Goal: Information Seeking & Learning: Compare options

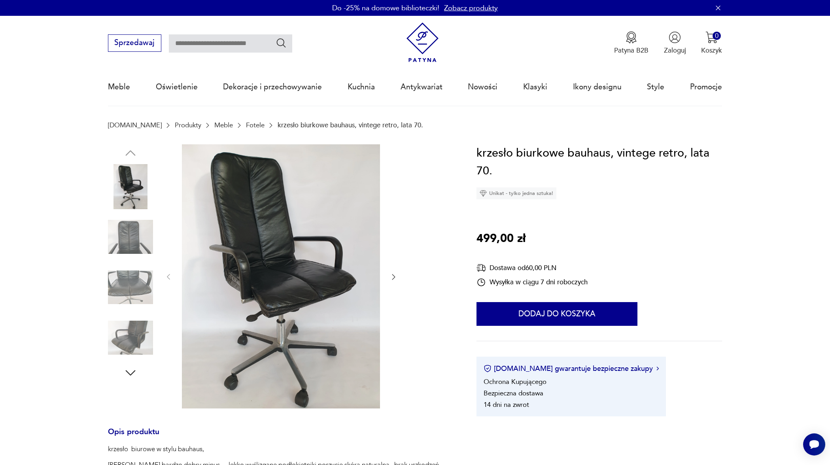
click at [394, 277] on icon "button" at bounding box center [393, 277] width 8 height 8
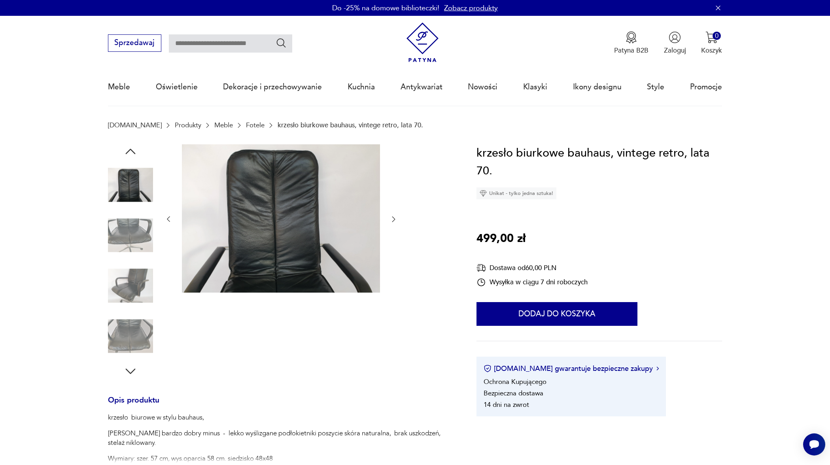
click at [392, 217] on icon "button" at bounding box center [393, 219] width 8 height 8
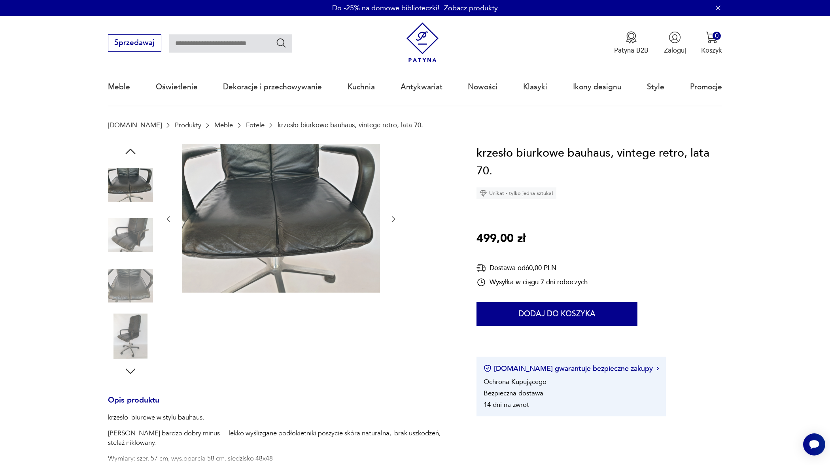
click at [392, 218] on icon "button" at bounding box center [393, 219] width 8 height 8
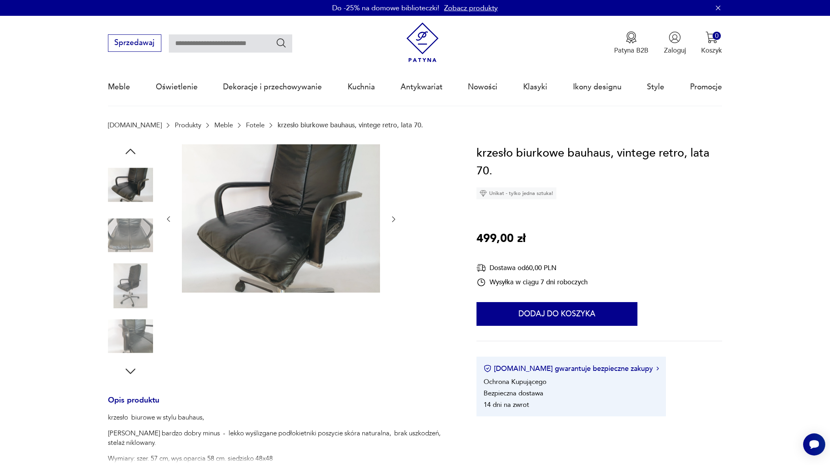
click at [392, 219] on icon "button" at bounding box center [393, 219] width 8 height 8
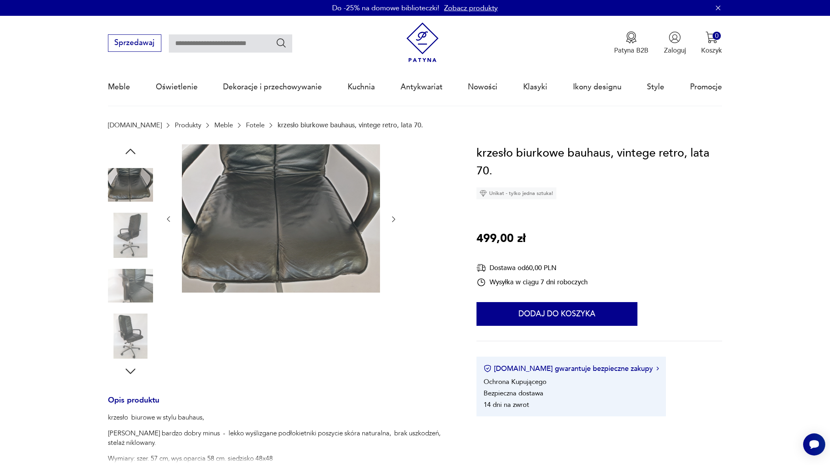
click at [392, 219] on icon "button" at bounding box center [393, 219] width 8 height 8
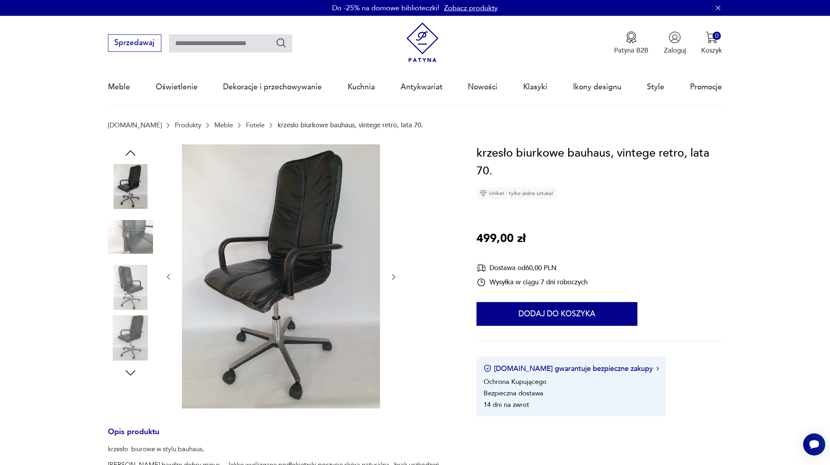
click at [389, 276] on icon "button" at bounding box center [393, 277] width 8 height 8
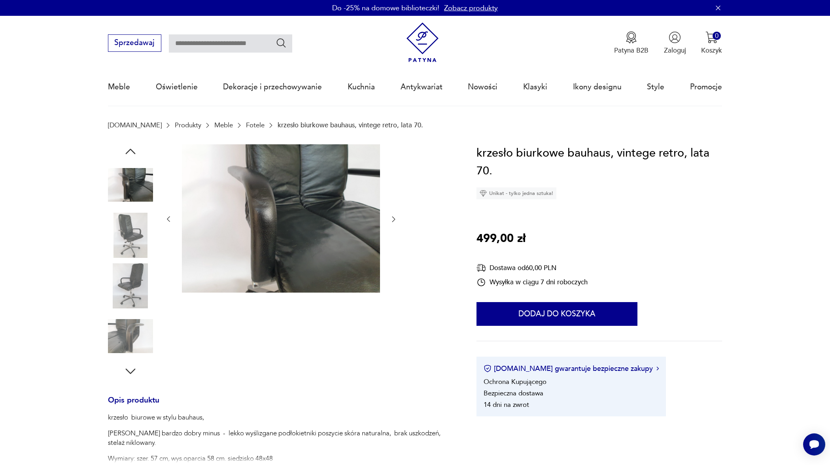
click at [246, 124] on link "Fotele" at bounding box center [255, 125] width 19 height 8
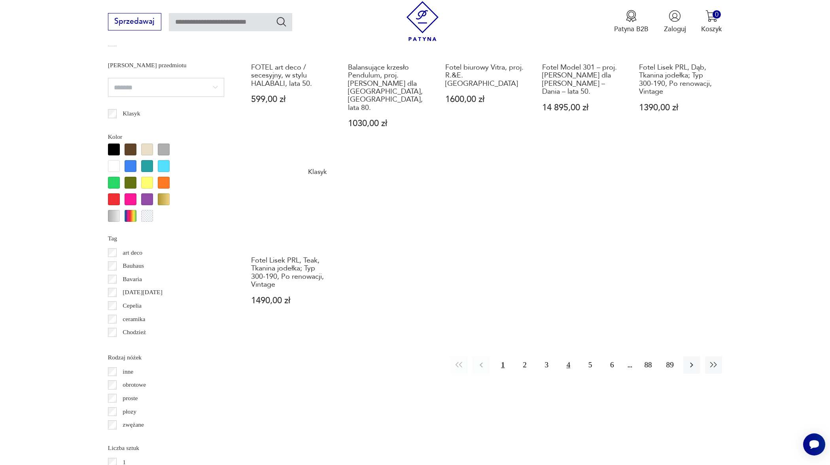
scroll to position [830, 0]
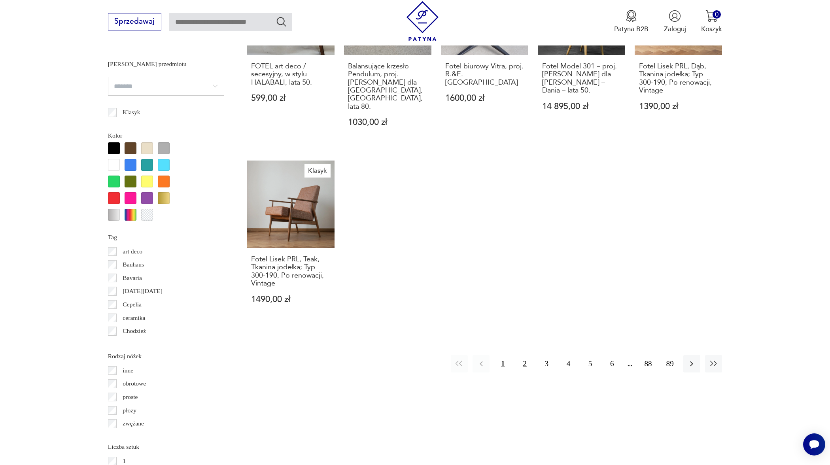
click at [524, 355] on button "2" at bounding box center [524, 363] width 17 height 17
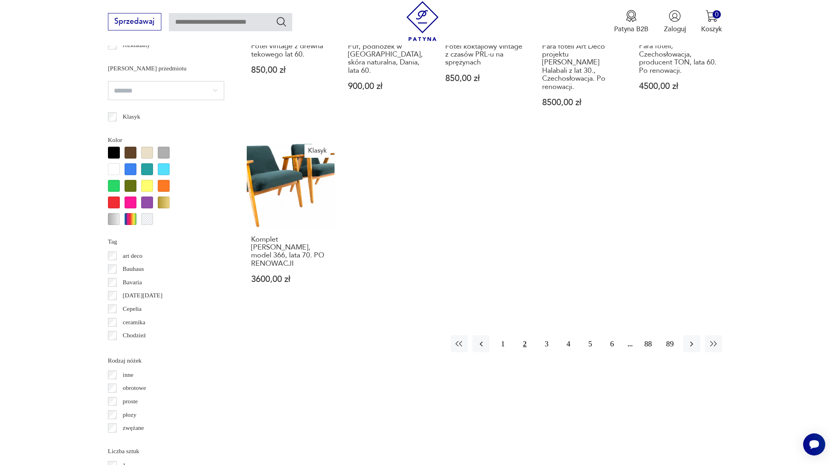
scroll to position [828, 0]
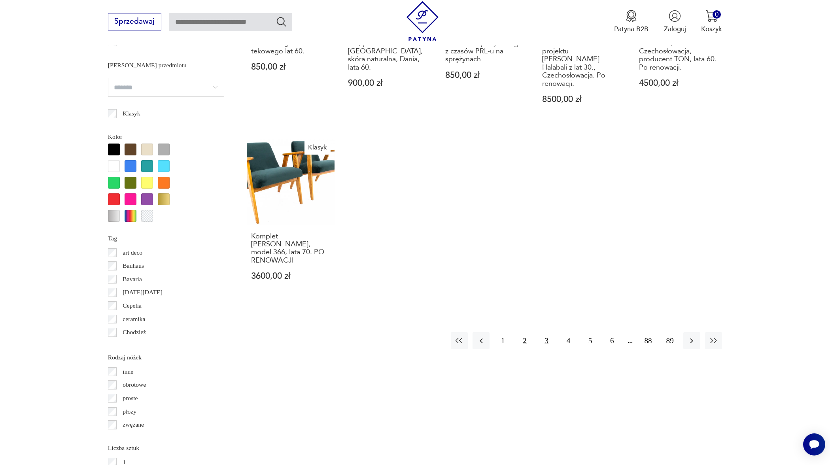
click at [546, 332] on button "3" at bounding box center [546, 340] width 17 height 17
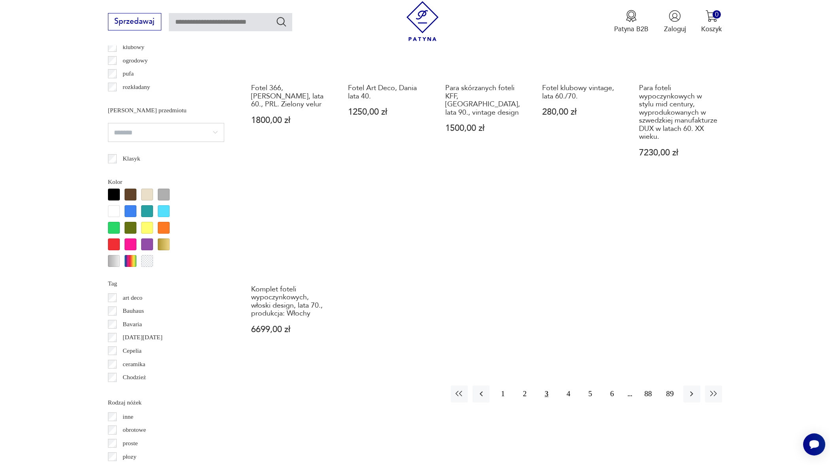
scroll to position [785, 0]
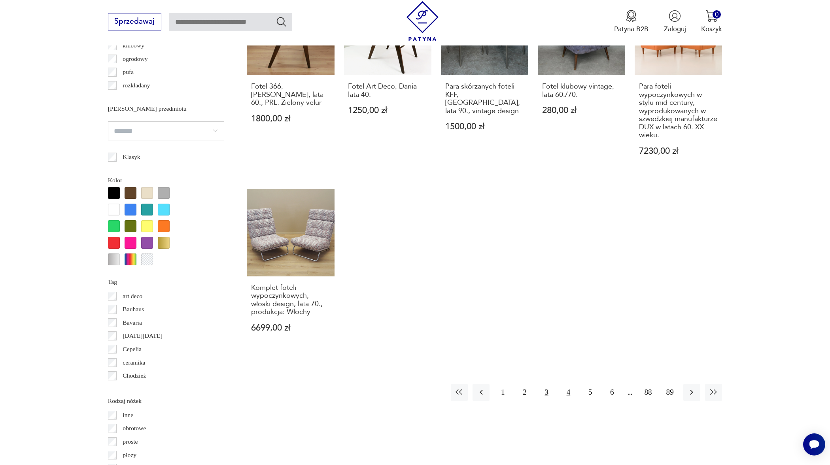
click at [567, 385] on button "4" at bounding box center [568, 392] width 17 height 17
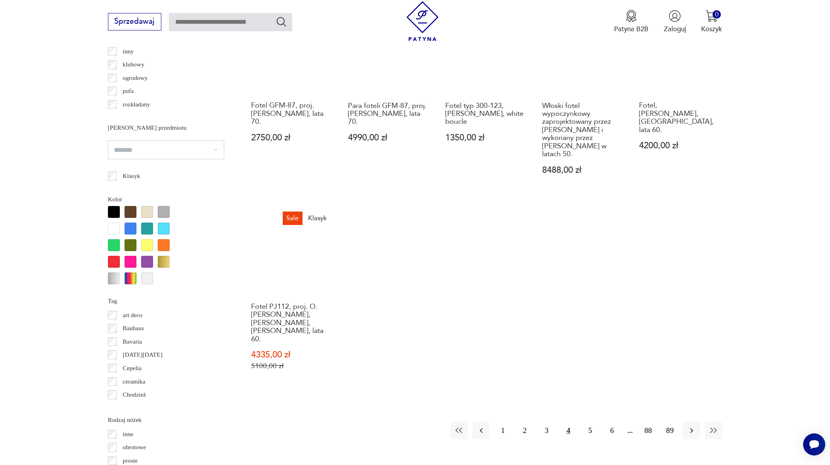
scroll to position [766, 0]
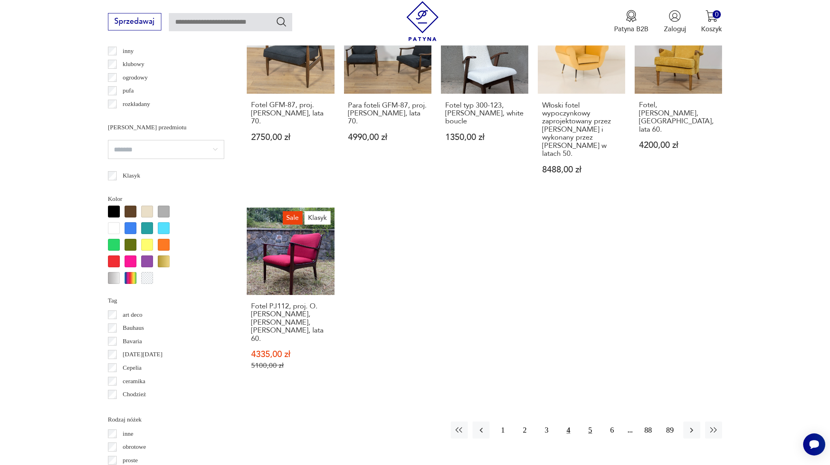
click at [588, 421] on button "5" at bounding box center [589, 429] width 17 height 17
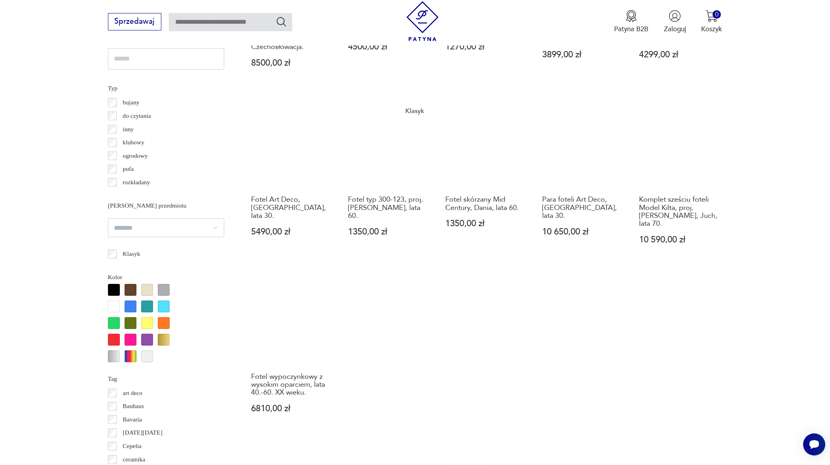
scroll to position [700, 0]
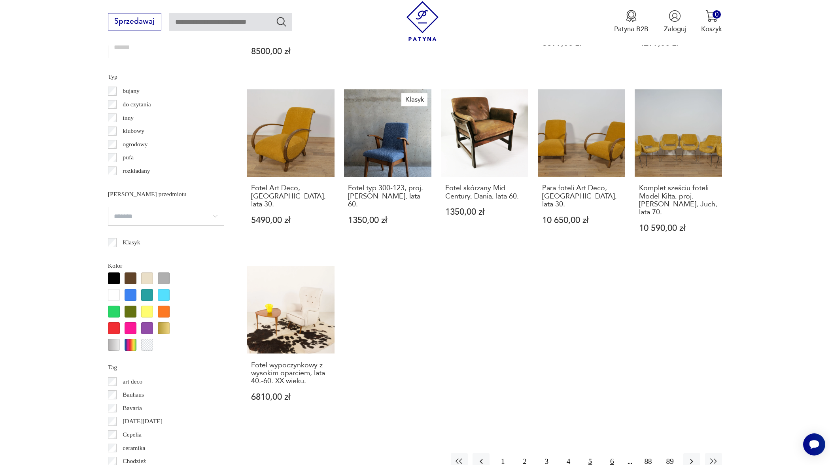
click at [611, 453] on button "6" at bounding box center [611, 461] width 17 height 17
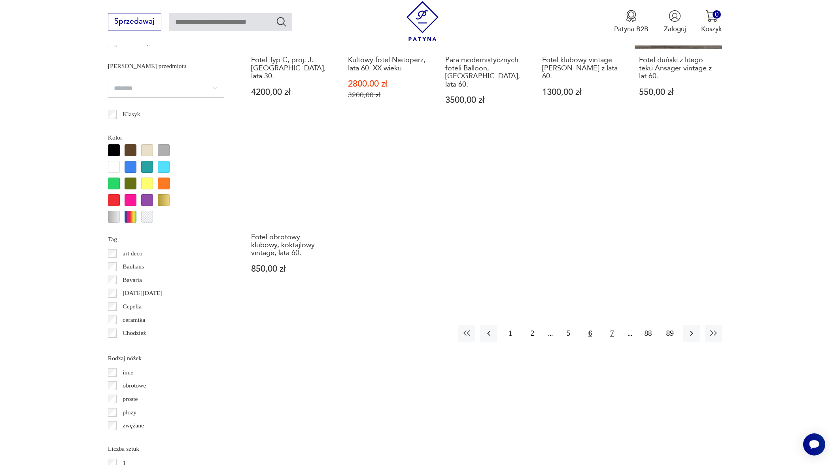
scroll to position [828, 0]
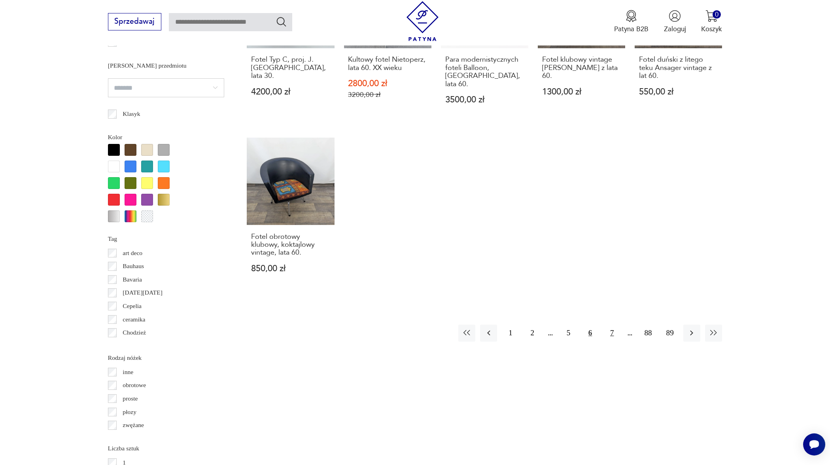
click at [612, 324] on button "7" at bounding box center [611, 332] width 17 height 17
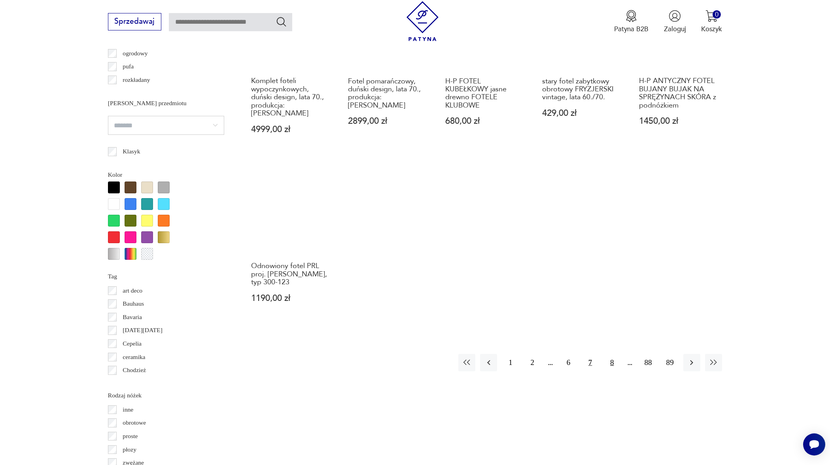
scroll to position [794, 0]
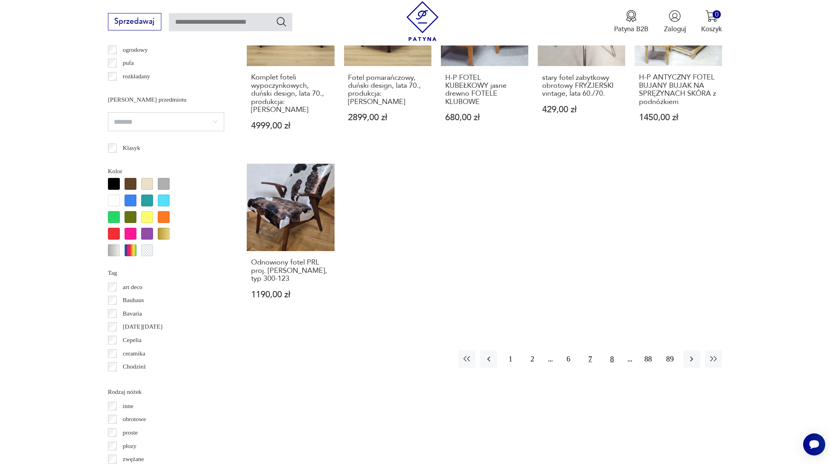
click at [614, 350] on button "8" at bounding box center [611, 358] width 17 height 17
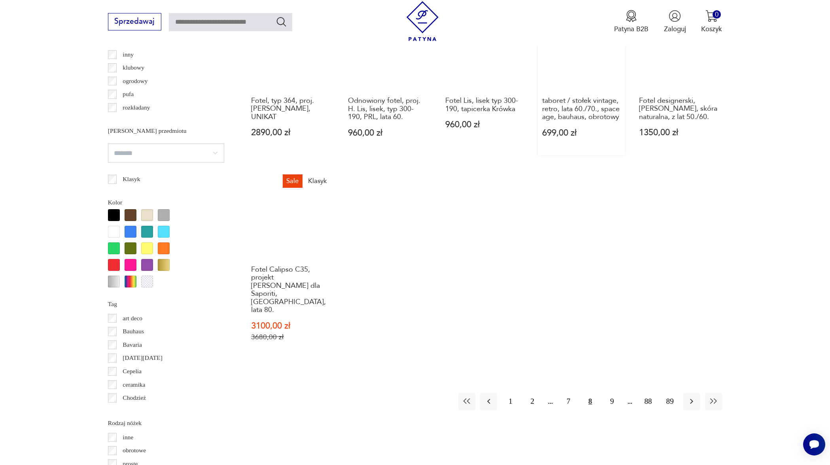
scroll to position [777, 0]
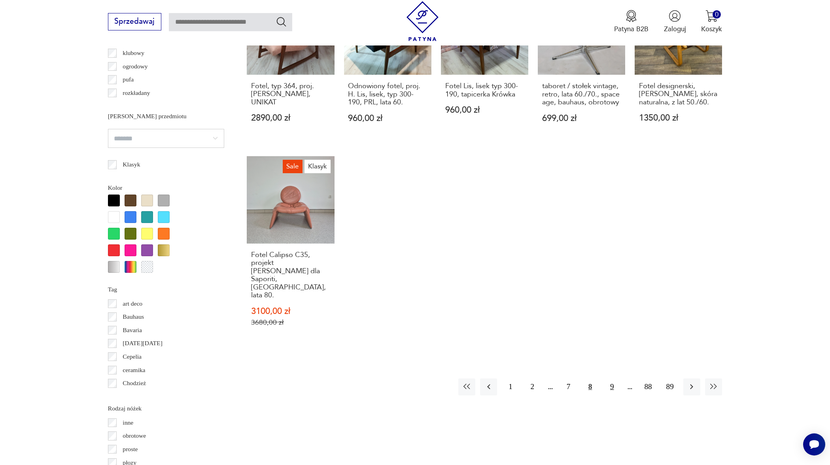
click at [610, 378] on button "9" at bounding box center [611, 386] width 17 height 17
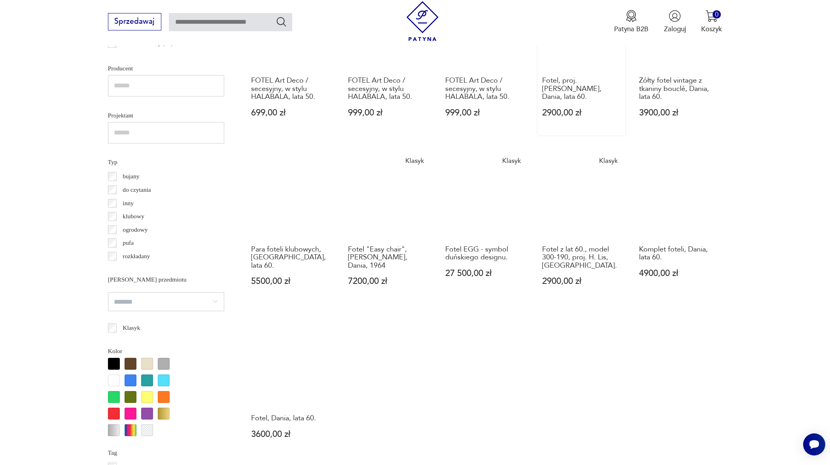
scroll to position [615, 0]
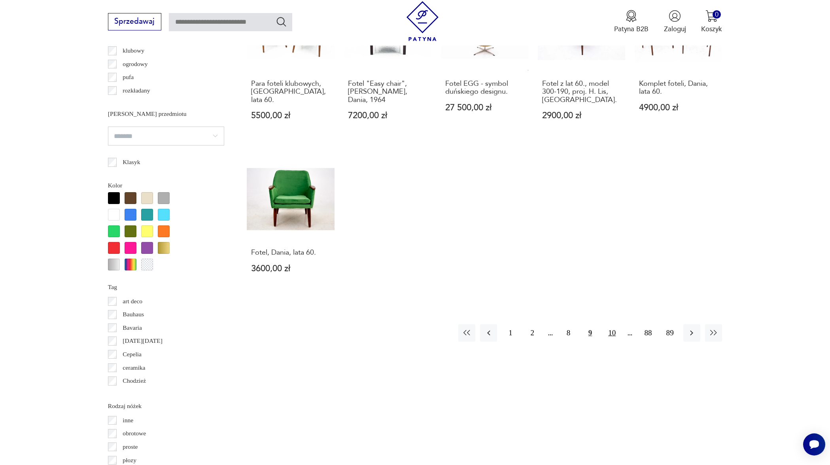
click at [613, 341] on button "10" at bounding box center [611, 332] width 17 height 17
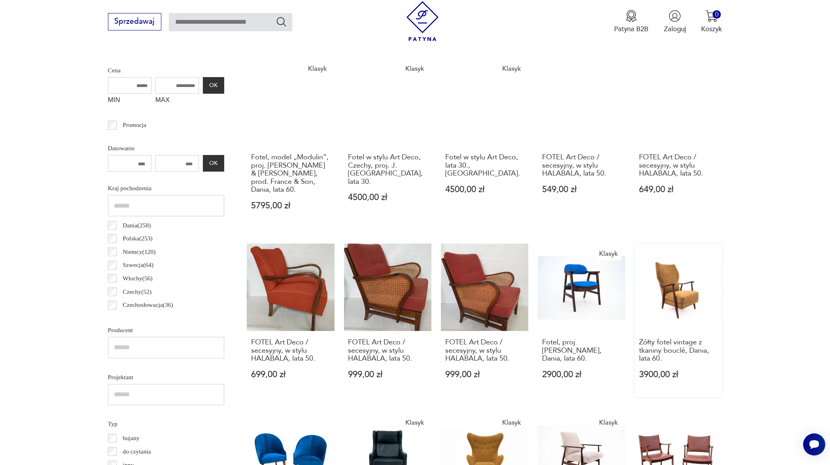
scroll to position [262, 0]
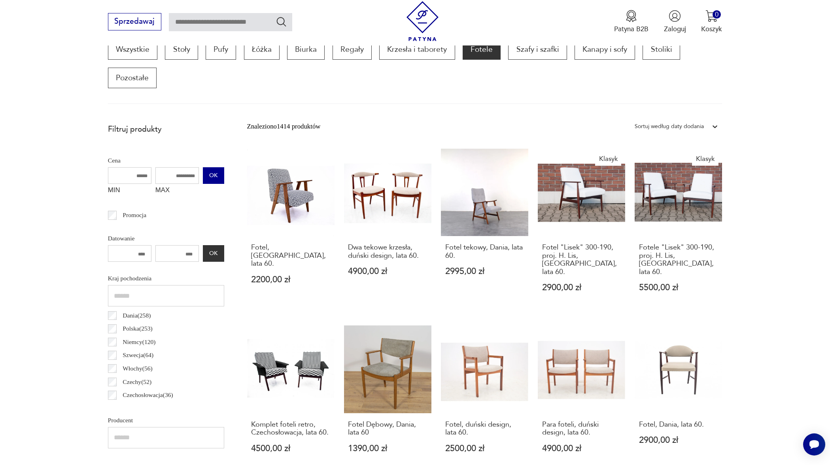
drag, startPoint x: 146, startPoint y: 172, endPoint x: 188, endPoint y: 172, distance: 41.5
click at [192, 172] on div "MIN MAX OK" at bounding box center [166, 183] width 116 height 32
click at [155, 171] on input "MAX" at bounding box center [176, 175] width 43 height 17
drag, startPoint x: 160, startPoint y: 172, endPoint x: 147, endPoint y: 170, distance: 12.7
click at [143, 170] on div "MIN MAX OK" at bounding box center [166, 183] width 116 height 32
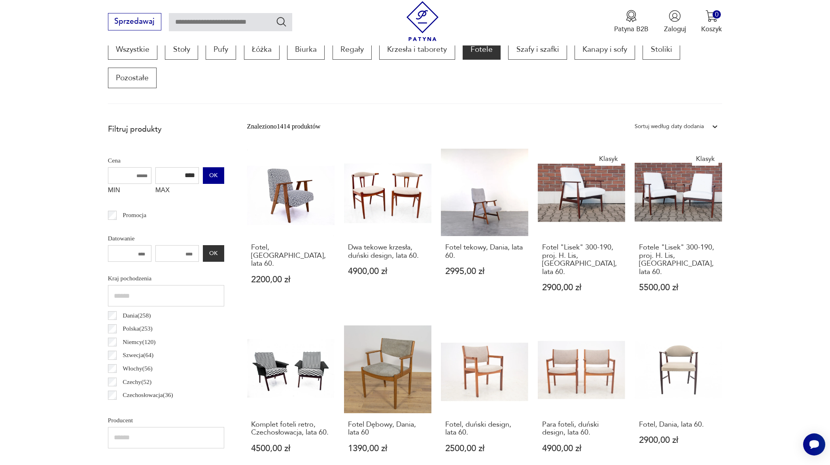
type input "****"
click at [203, 175] on button "OK" at bounding box center [213, 175] width 21 height 17
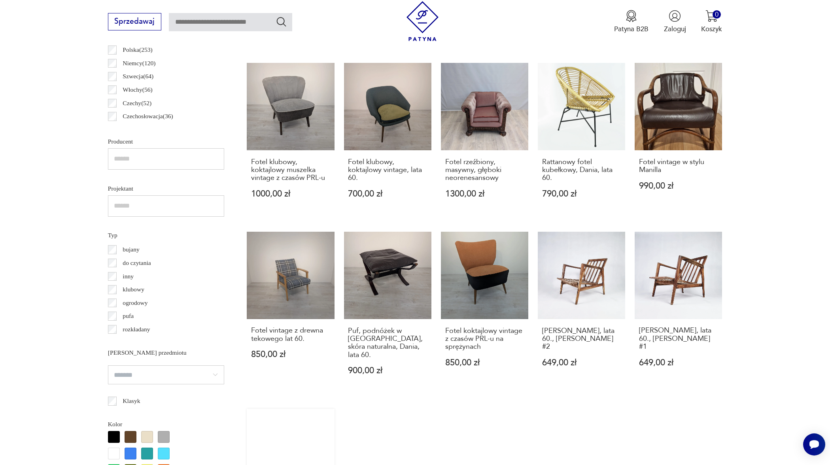
scroll to position [524, 0]
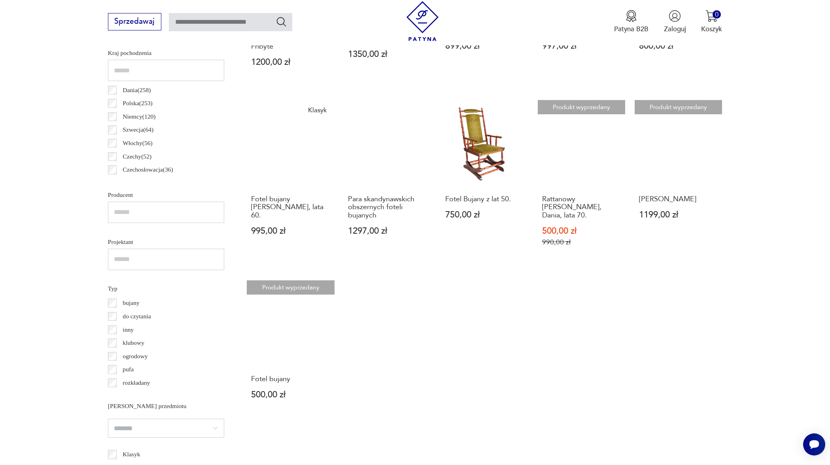
scroll to position [485, 0]
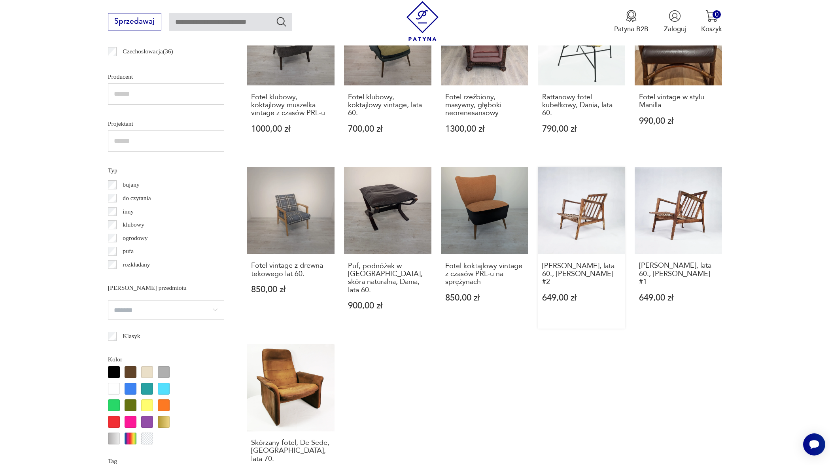
scroll to position [611, 0]
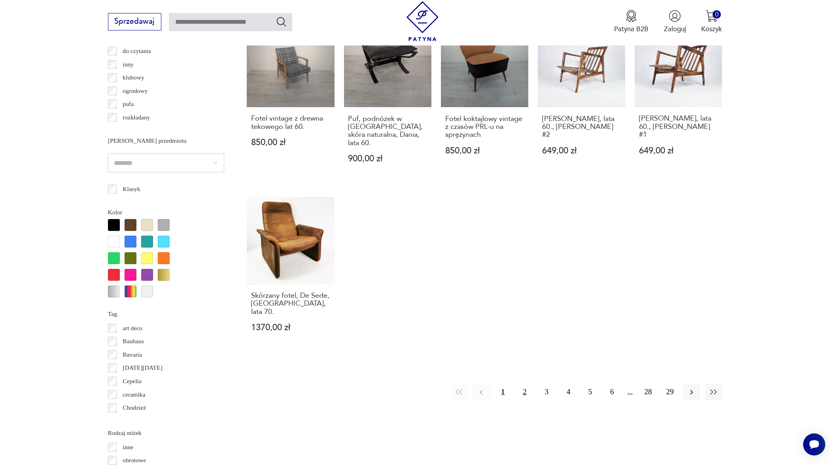
click at [524, 383] on button "2" at bounding box center [524, 391] width 17 height 17
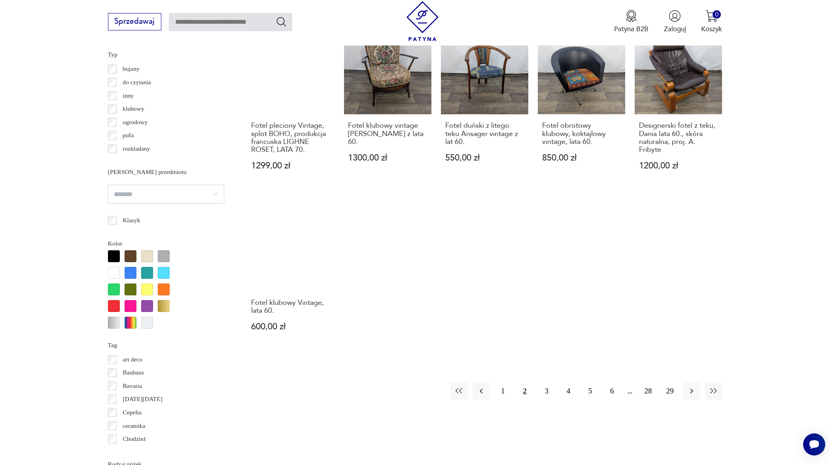
scroll to position [722, 0]
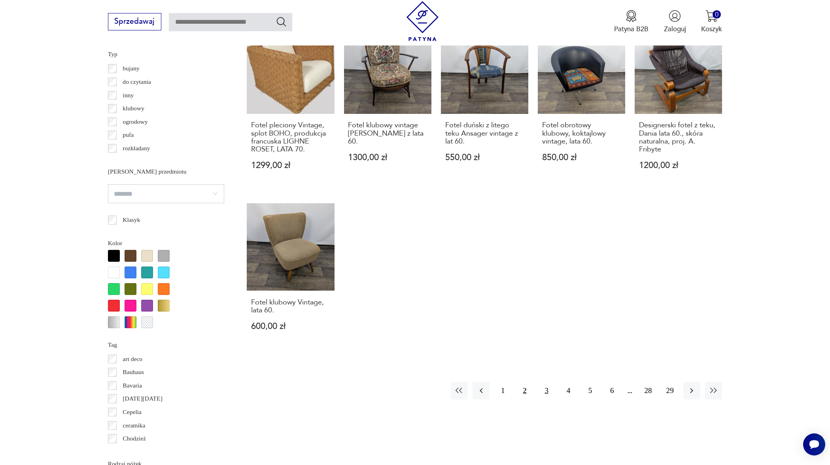
click at [545, 396] on button "3" at bounding box center [546, 390] width 17 height 17
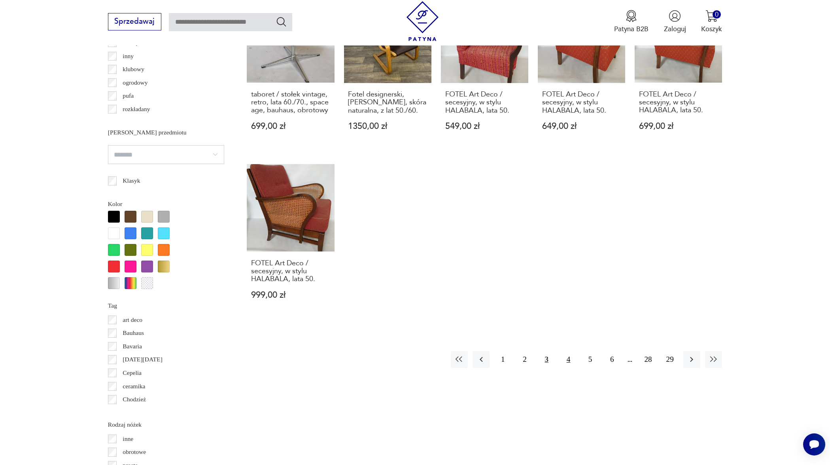
scroll to position [762, 0]
drag, startPoint x: 570, startPoint y: 364, endPoint x: 578, endPoint y: 368, distance: 9.3
click at [570, 364] on button "4" at bounding box center [568, 358] width 17 height 17
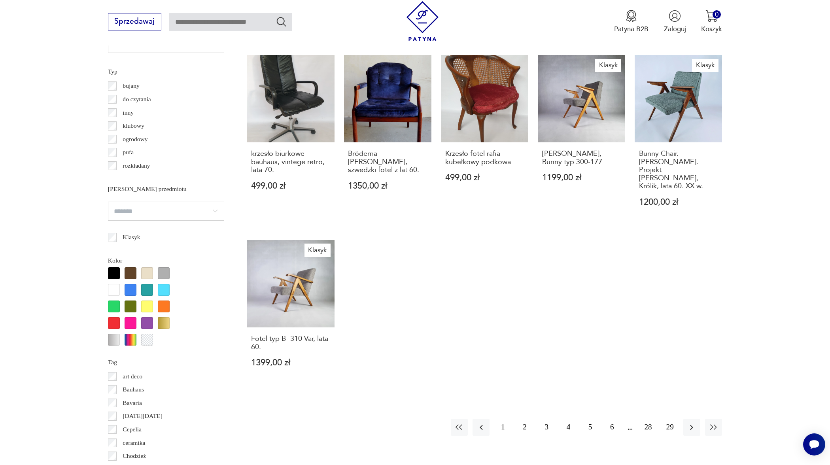
scroll to position [709, 0]
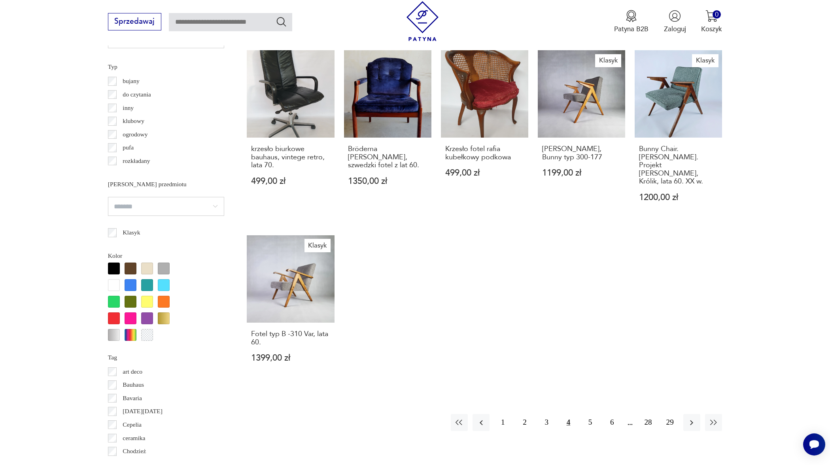
drag, startPoint x: 590, startPoint y: 421, endPoint x: 581, endPoint y: 419, distance: 9.6
click at [590, 421] on button "5" at bounding box center [589, 422] width 17 height 17
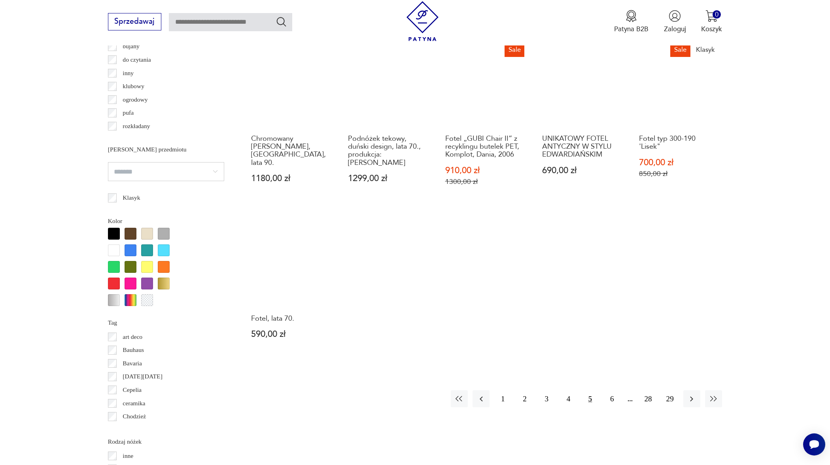
scroll to position [745, 0]
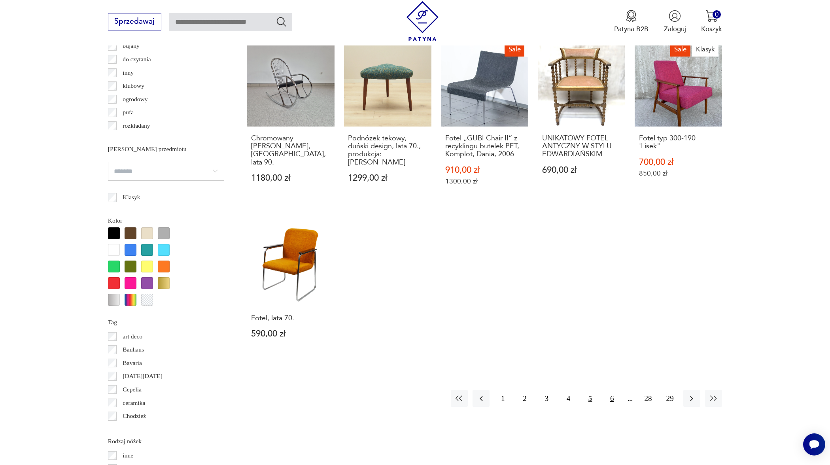
click at [611, 390] on button "6" at bounding box center [611, 398] width 17 height 17
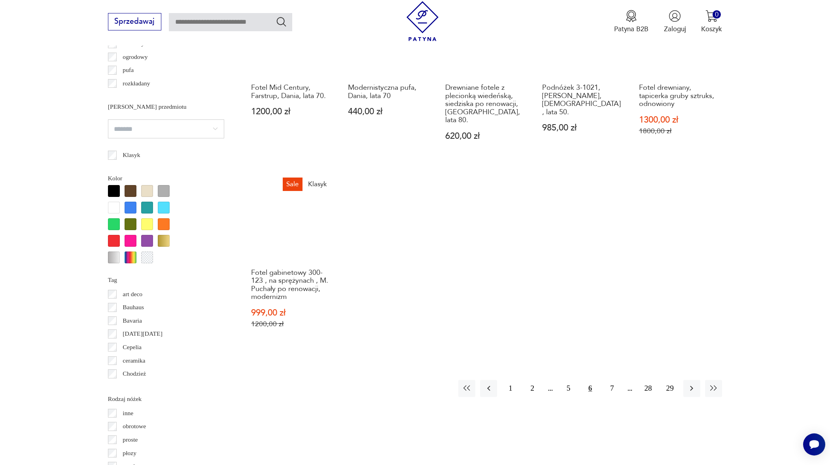
scroll to position [794, 0]
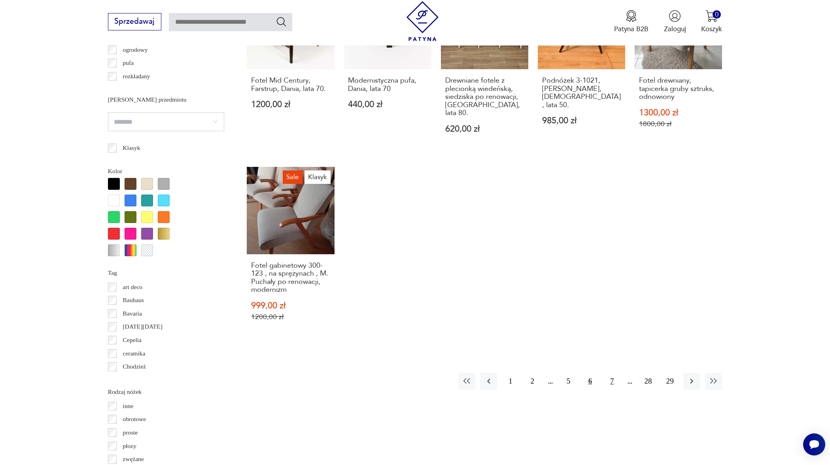
click at [610, 375] on button "7" at bounding box center [611, 381] width 17 height 17
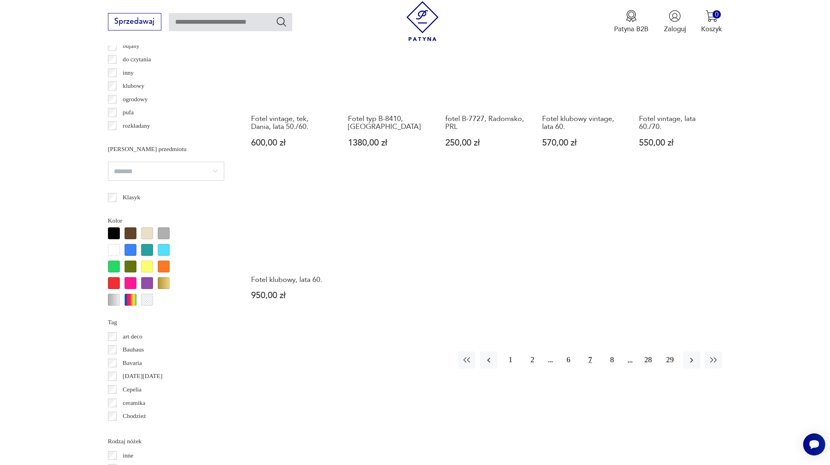
scroll to position [747, 0]
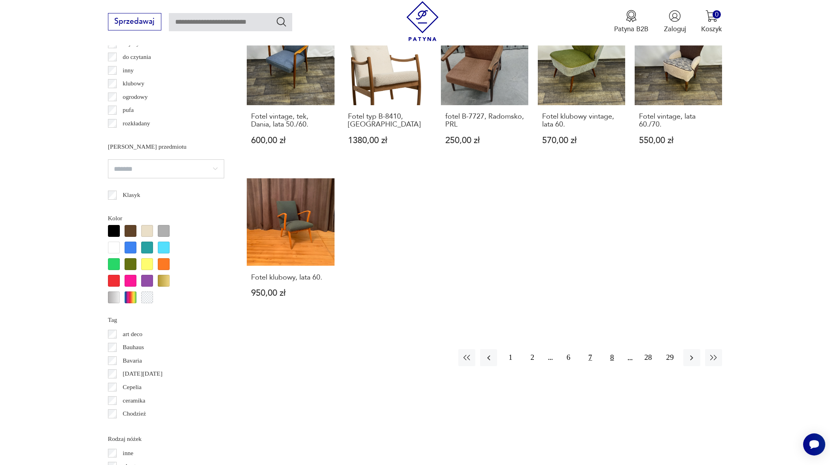
click at [611, 357] on button "8" at bounding box center [611, 357] width 17 height 17
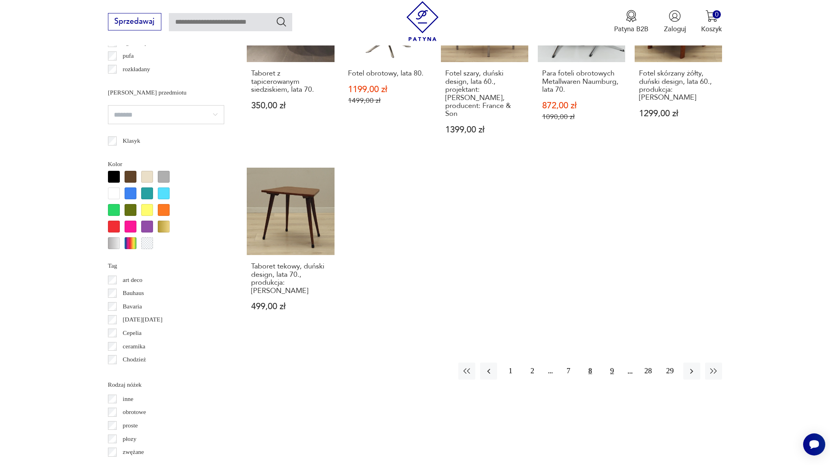
scroll to position [809, 0]
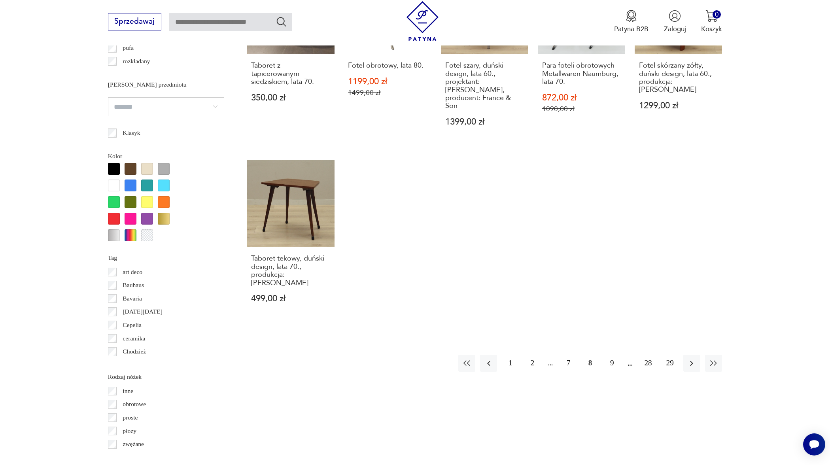
click at [612, 355] on button "9" at bounding box center [611, 363] width 17 height 17
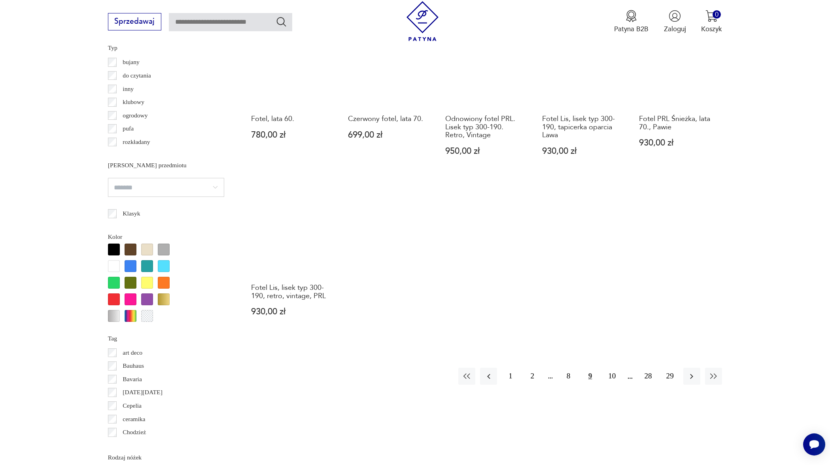
scroll to position [730, 0]
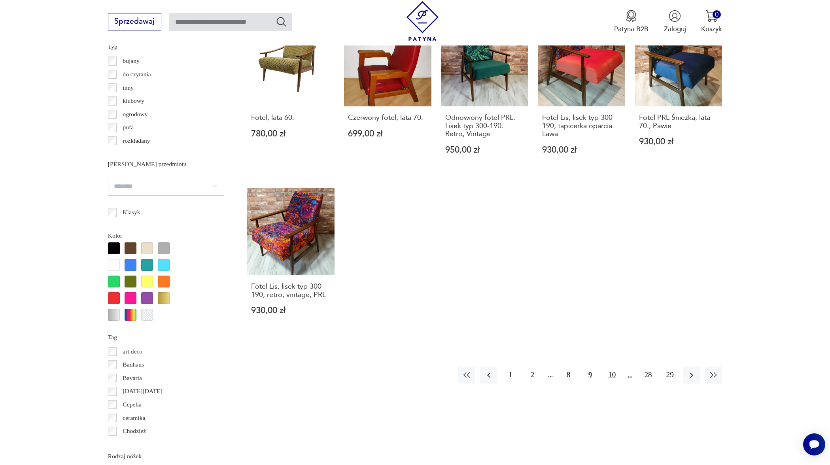
click at [616, 383] on button "10" at bounding box center [611, 374] width 17 height 17
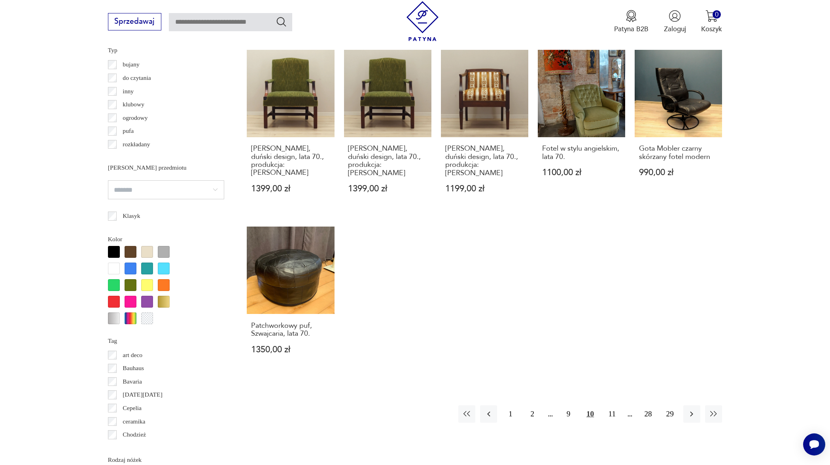
scroll to position [726, 0]
click at [611, 405] on button "11" at bounding box center [611, 413] width 17 height 17
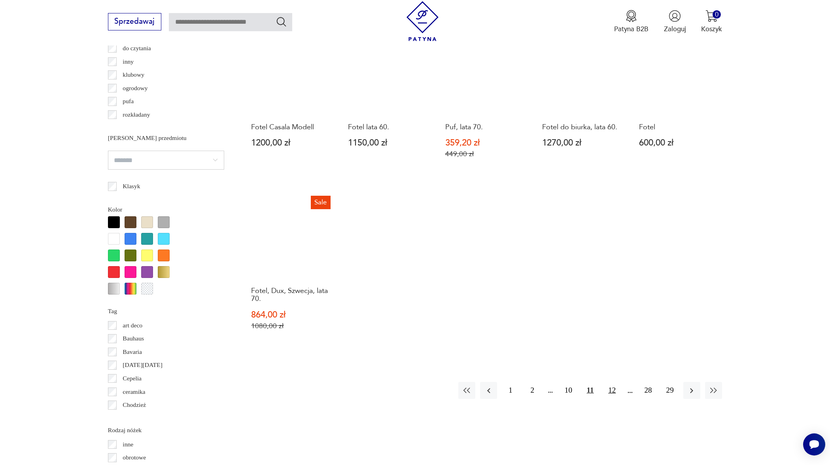
scroll to position [756, 0]
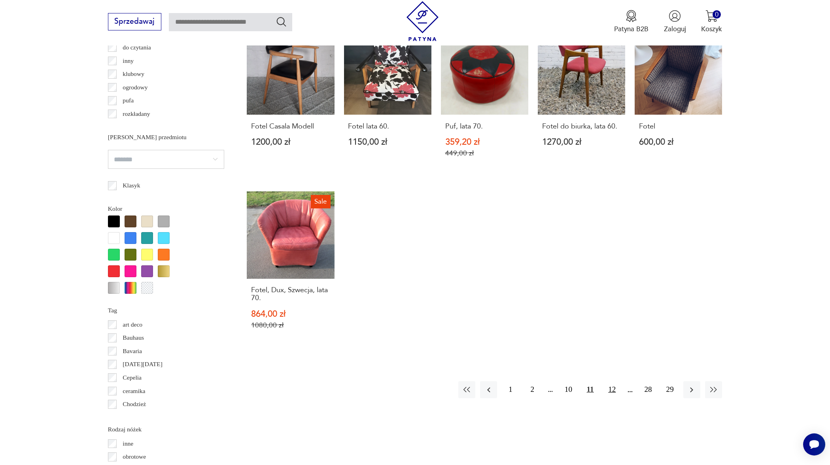
click at [613, 386] on button "12" at bounding box center [611, 389] width 17 height 17
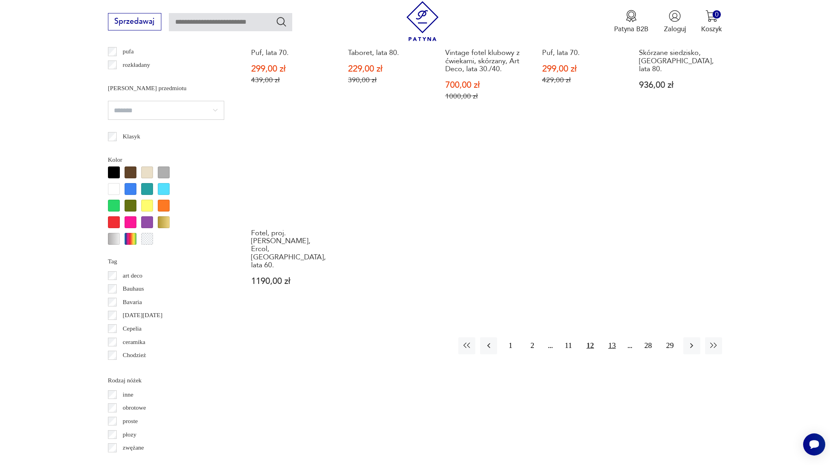
scroll to position [806, 0]
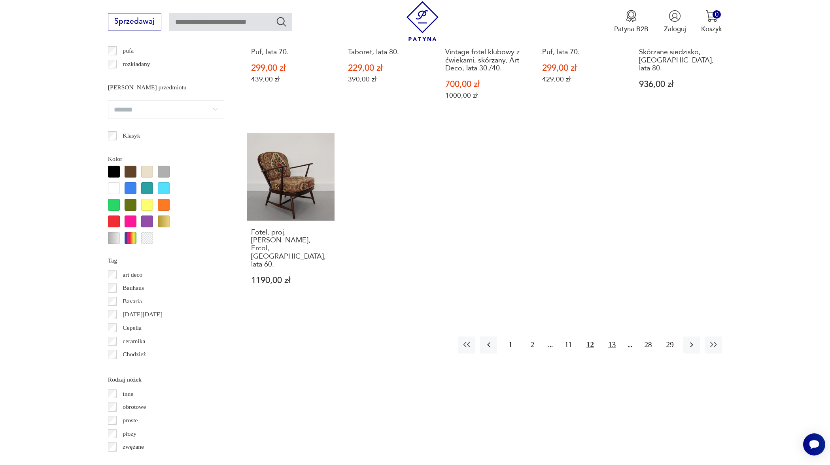
click at [614, 338] on button "13" at bounding box center [611, 344] width 17 height 17
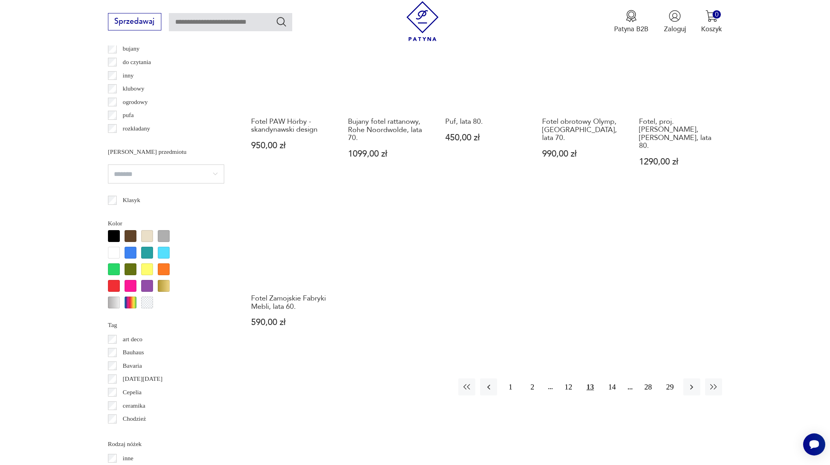
scroll to position [746, 0]
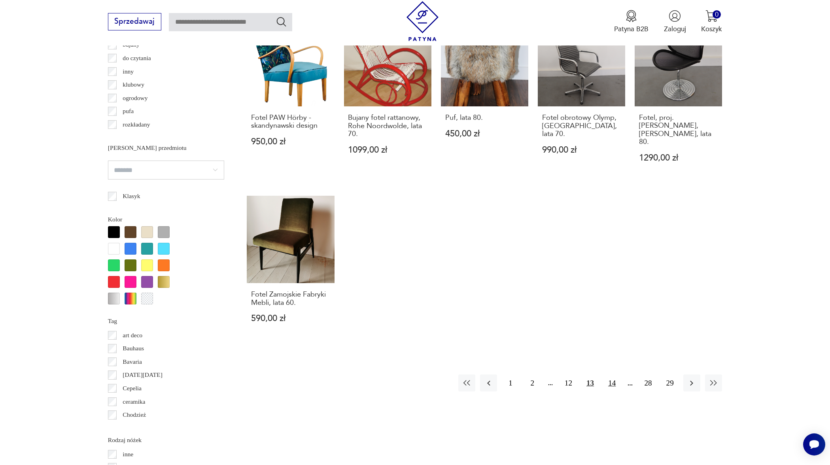
drag, startPoint x: 611, startPoint y: 375, endPoint x: 617, endPoint y: 375, distance: 5.5
click at [611, 375] on button "14" at bounding box center [611, 382] width 17 height 17
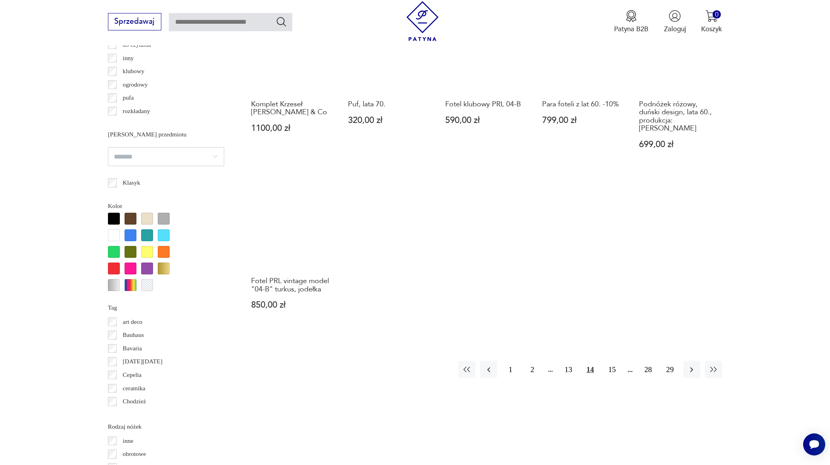
scroll to position [760, 0]
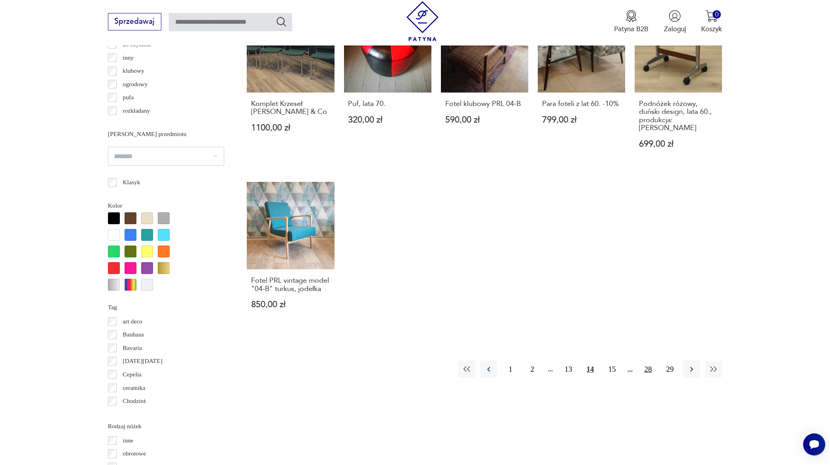
drag, startPoint x: 612, startPoint y: 364, endPoint x: 654, endPoint y: 364, distance: 41.9
click at [612, 364] on button "15" at bounding box center [611, 368] width 17 height 17
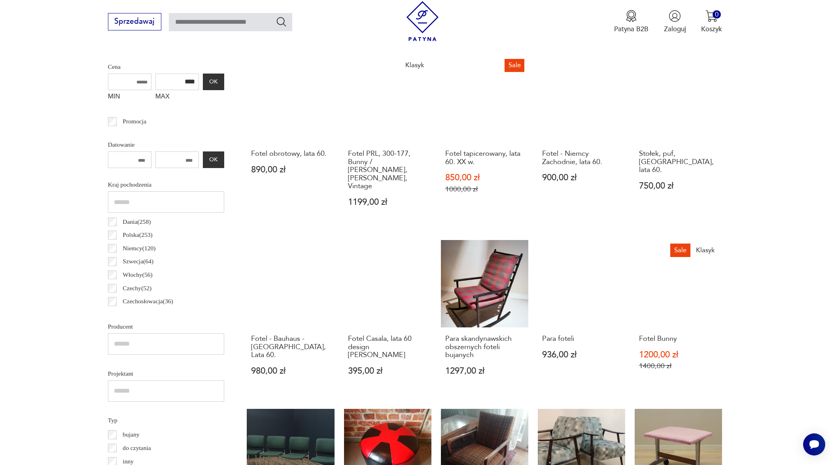
scroll to position [262, 0]
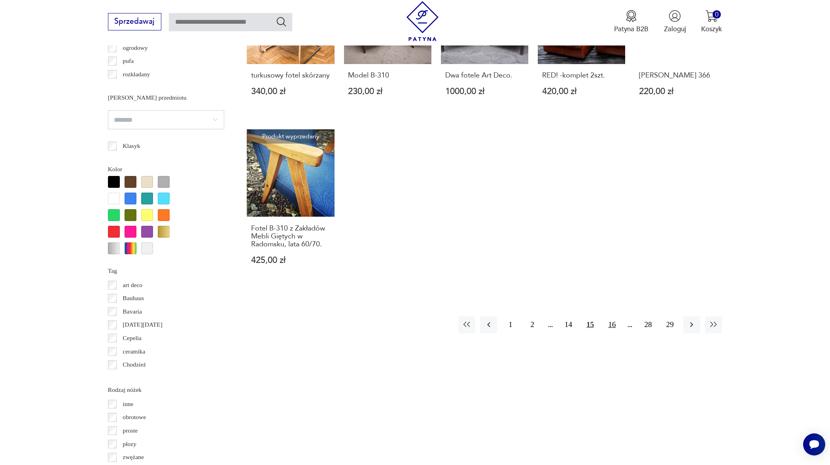
click at [615, 326] on button "16" at bounding box center [611, 324] width 17 height 17
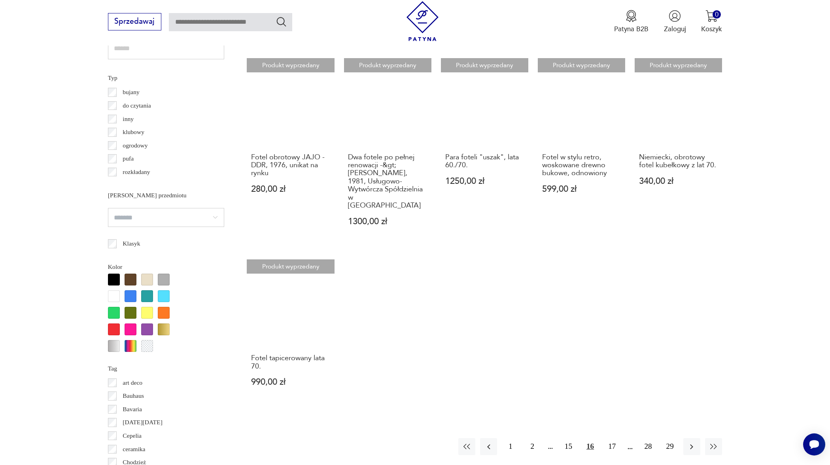
scroll to position [717, 0]
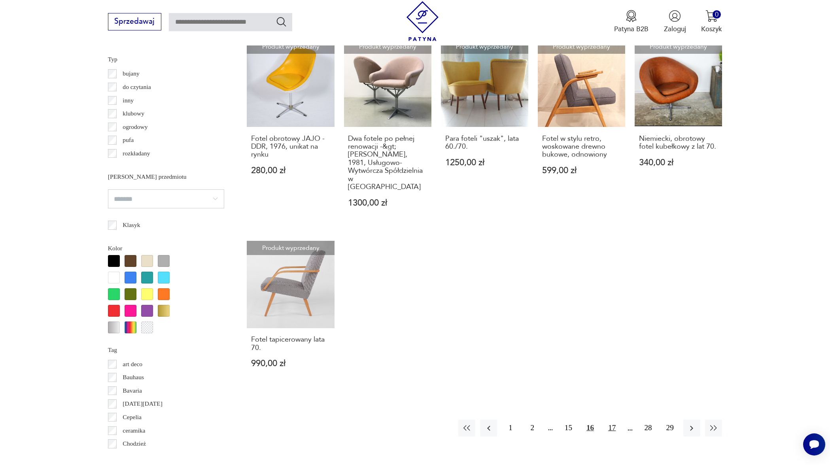
click at [616, 426] on button "17" at bounding box center [611, 427] width 17 height 17
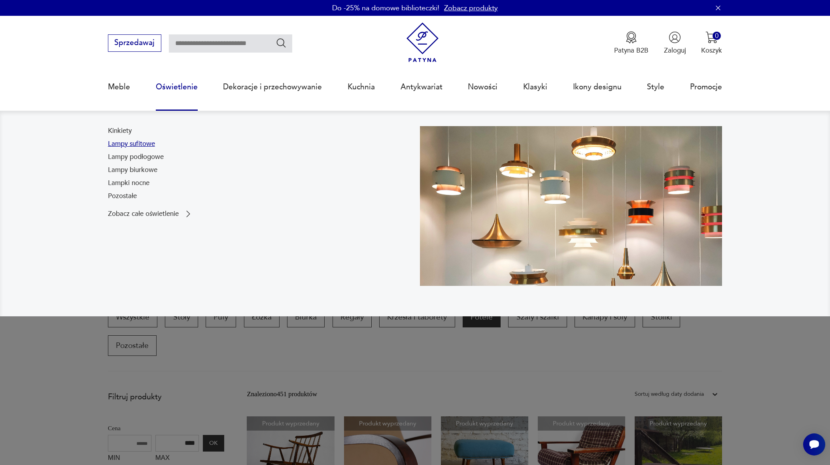
click at [123, 144] on link "Lampy sufitowe" at bounding box center [131, 143] width 47 height 9
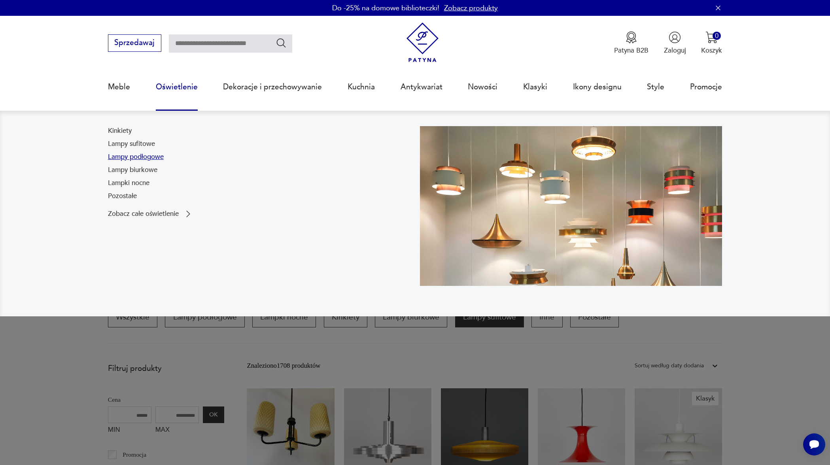
click at [141, 157] on link "Lampy podłogowe" at bounding box center [136, 156] width 56 height 9
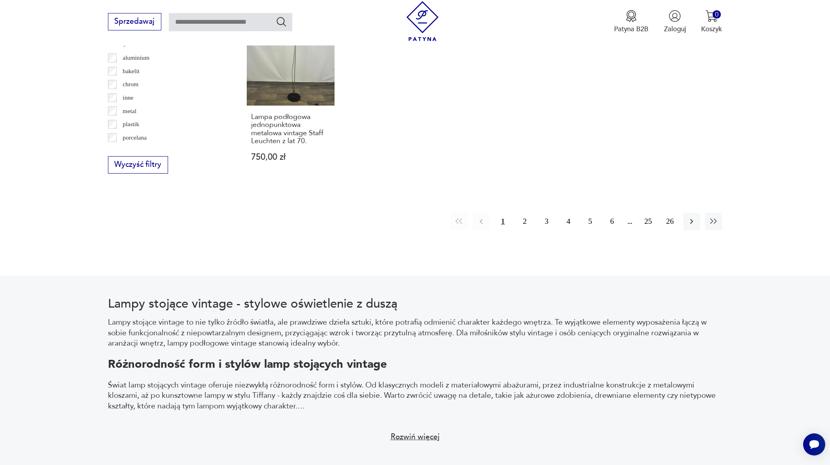
scroll to position [911, 0]
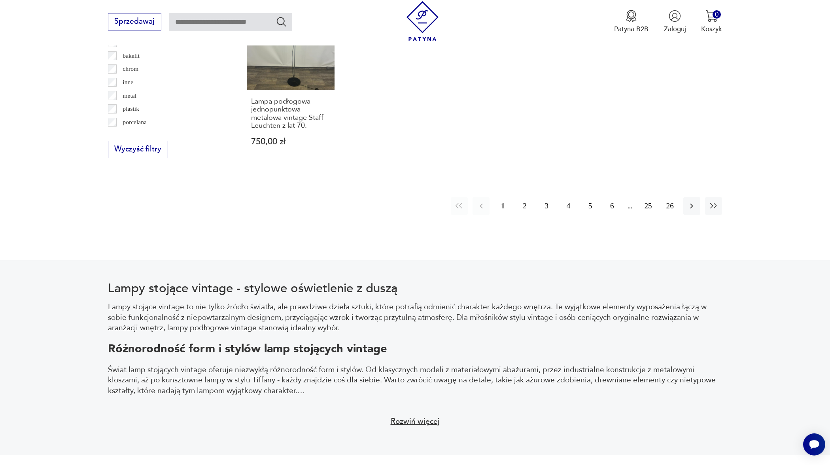
drag, startPoint x: 522, startPoint y: 214, endPoint x: 528, endPoint y: 215, distance: 6.5
click at [522, 214] on button "2" at bounding box center [524, 205] width 17 height 17
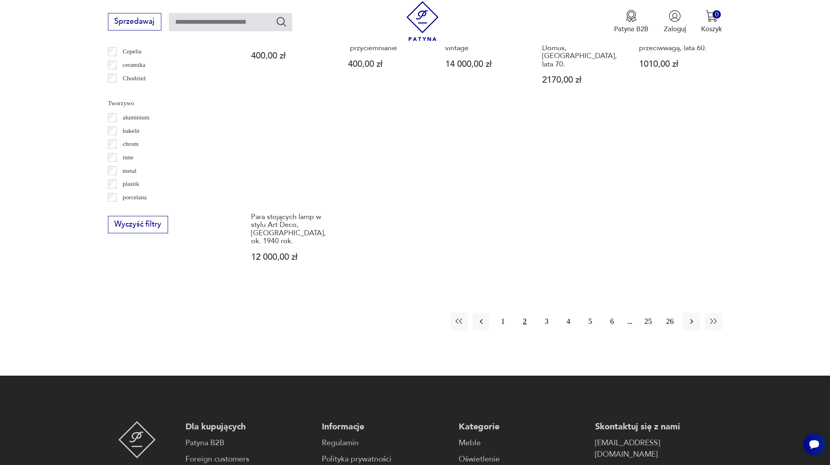
scroll to position [836, 0]
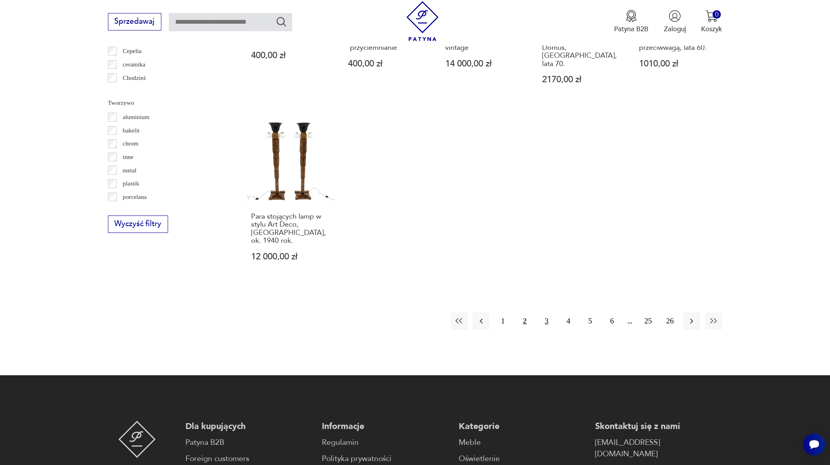
click at [545, 312] on button "3" at bounding box center [546, 320] width 17 height 17
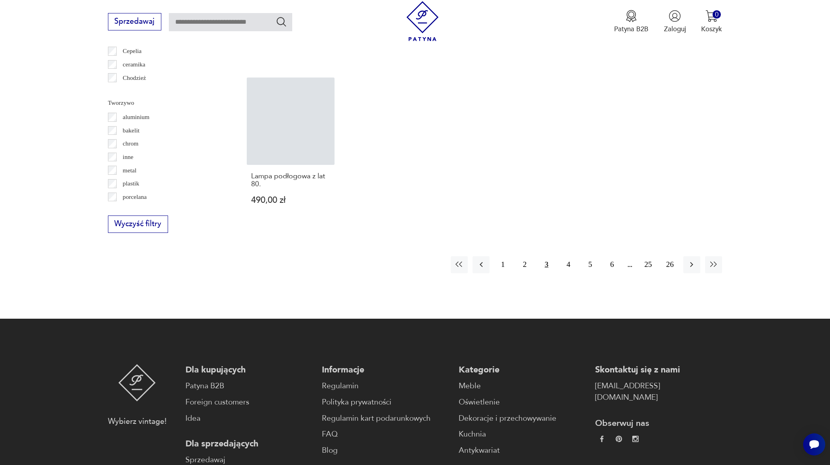
scroll to position [234, 0]
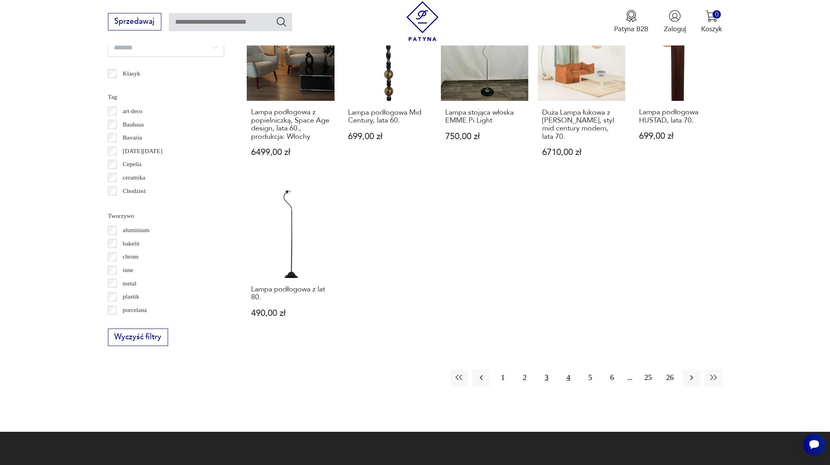
click at [566, 379] on button "4" at bounding box center [568, 377] width 17 height 17
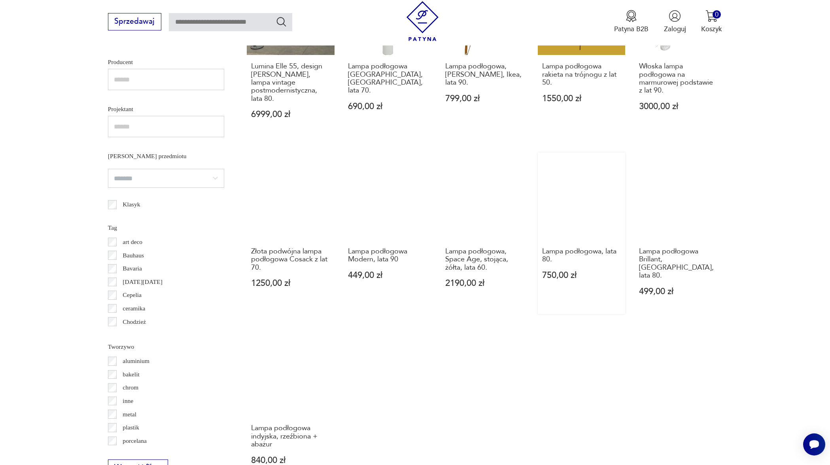
scroll to position [593, 0]
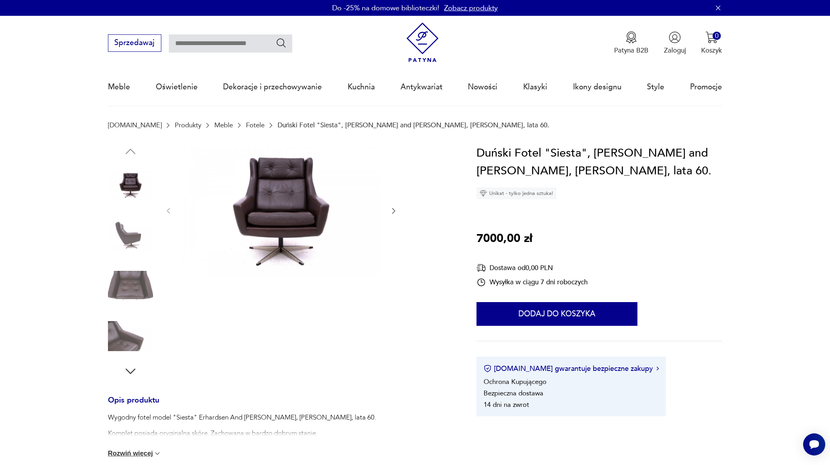
click at [392, 209] on icon "button" at bounding box center [393, 211] width 8 height 8
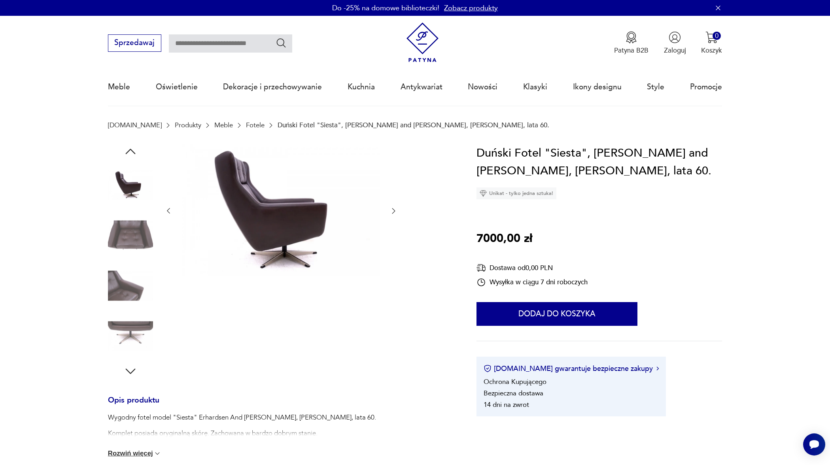
click at [392, 209] on icon "button" at bounding box center [393, 211] width 8 height 8
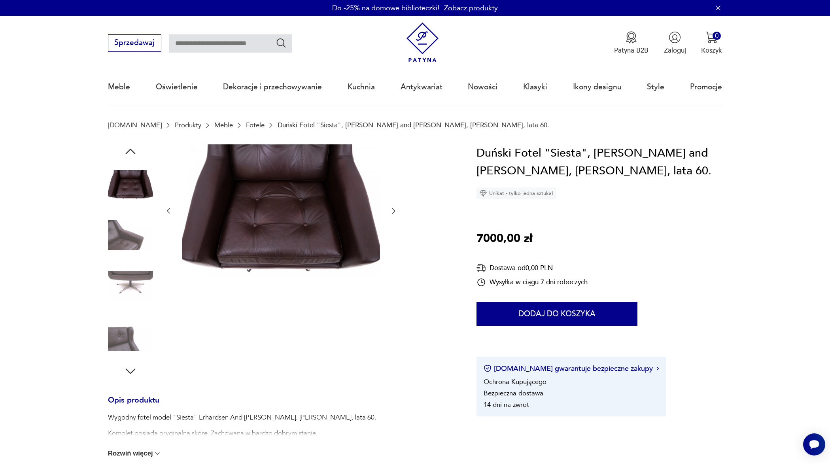
click at [391, 209] on icon "button" at bounding box center [393, 211] width 8 height 8
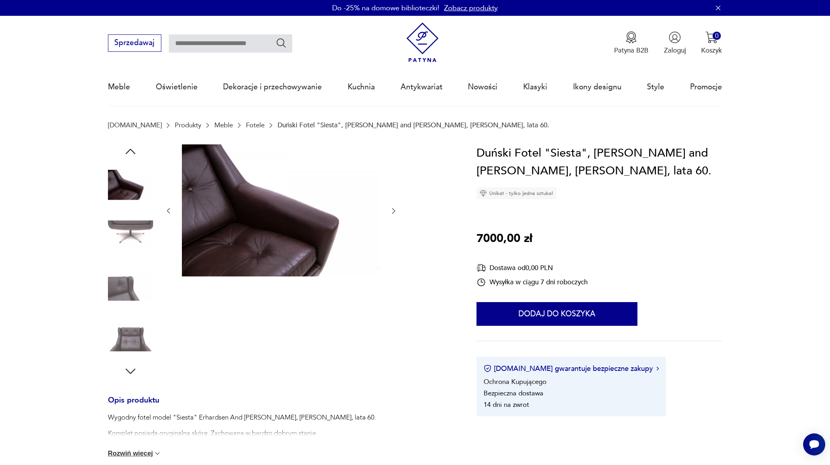
click at [391, 209] on icon "button" at bounding box center [393, 211] width 8 height 8
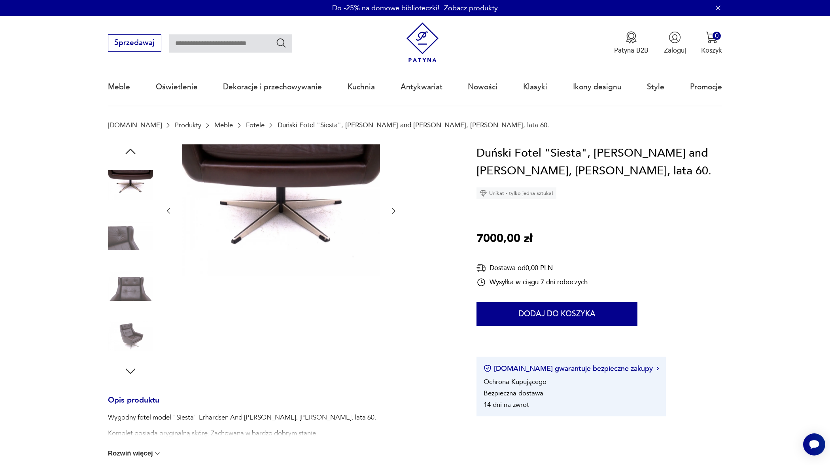
click at [391, 209] on icon "button" at bounding box center [393, 211] width 8 height 8
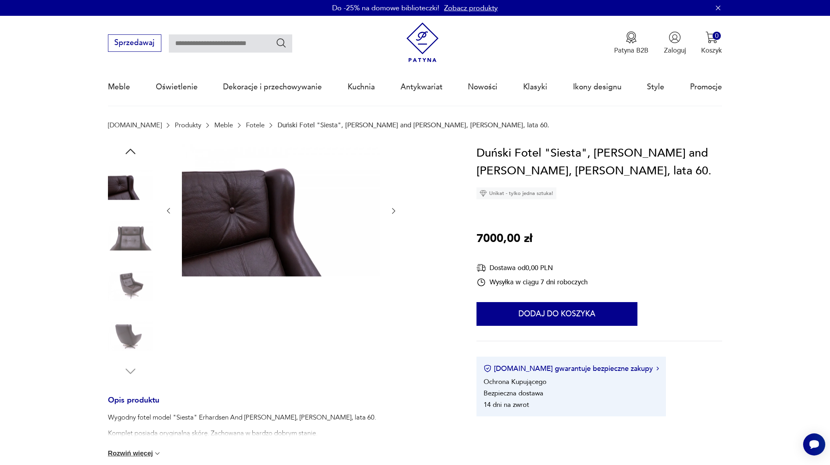
click at [391, 209] on icon "button" at bounding box center [393, 211] width 8 height 8
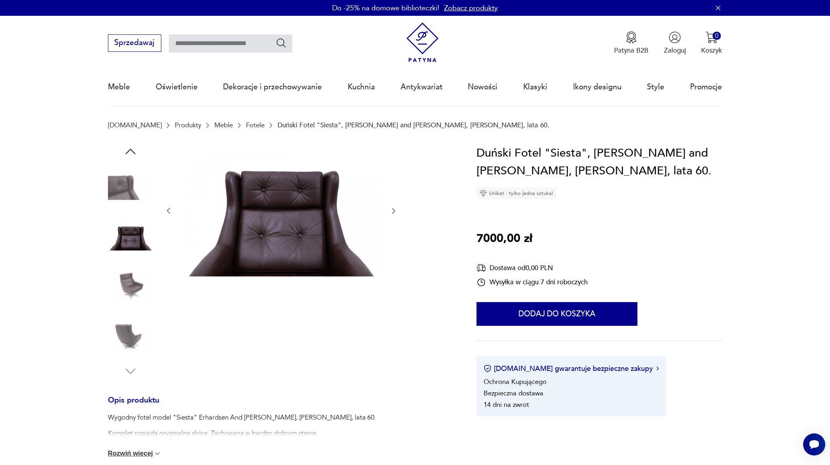
click at [391, 209] on icon "button" at bounding box center [393, 211] width 8 height 8
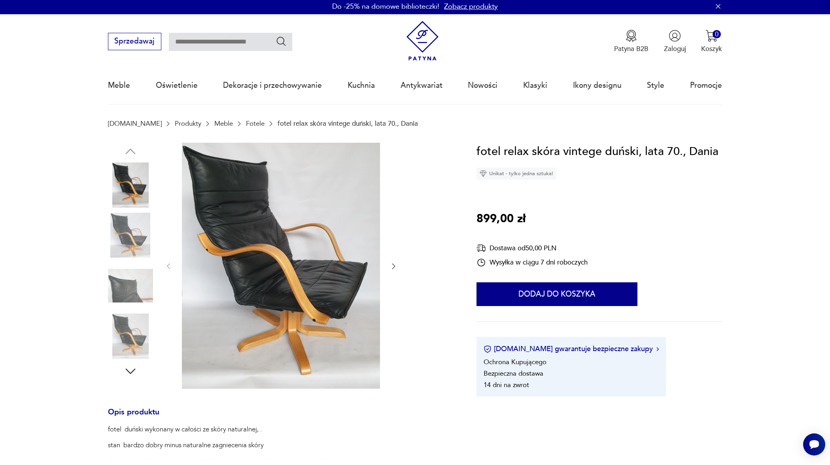
scroll to position [2, 0]
click at [397, 266] on icon "button" at bounding box center [393, 266] width 8 height 8
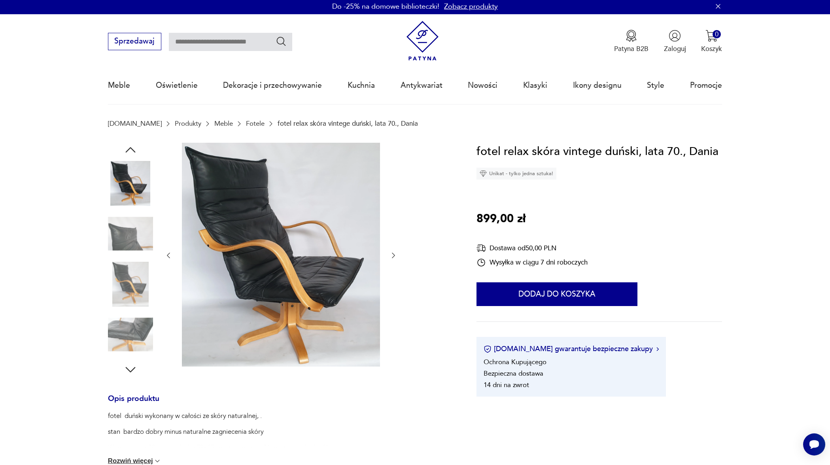
click at [397, 265] on div at bounding box center [280, 256] width 233 height 226
click at [390, 254] on icon "button" at bounding box center [393, 255] width 8 height 8
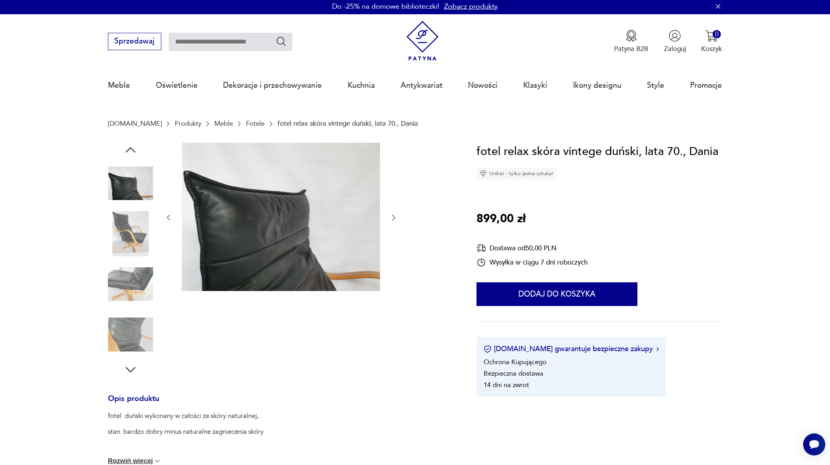
click at [390, 254] on div at bounding box center [280, 218] width 233 height 150
click at [392, 218] on icon "button" at bounding box center [393, 217] width 8 height 8
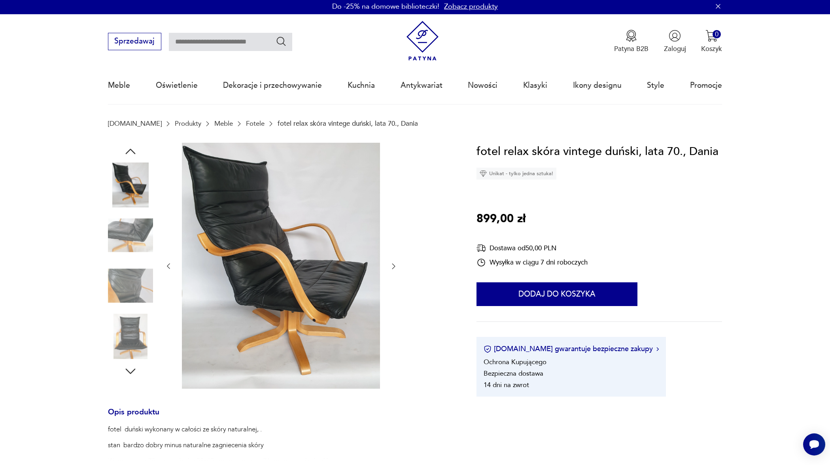
click at [392, 218] on div at bounding box center [280, 266] width 233 height 247
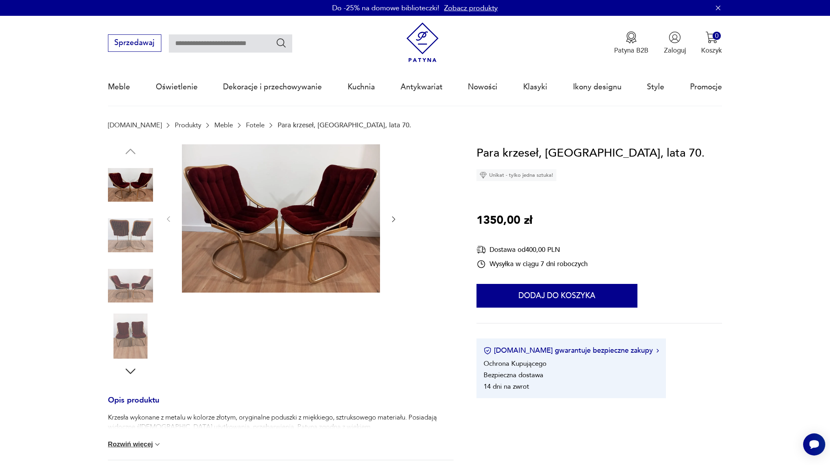
click at [391, 215] on icon "button" at bounding box center [393, 219] width 8 height 8
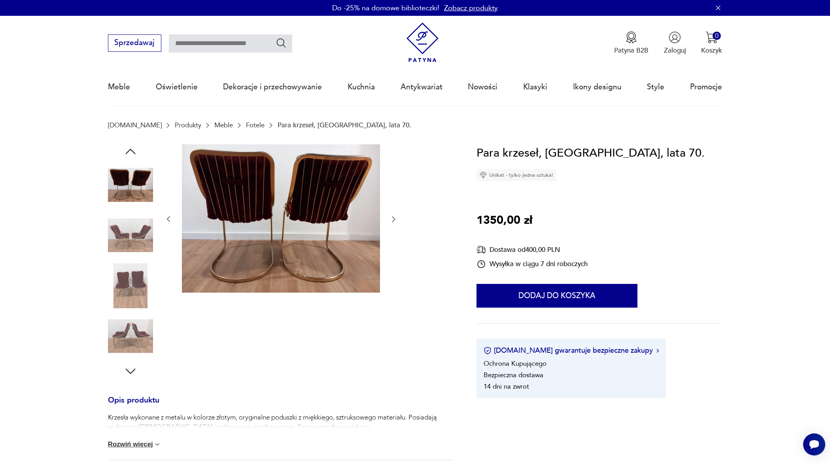
click at [391, 215] on icon "button" at bounding box center [393, 219] width 8 height 8
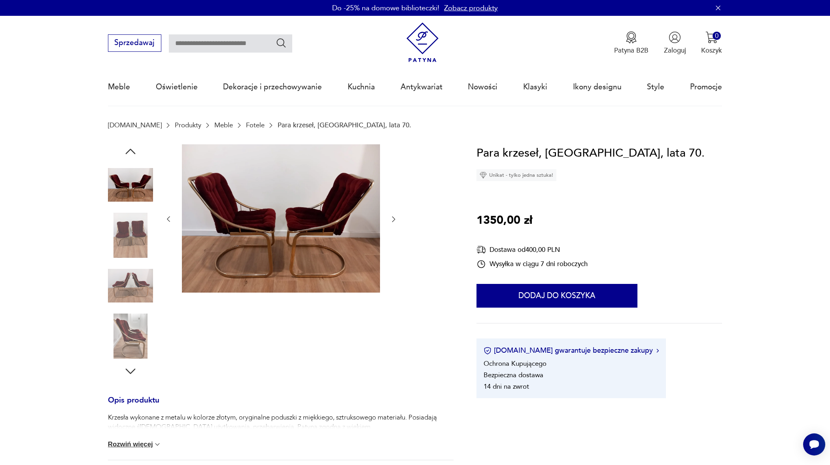
click at [391, 215] on icon "button" at bounding box center [393, 219] width 8 height 8
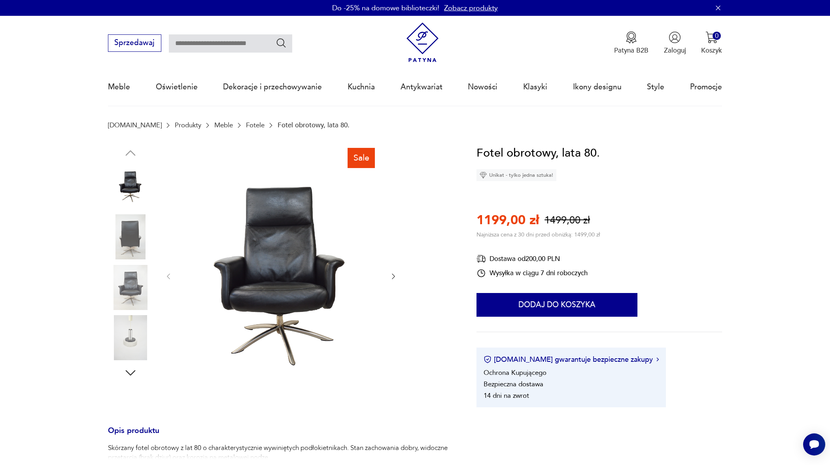
click at [388, 277] on div at bounding box center [280, 276] width 233 height 264
click at [393, 276] on icon "button" at bounding box center [393, 276] width 8 height 8
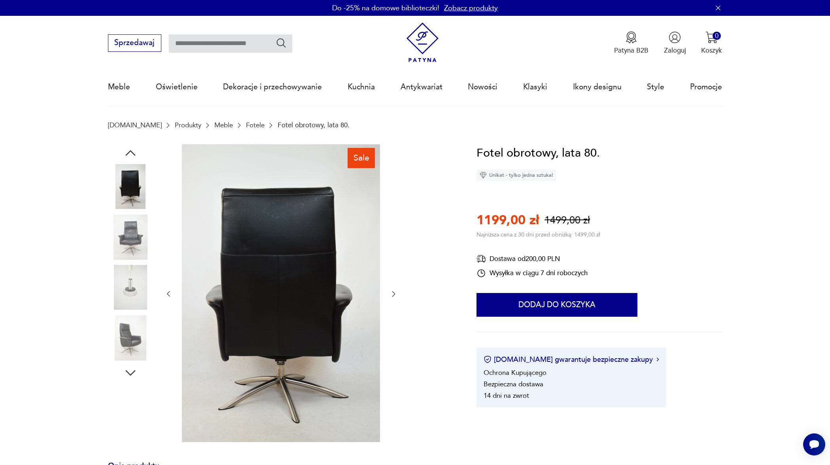
click at [393, 276] on div at bounding box center [280, 294] width 233 height 300
click at [392, 292] on icon "button" at bounding box center [393, 294] width 8 height 8
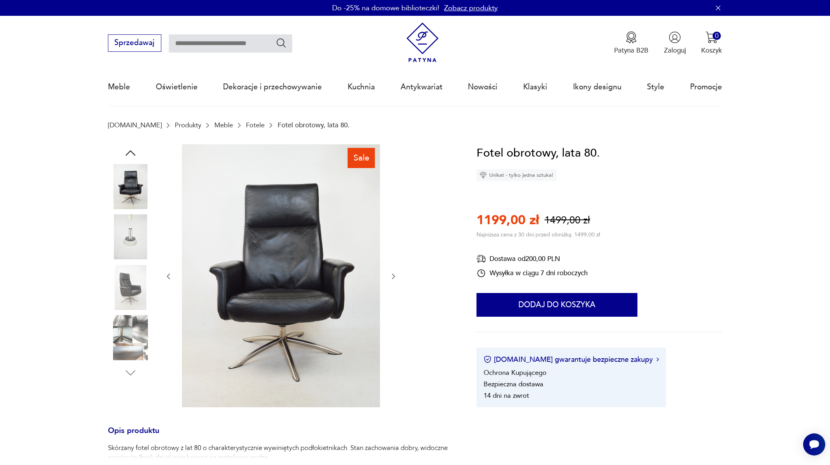
click at [316, 292] on img at bounding box center [281, 275] width 198 height 263
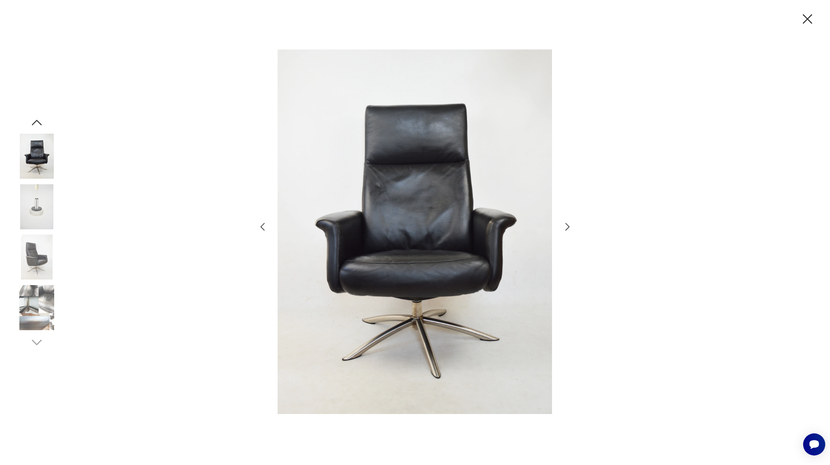
click at [568, 225] on icon "button" at bounding box center [567, 227] width 4 height 8
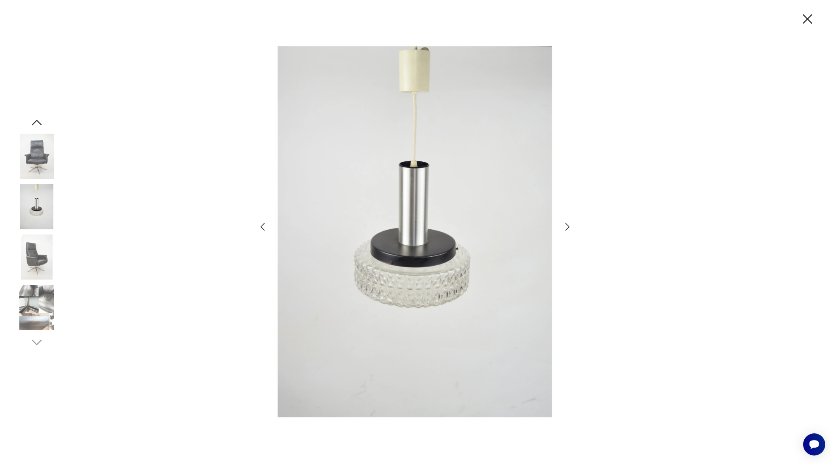
click at [566, 225] on icon "button" at bounding box center [567, 226] width 11 height 11
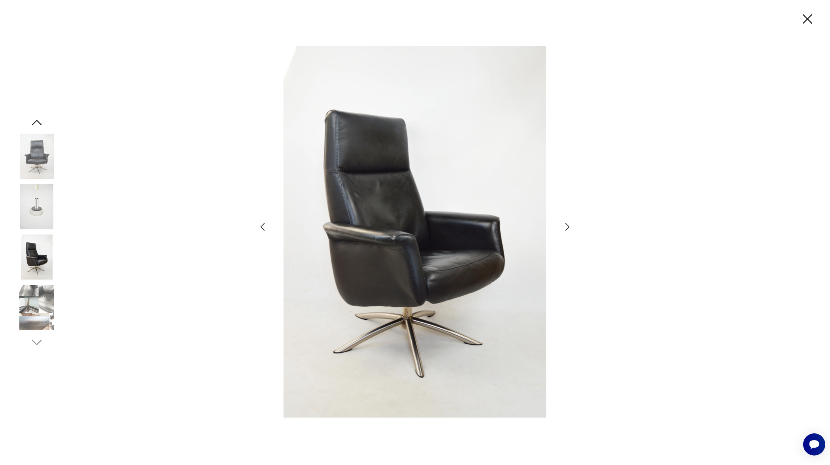
click at [566, 226] on icon "button" at bounding box center [567, 226] width 11 height 11
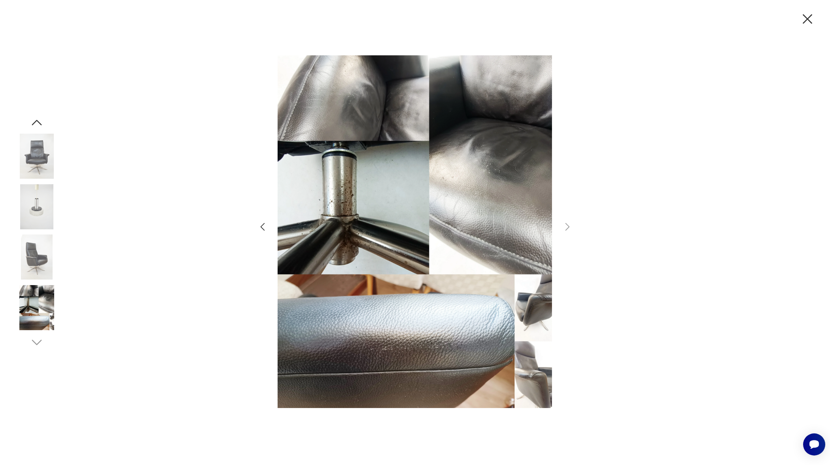
click at [263, 231] on icon "button" at bounding box center [262, 226] width 11 height 11
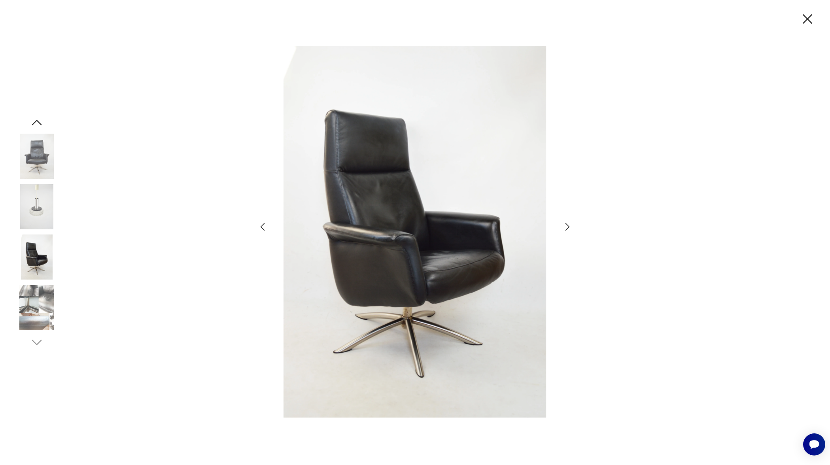
click at [263, 230] on icon "button" at bounding box center [262, 226] width 11 height 11
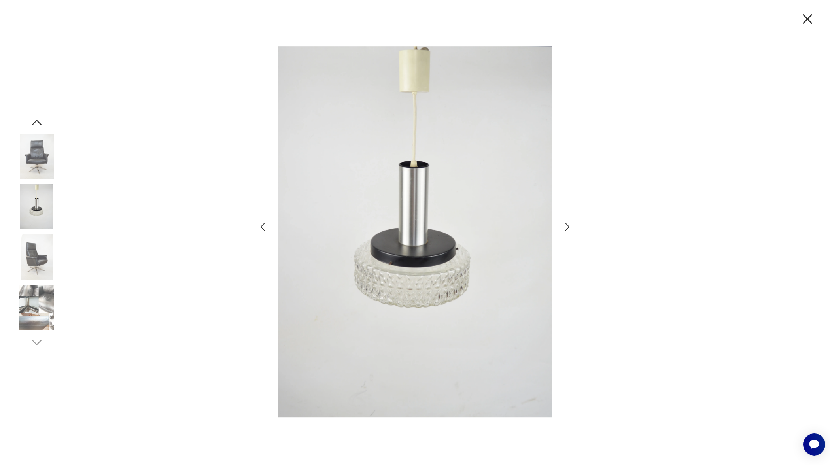
click at [263, 230] on icon "button" at bounding box center [262, 226] width 11 height 11
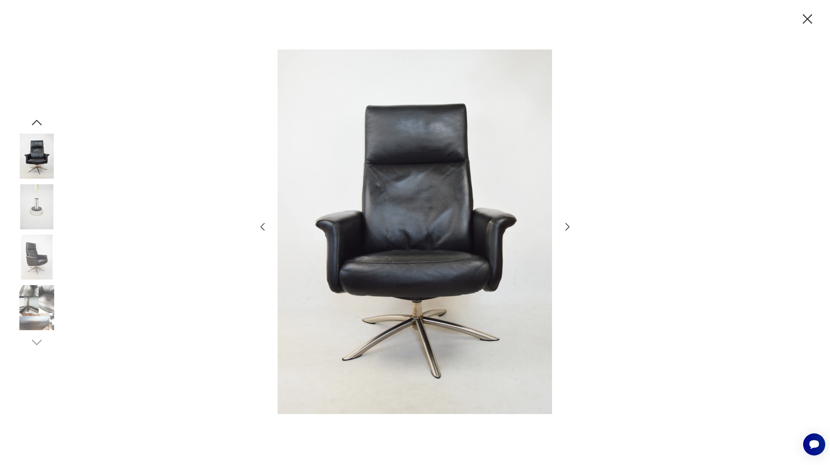
click at [263, 230] on icon "button" at bounding box center [262, 226] width 11 height 11
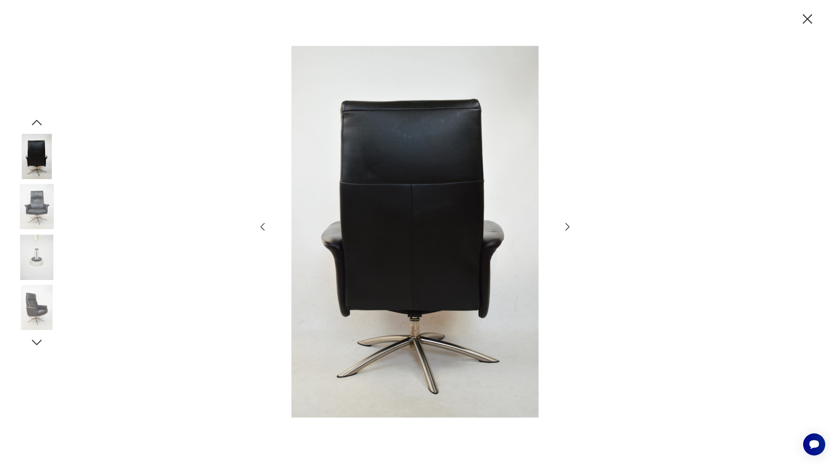
click at [263, 230] on icon "button" at bounding box center [262, 226] width 11 height 11
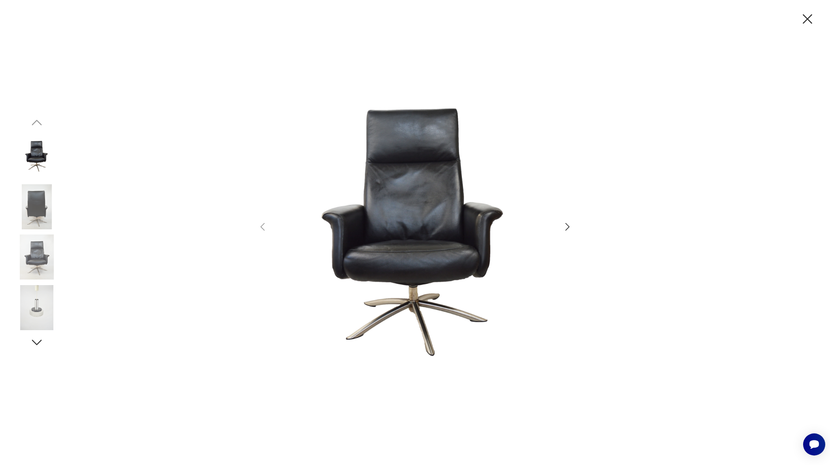
click at [40, 149] on img at bounding box center [36, 156] width 45 height 45
click at [564, 223] on icon "button" at bounding box center [567, 226] width 11 height 11
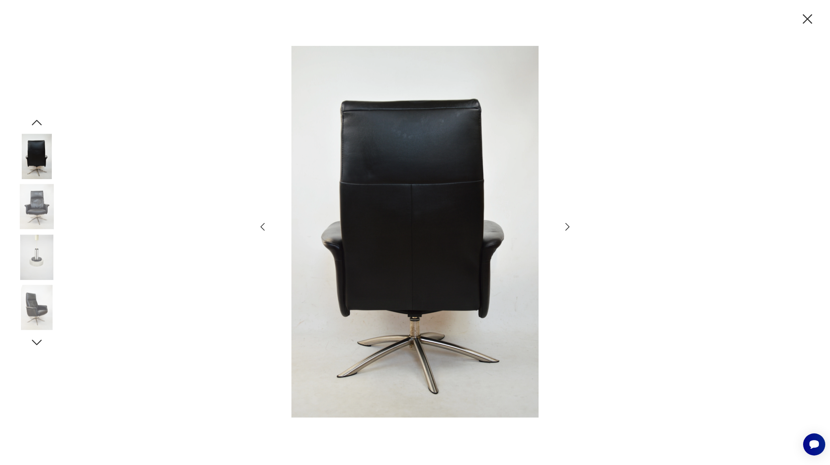
click at [564, 223] on icon "button" at bounding box center [567, 226] width 11 height 11
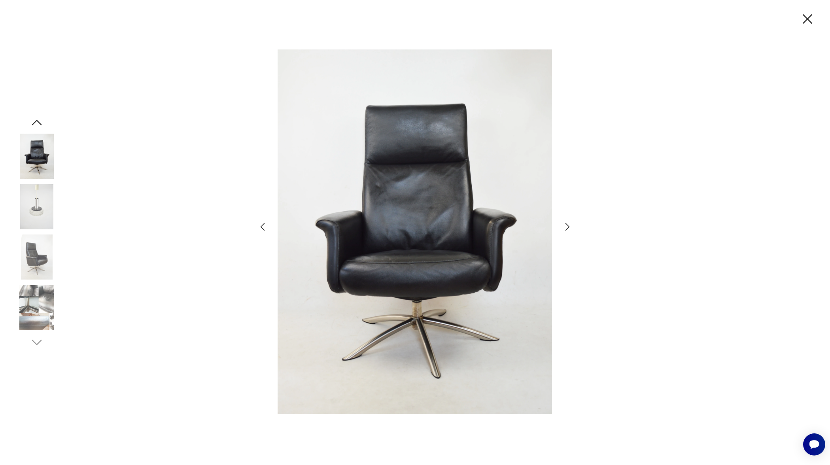
click at [564, 223] on icon "button" at bounding box center [567, 226] width 11 height 11
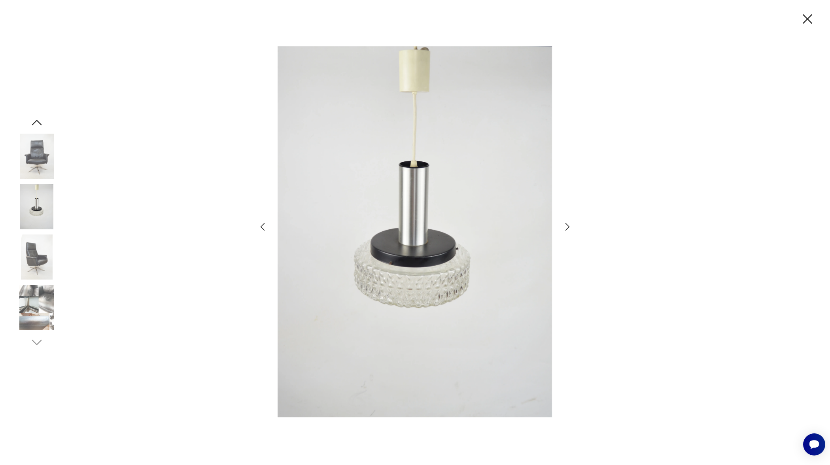
click at [564, 223] on icon "button" at bounding box center [567, 226] width 11 height 11
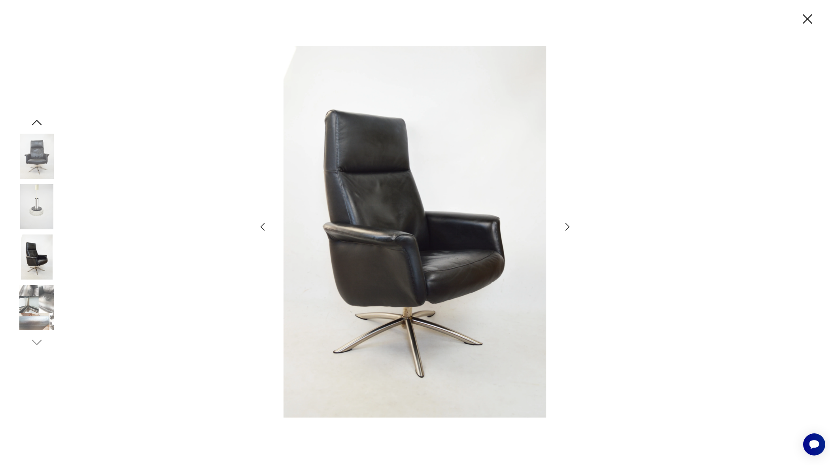
click at [564, 223] on icon "button" at bounding box center [567, 226] width 11 height 11
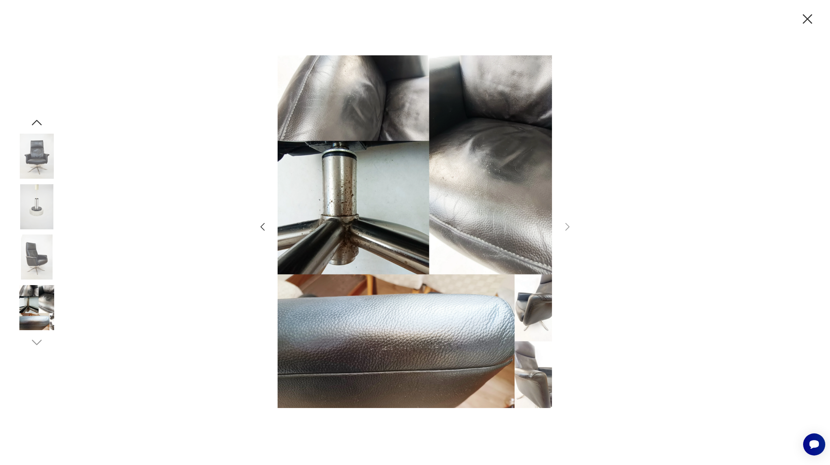
click at [811, 19] on icon "button" at bounding box center [807, 19] width 17 height 17
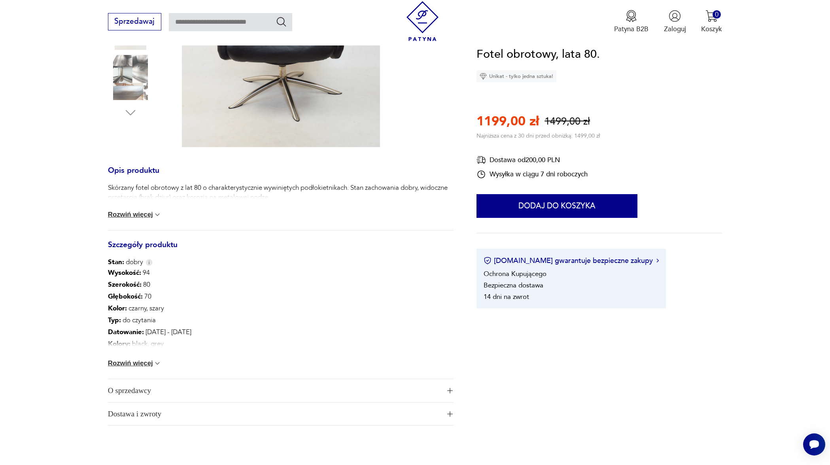
scroll to position [260, 0]
click at [143, 364] on button "Rozwiń więcej" at bounding box center [135, 363] width 54 height 8
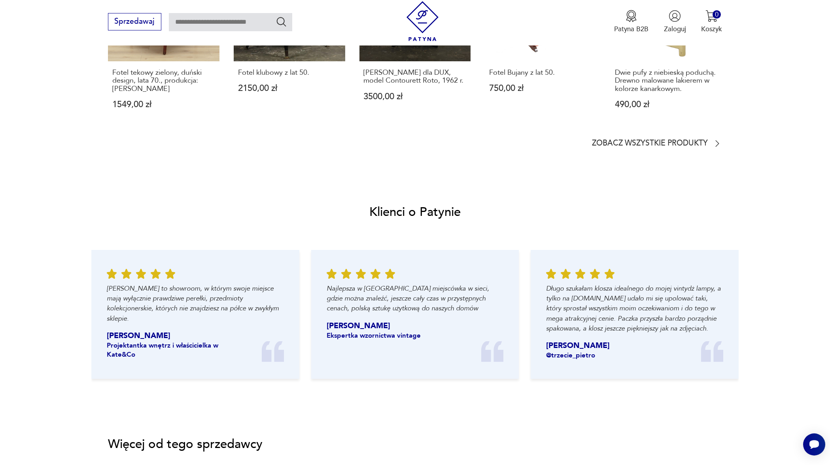
scroll to position [892, 0]
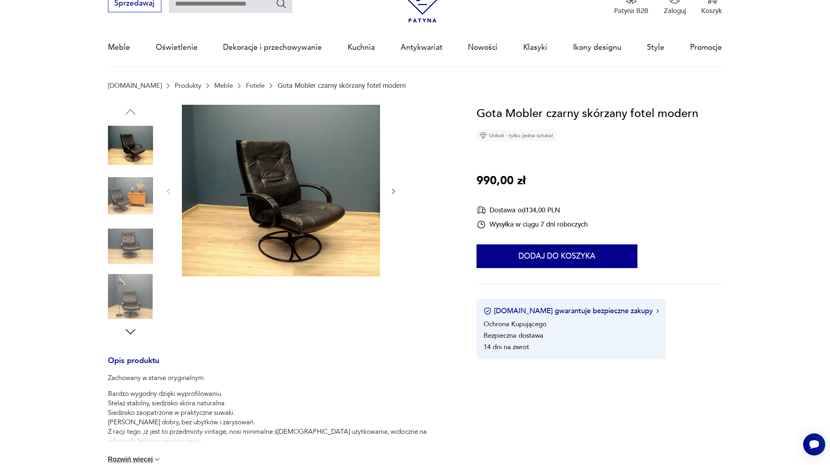
scroll to position [43, 0]
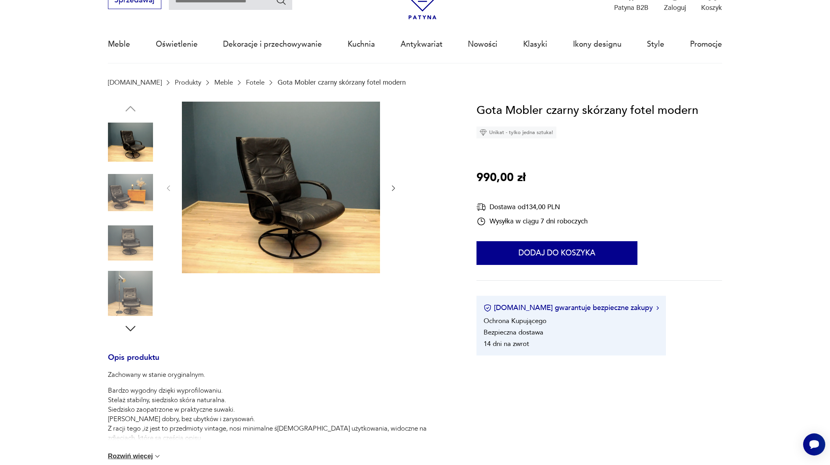
click at [390, 187] on icon "button" at bounding box center [393, 188] width 8 height 8
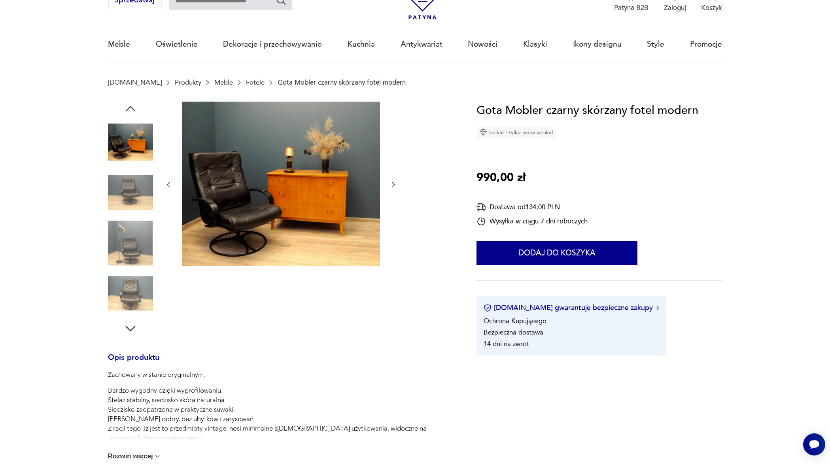
click at [391, 187] on icon "button" at bounding box center [393, 185] width 8 height 8
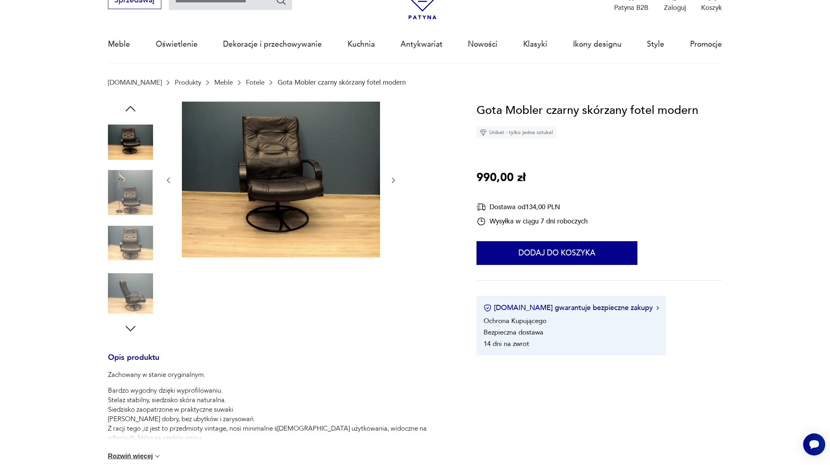
click at [392, 188] on div at bounding box center [280, 181] width 233 height 158
click at [392, 178] on icon "button" at bounding box center [393, 180] width 8 height 8
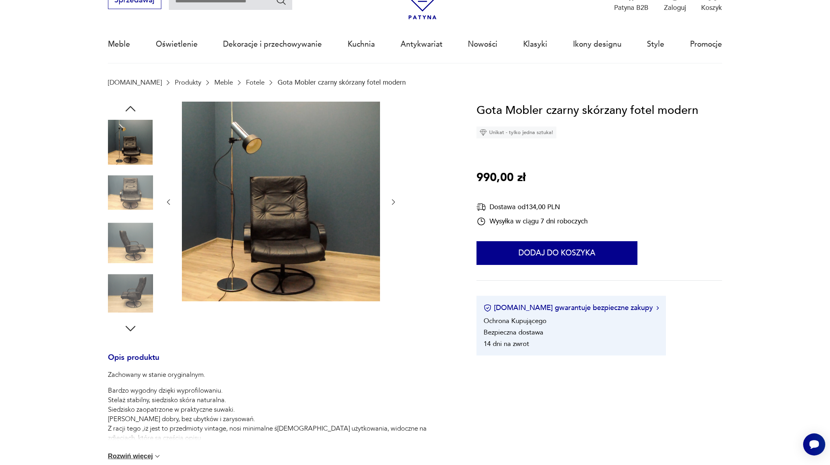
click at [392, 179] on div at bounding box center [280, 202] width 233 height 201
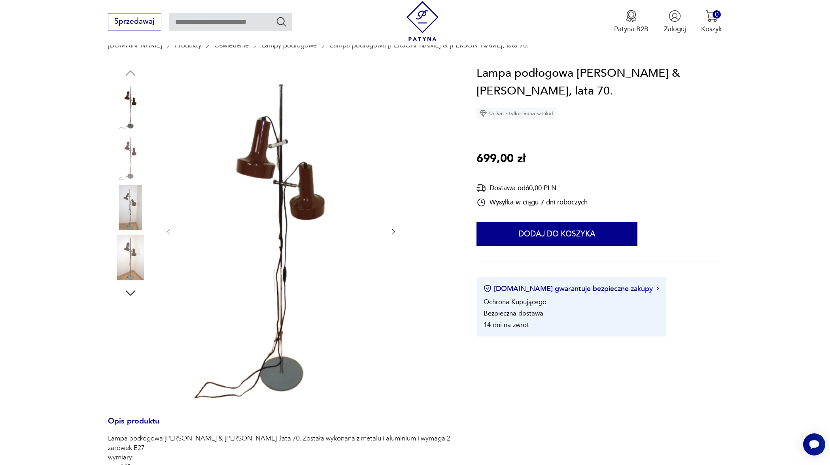
scroll to position [80, 0]
click at [391, 229] on icon "button" at bounding box center [393, 231] width 8 height 8
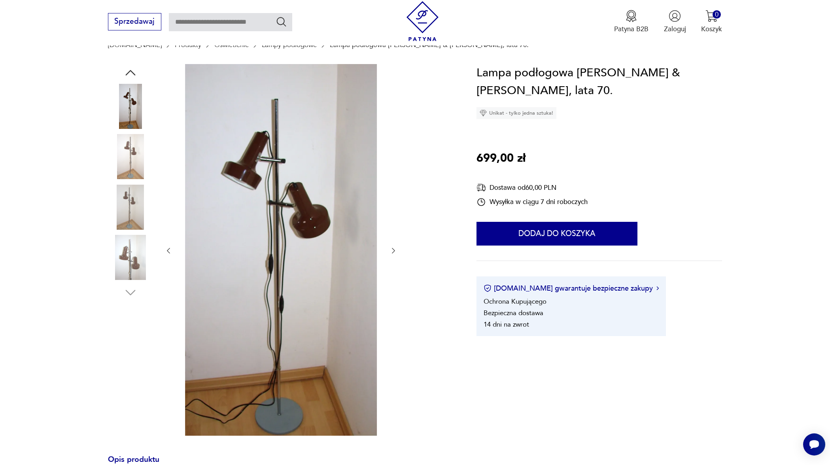
click at [391, 229] on div at bounding box center [280, 250] width 233 height 373
click at [394, 251] on icon "button" at bounding box center [393, 251] width 8 height 8
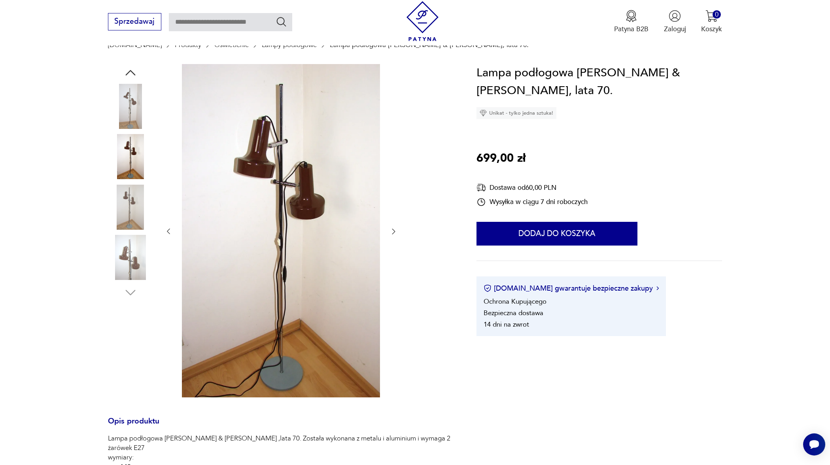
click at [394, 251] on div at bounding box center [280, 231] width 233 height 335
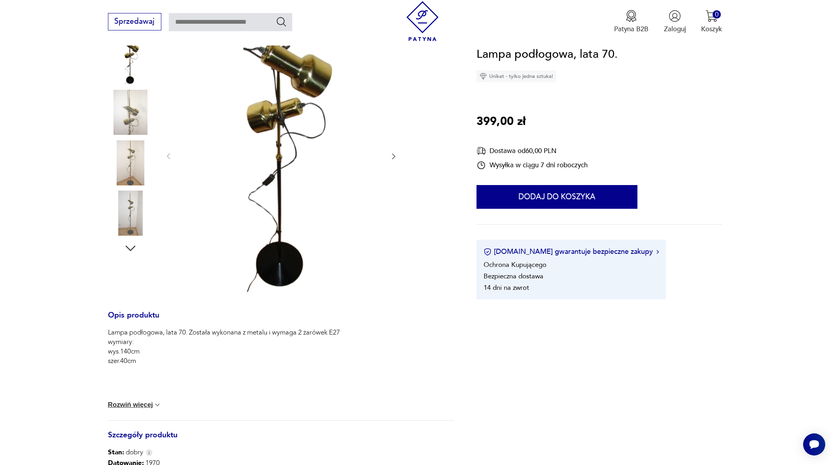
scroll to position [126, 0]
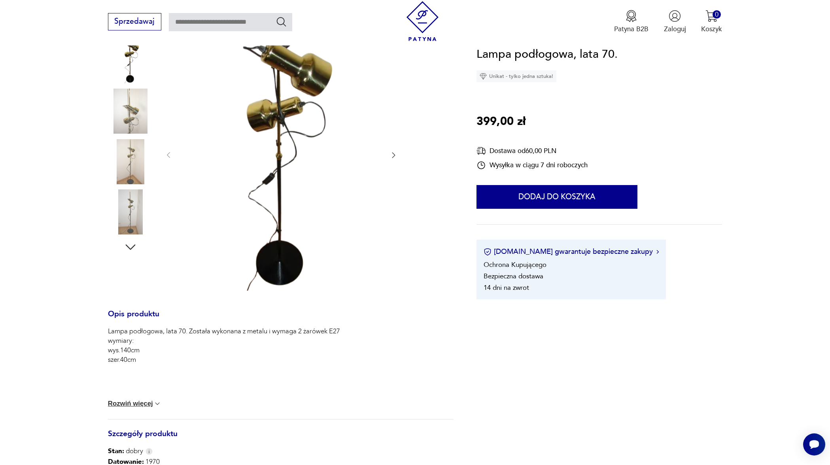
click at [124, 149] on img at bounding box center [130, 161] width 45 height 45
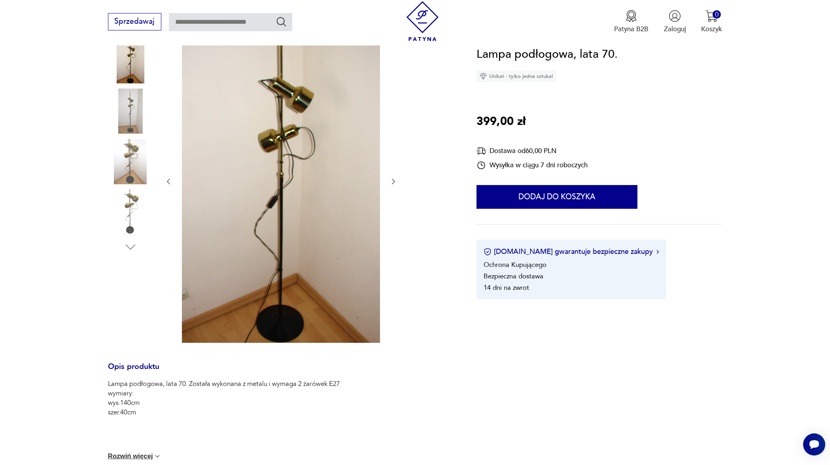
click at [126, 160] on img at bounding box center [130, 161] width 45 height 45
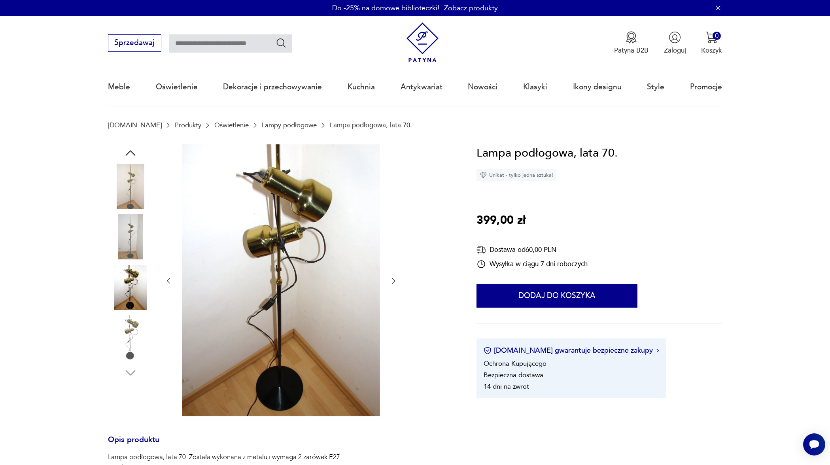
scroll to position [0, 0]
click at [120, 169] on img at bounding box center [130, 186] width 45 height 45
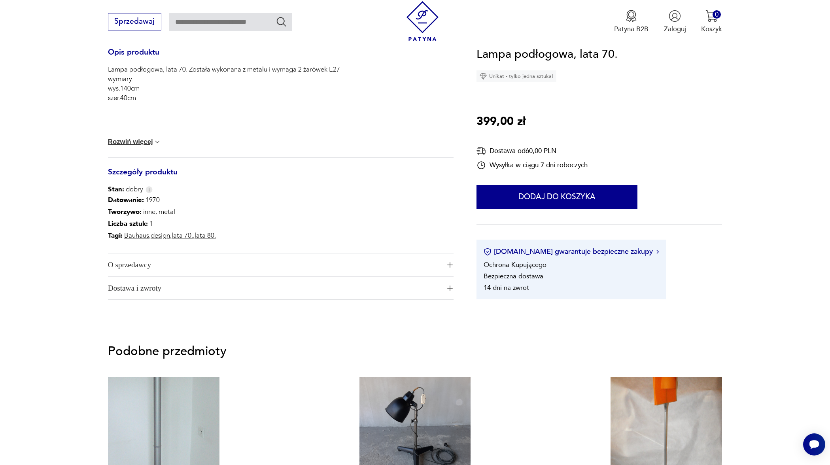
scroll to position [442, 0]
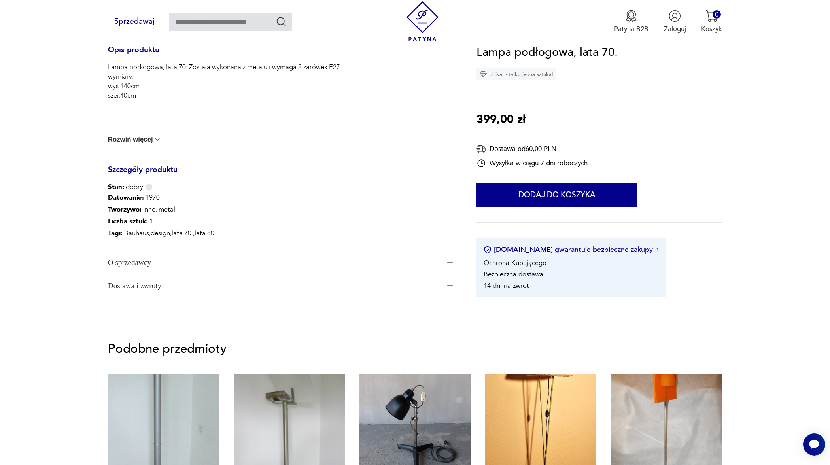
click at [450, 281] on button "Dostawa i zwroty" at bounding box center [280, 285] width 345 height 23
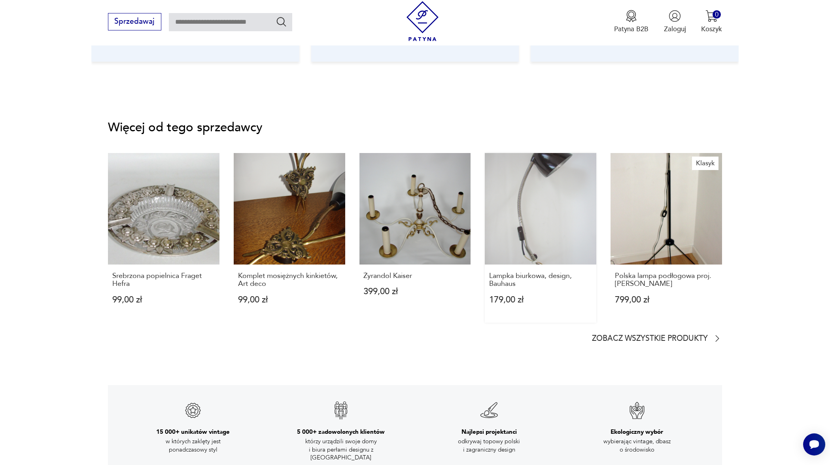
scroll to position [1252, 0]
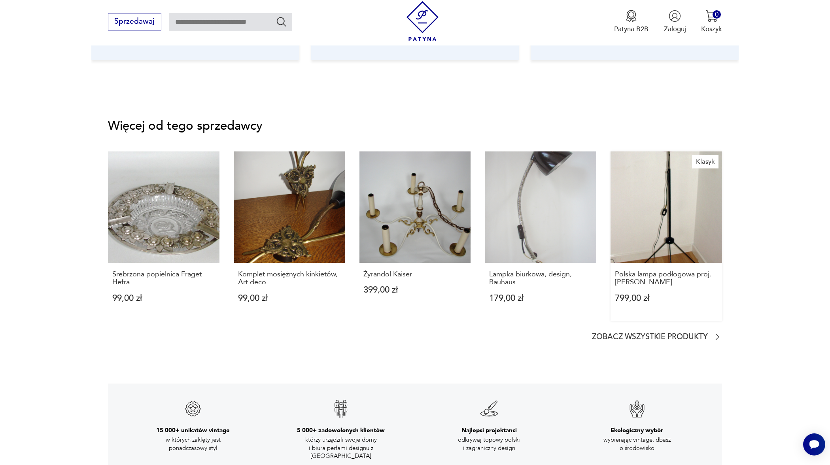
click at [683, 200] on link "Klasyk Polska lampa podłogowa proj. A.Gałecki 799,00 zł" at bounding box center [665, 236] width 111 height 170
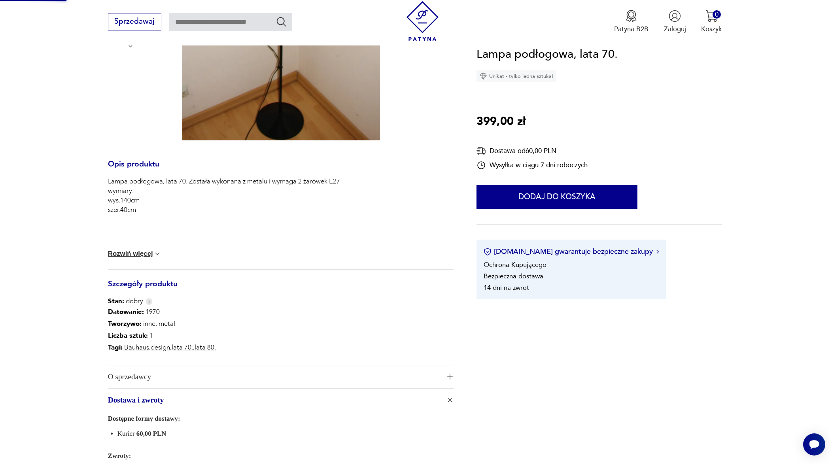
scroll to position [0, 0]
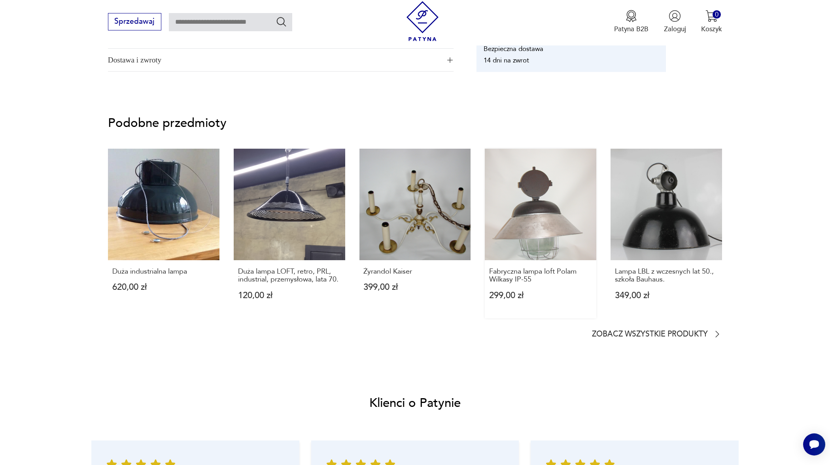
scroll to position [769, 0]
click at [647, 226] on link "Lampa LBL z wczesnych lat 50., szkoła Bauhaus. 349,00 zł" at bounding box center [665, 233] width 111 height 170
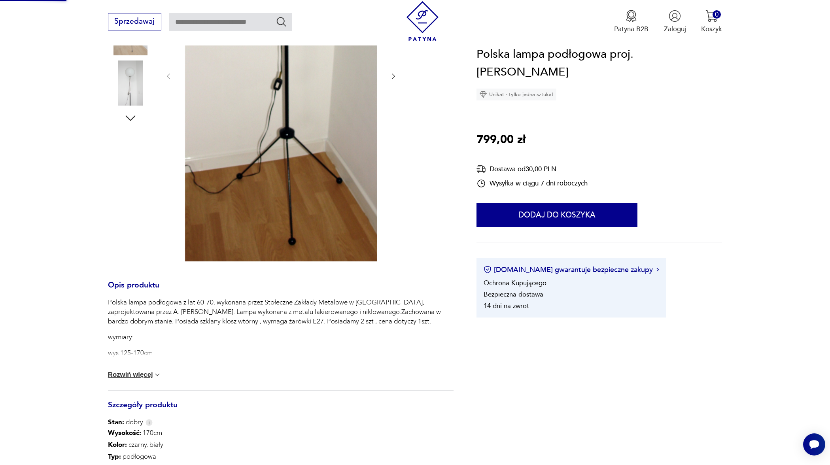
scroll to position [0, 0]
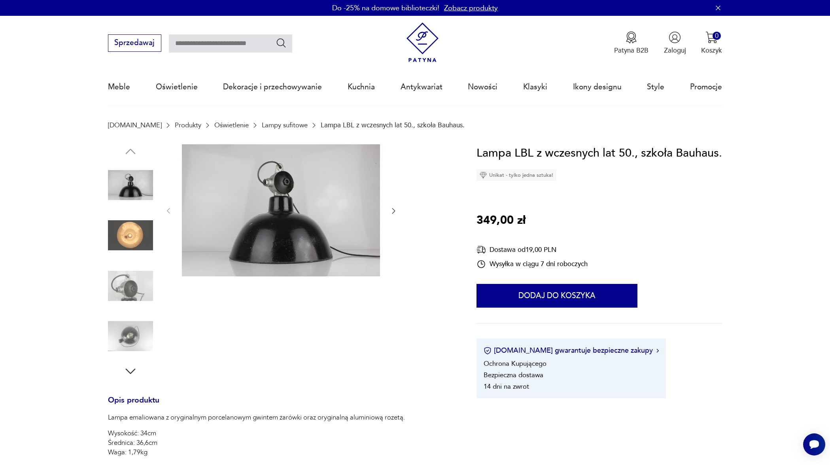
click at [142, 242] on img at bounding box center [130, 235] width 45 height 45
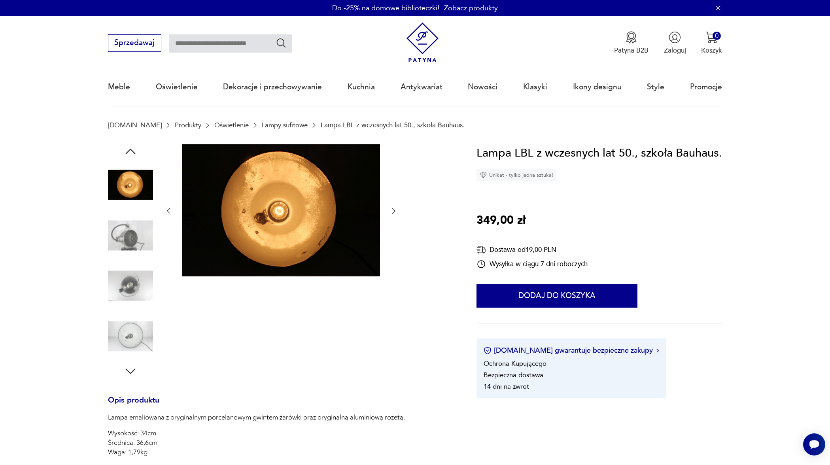
click at [131, 244] on img at bounding box center [130, 235] width 45 height 45
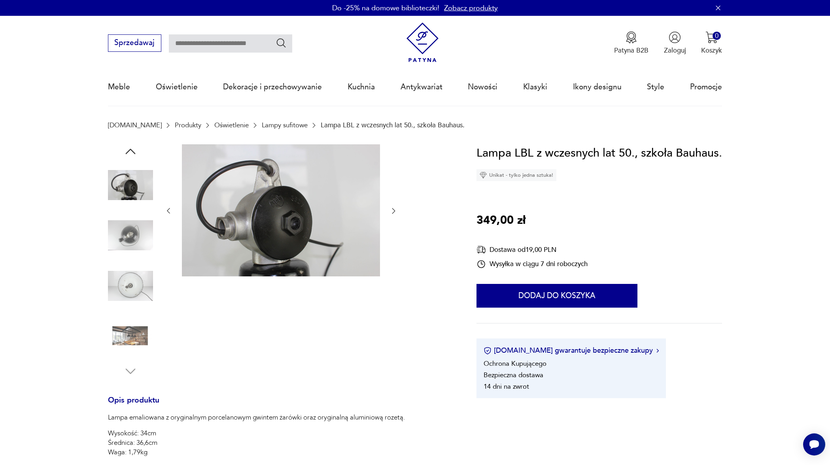
click at [131, 260] on div at bounding box center [130, 261] width 45 height 198
click at [134, 284] on img at bounding box center [130, 285] width 45 height 45
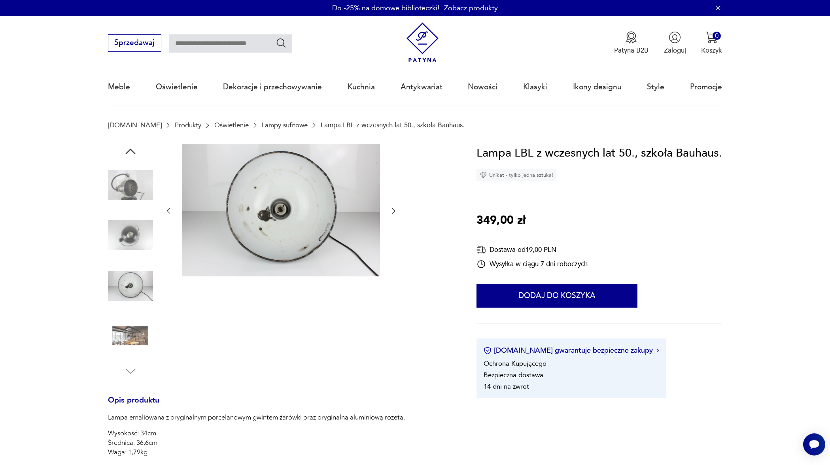
click at [131, 317] on img at bounding box center [130, 335] width 45 height 45
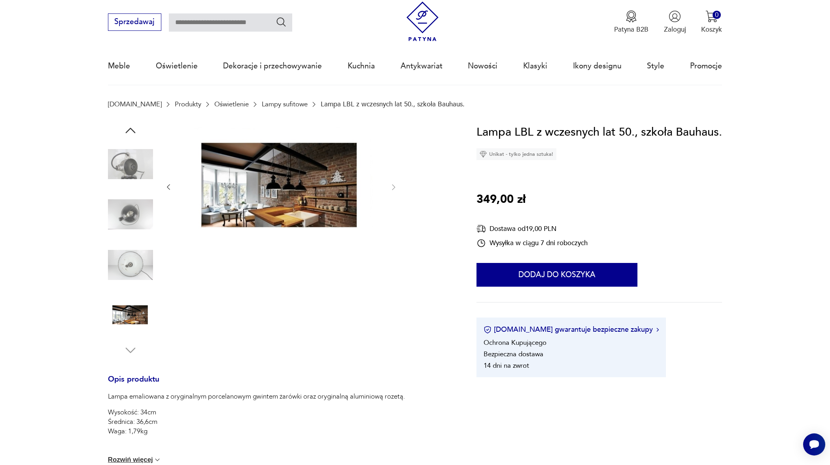
scroll to position [17, 0]
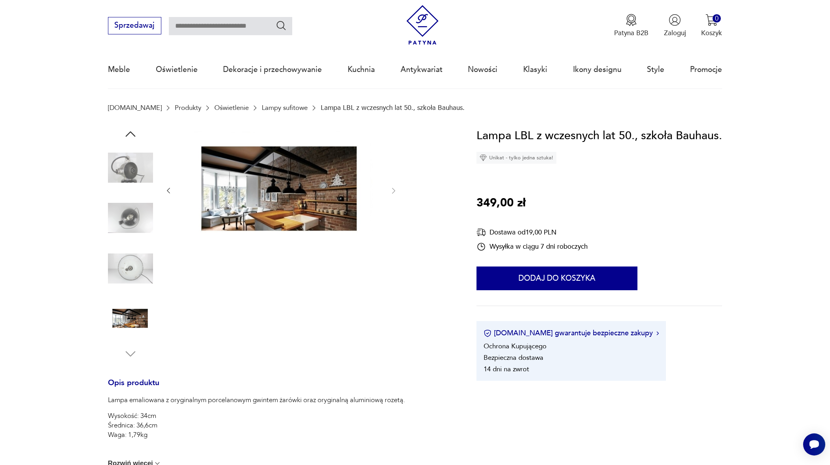
click at [264, 106] on link "Lampy sufitowe" at bounding box center [285, 108] width 46 height 8
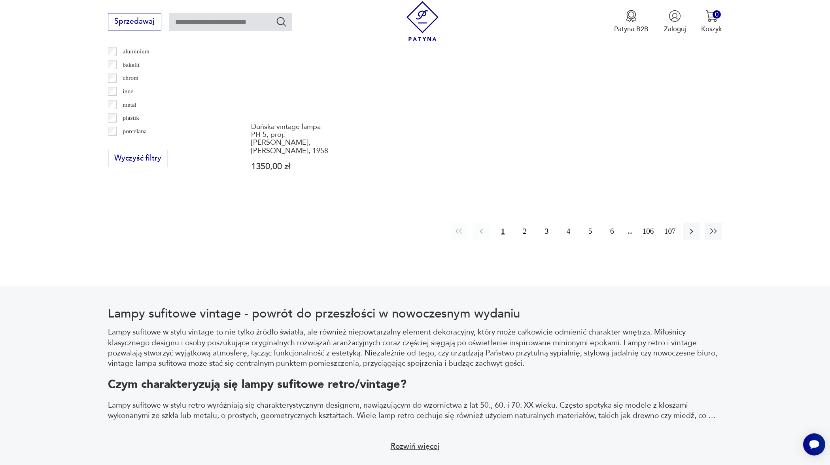
scroll to position [903, 0]
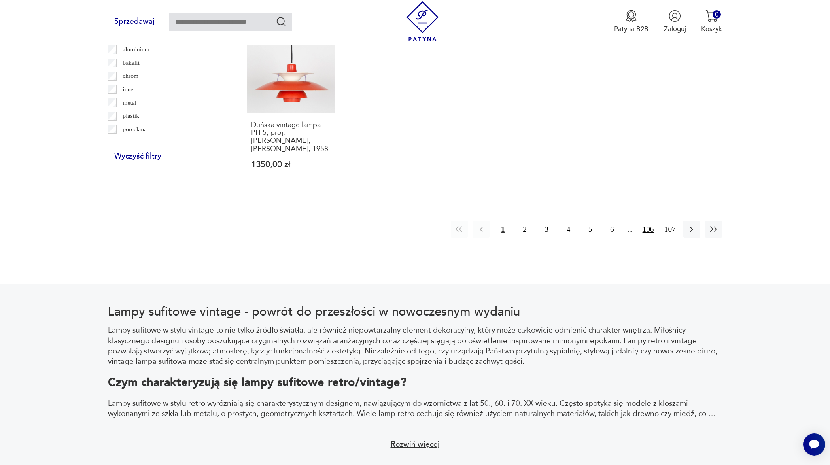
click at [646, 221] on button "106" at bounding box center [647, 229] width 17 height 17
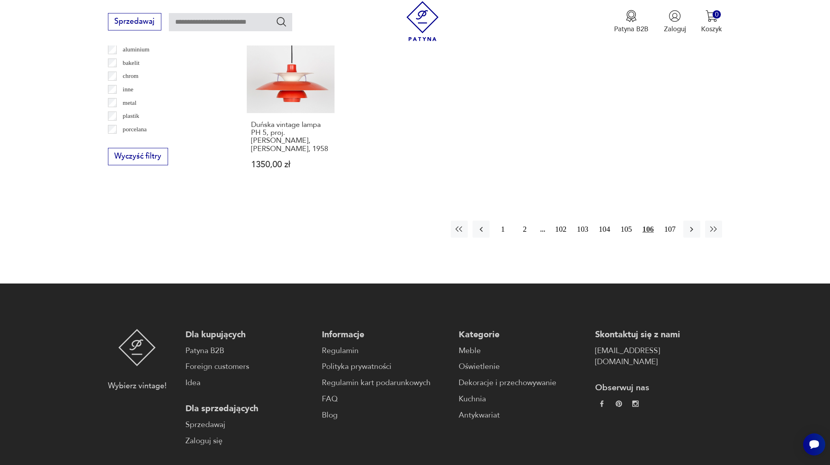
scroll to position [234, 0]
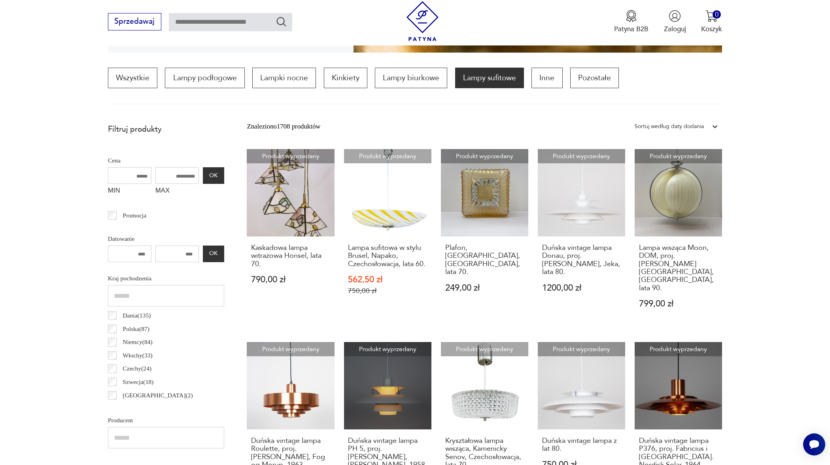
click at [159, 176] on input "MAX" at bounding box center [176, 175] width 43 height 17
type input "***"
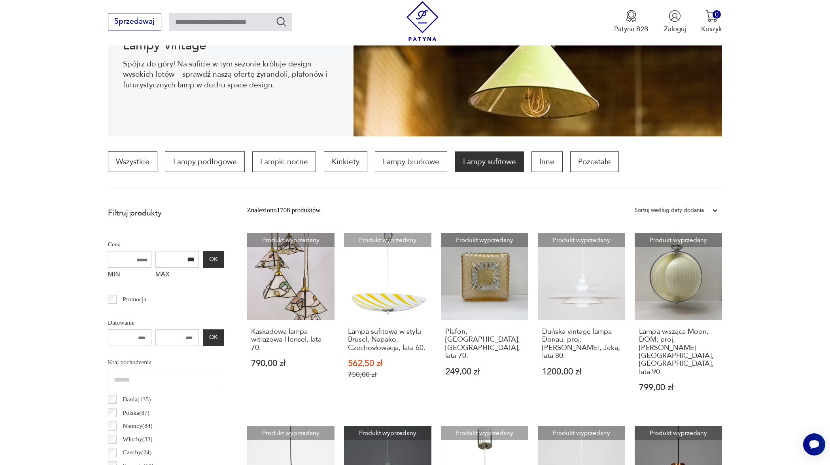
scroll to position [150, 0]
click at [203, 259] on button "OK" at bounding box center [213, 259] width 21 height 17
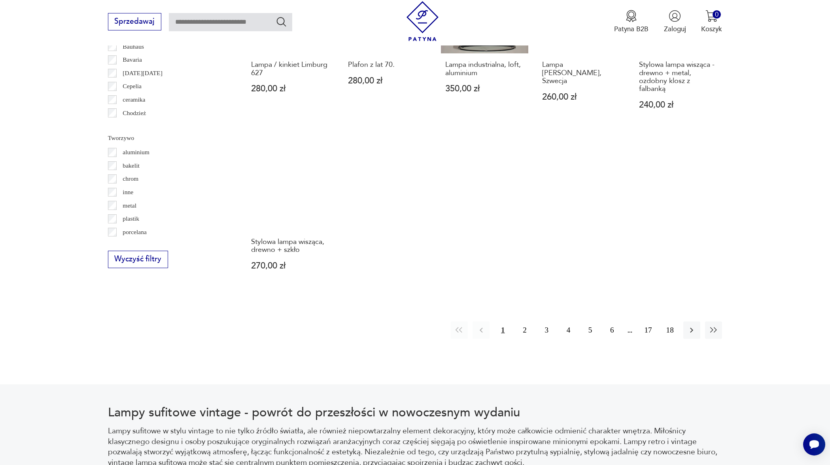
scroll to position [802, 0]
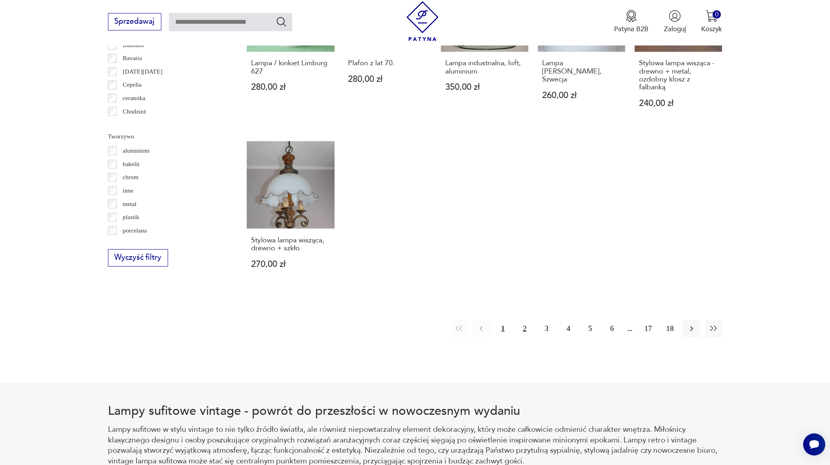
click at [524, 320] on button "2" at bounding box center [524, 328] width 17 height 17
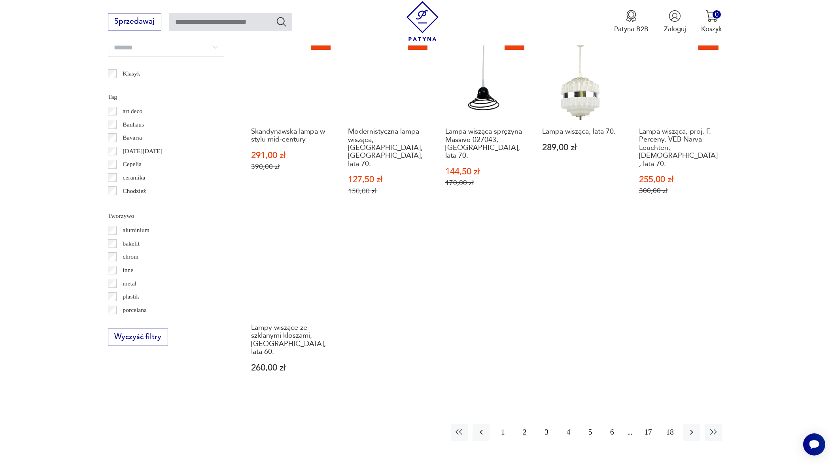
scroll to position [724, 0]
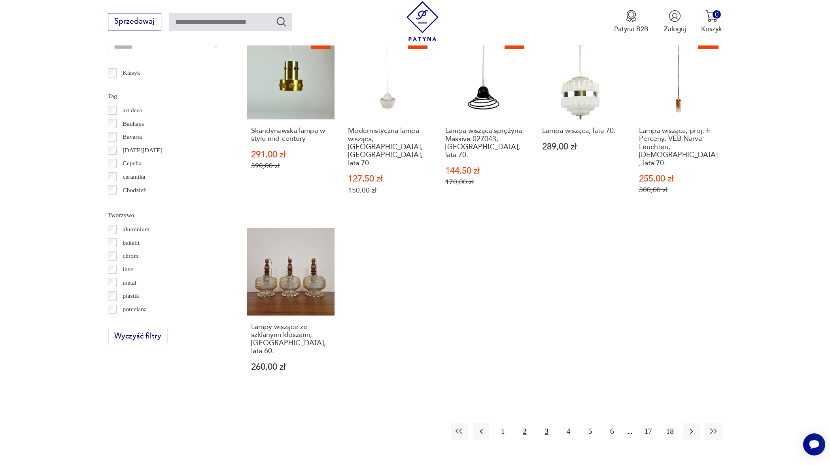
click at [545, 423] on button "3" at bounding box center [546, 431] width 17 height 17
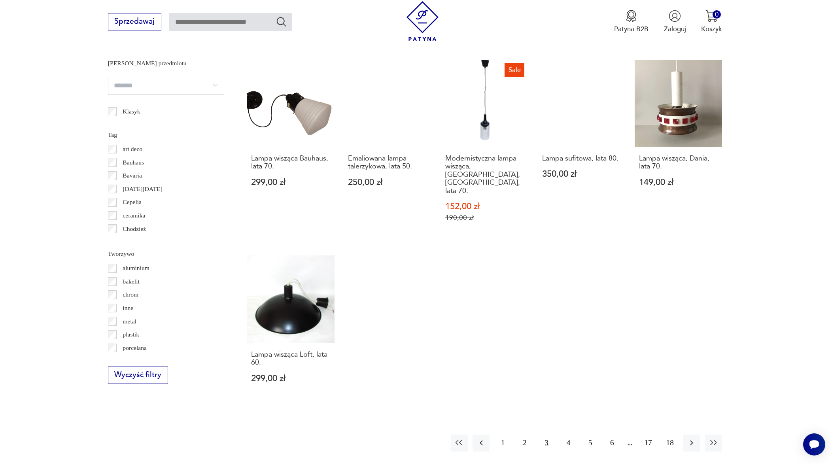
scroll to position [694, 0]
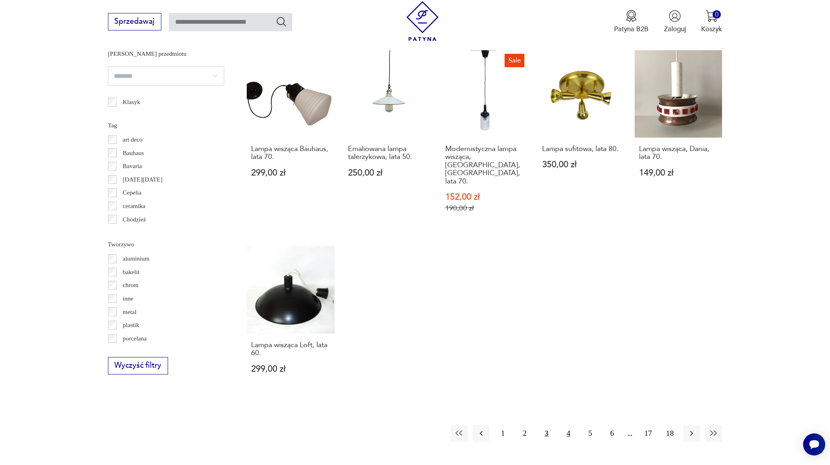
click at [571, 425] on button "4" at bounding box center [568, 433] width 17 height 17
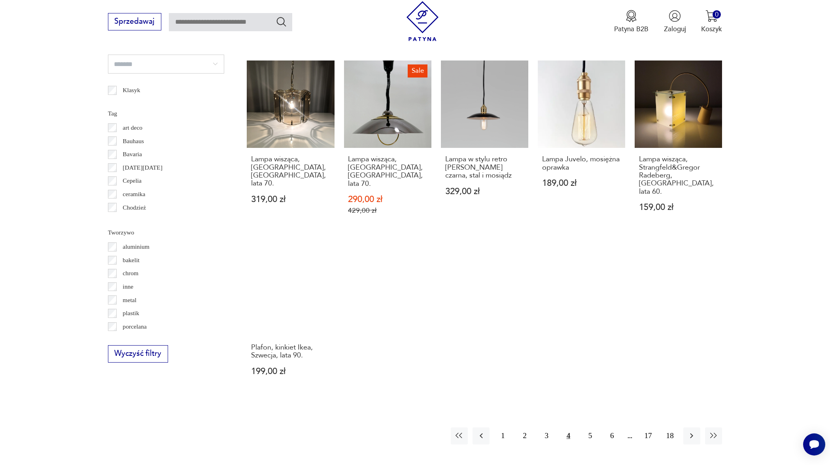
scroll to position [735, 0]
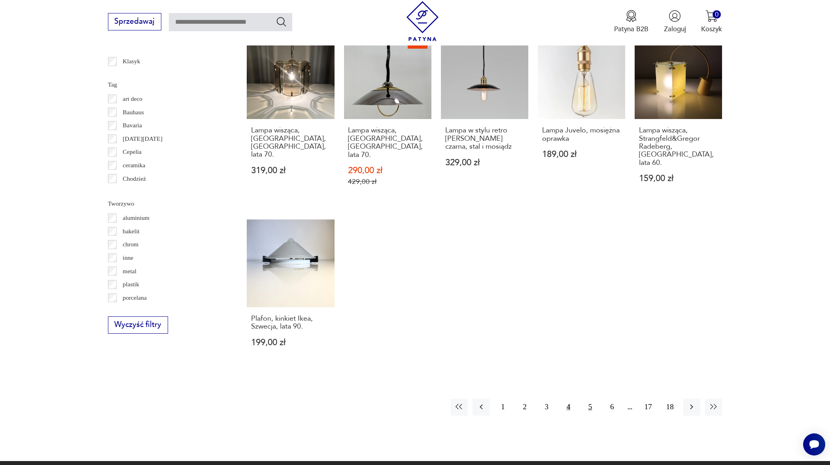
click at [589, 398] on button "5" at bounding box center [589, 406] width 17 height 17
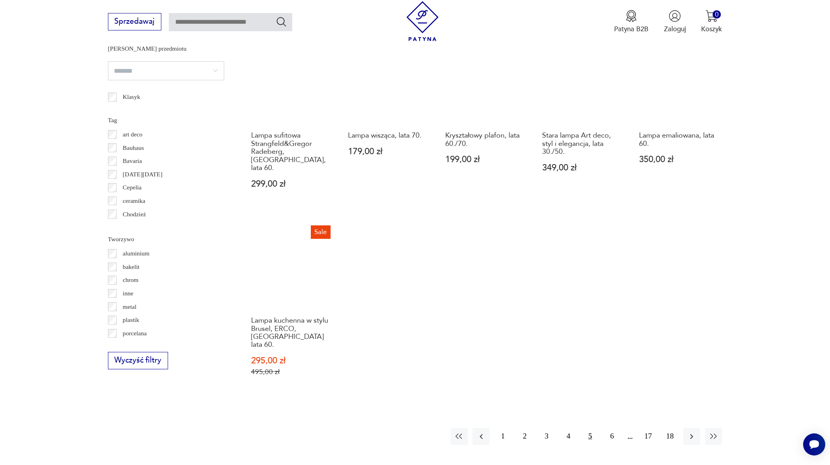
scroll to position [700, 0]
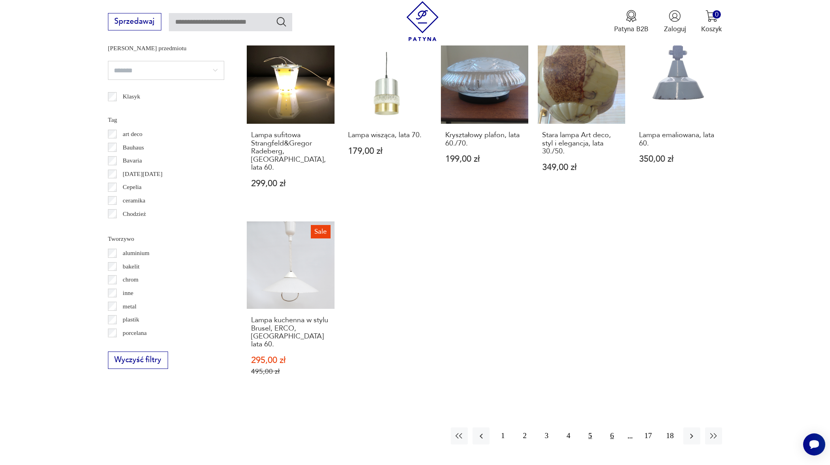
click at [614, 427] on button "6" at bounding box center [611, 435] width 17 height 17
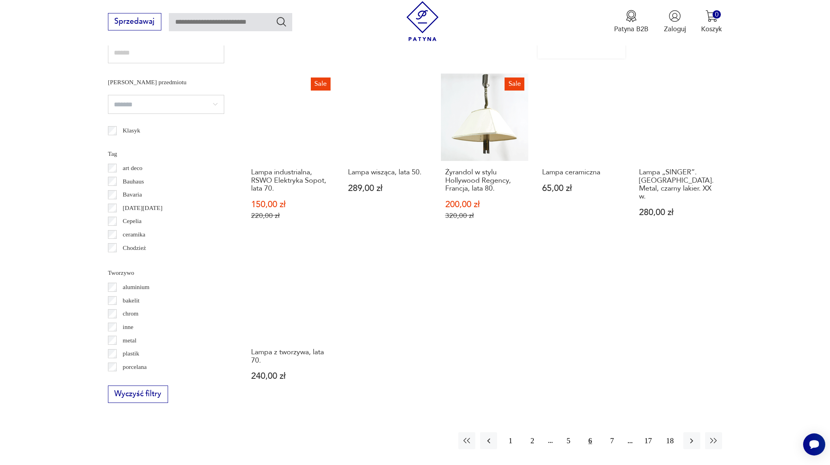
scroll to position [667, 0]
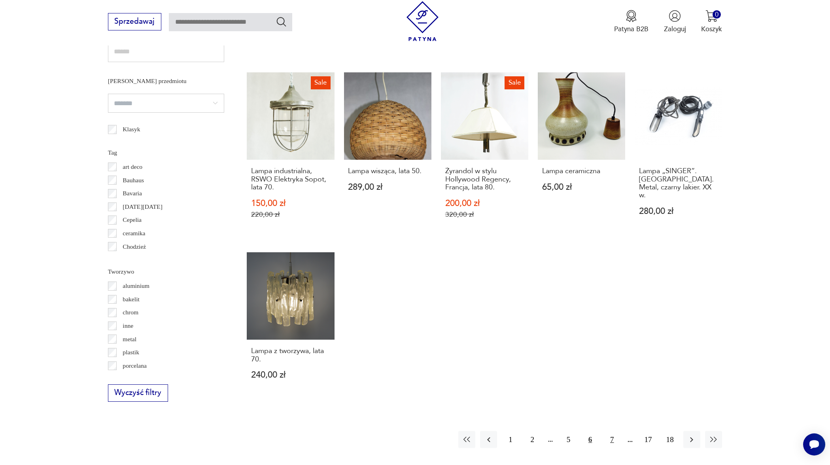
click at [613, 438] on button "7" at bounding box center [611, 439] width 17 height 17
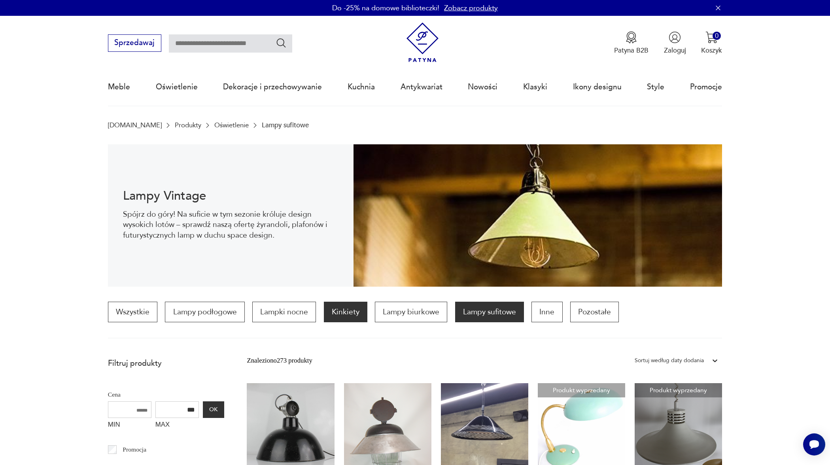
click at [344, 310] on p "Kinkiety" at bounding box center [345, 312] width 43 height 21
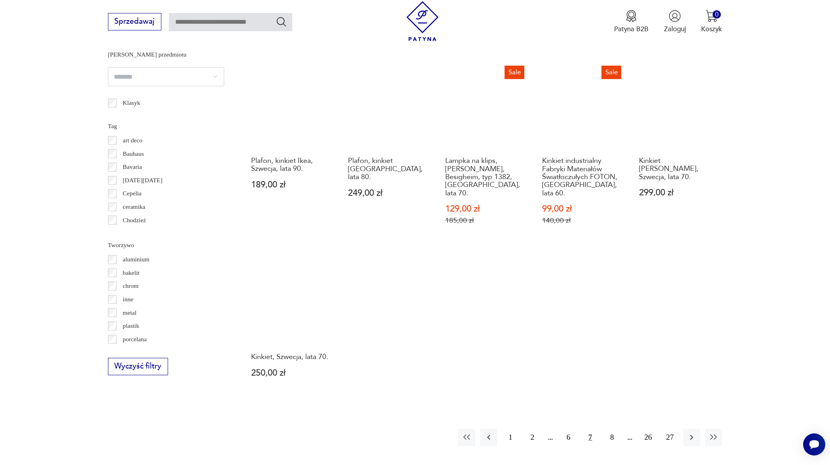
scroll to position [696, 0]
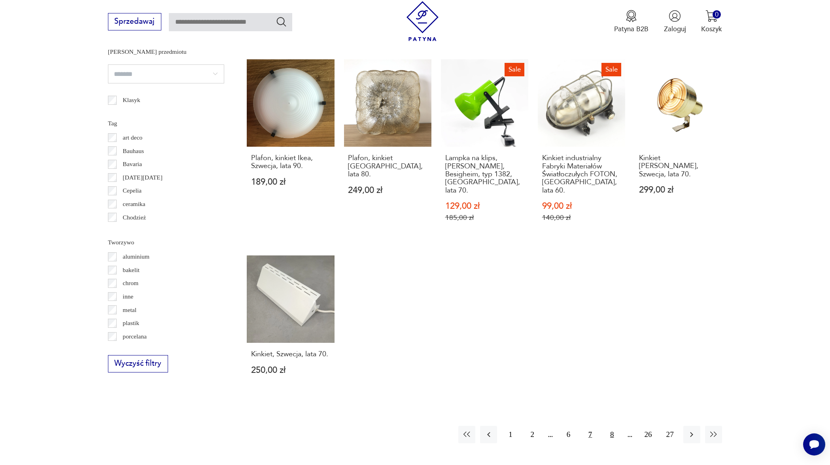
click at [611, 426] on button "8" at bounding box center [611, 434] width 17 height 17
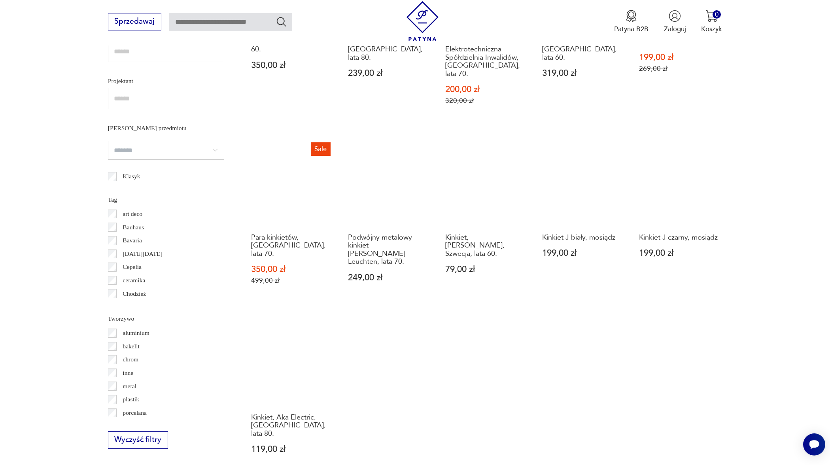
scroll to position [665, 0]
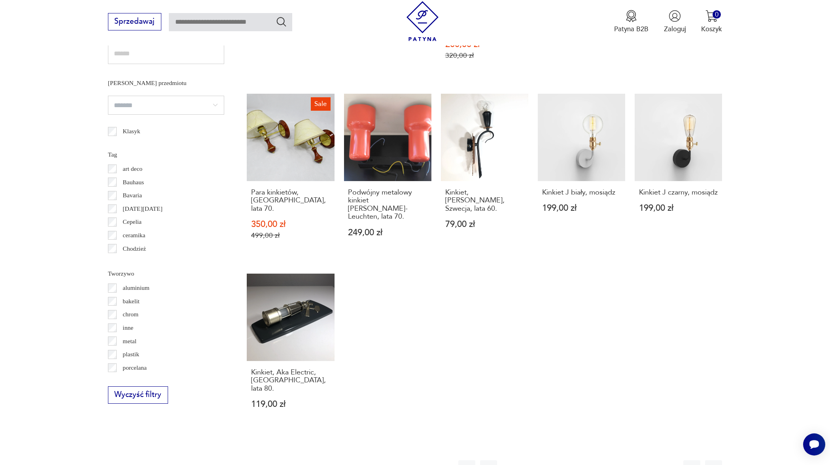
click at [613, 460] on button "9" at bounding box center [611, 468] width 17 height 17
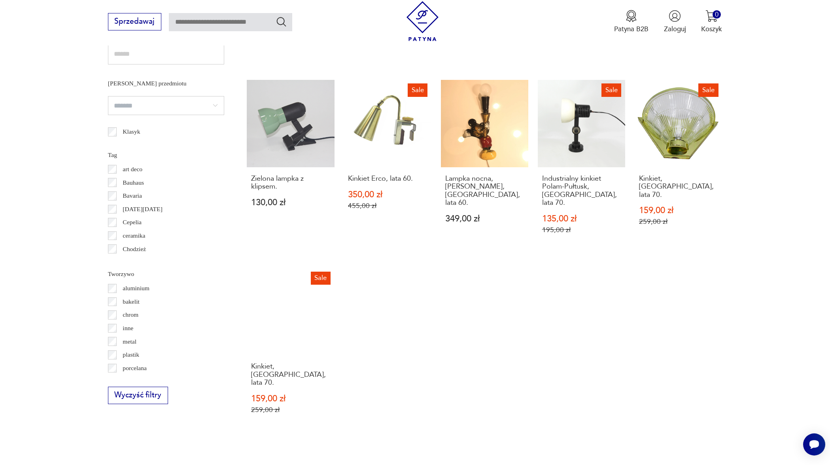
scroll to position [679, 0]
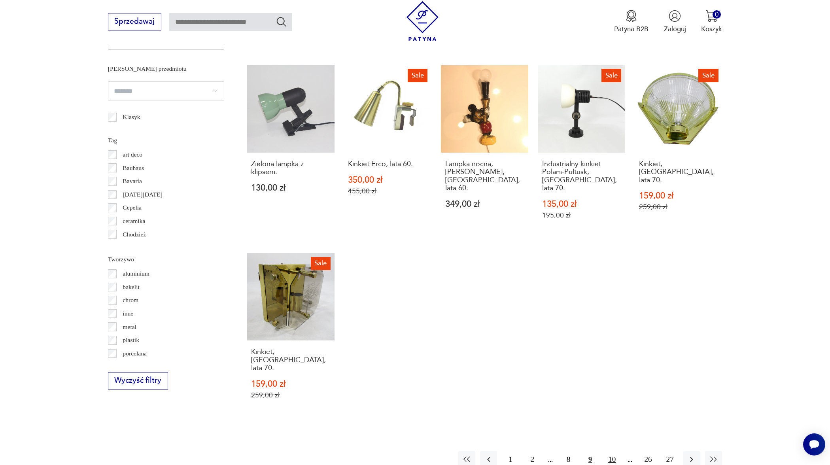
click at [615, 451] on button "10" at bounding box center [611, 459] width 17 height 17
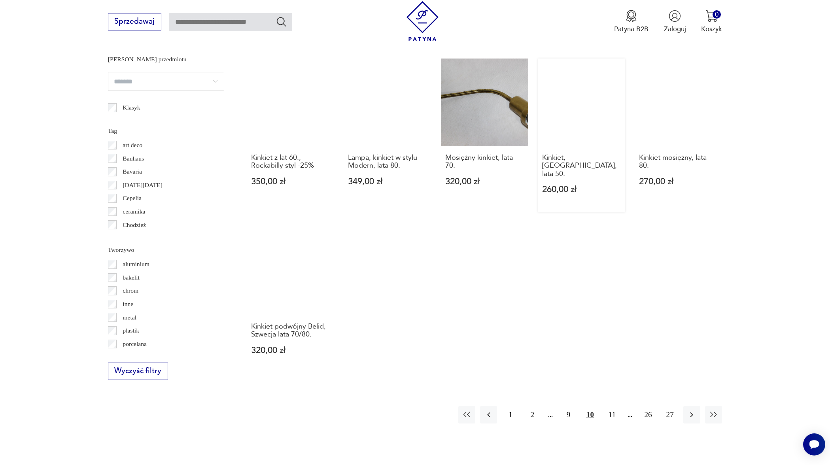
scroll to position [705, 0]
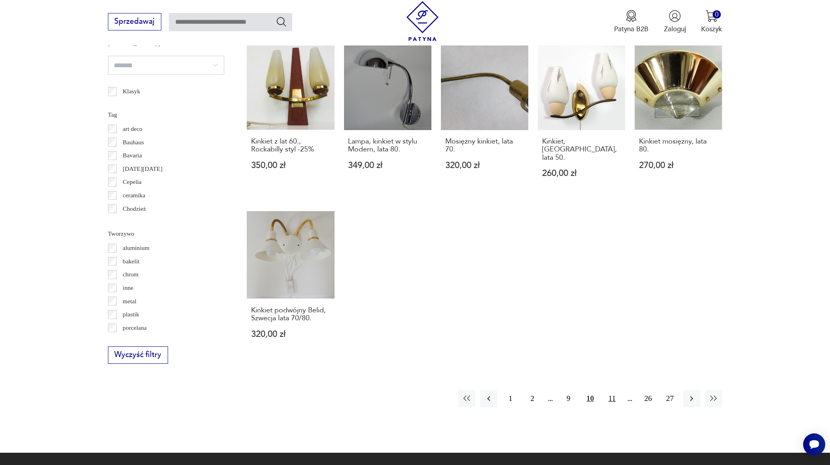
click at [615, 390] on button "11" at bounding box center [611, 398] width 17 height 17
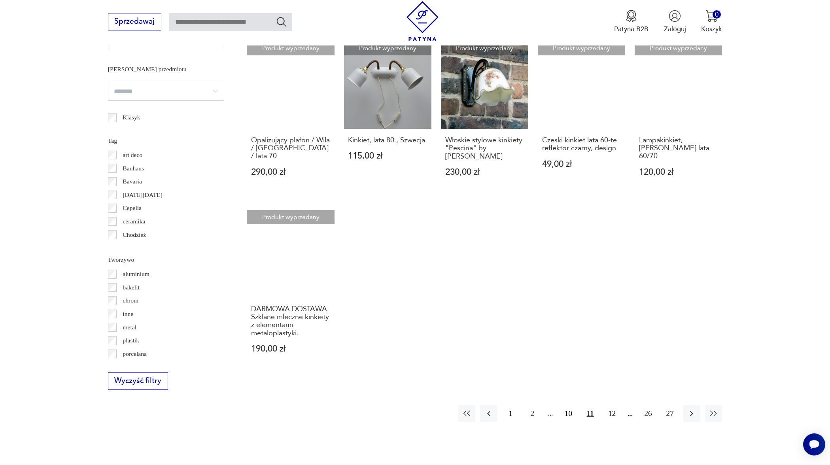
scroll to position [680, 0]
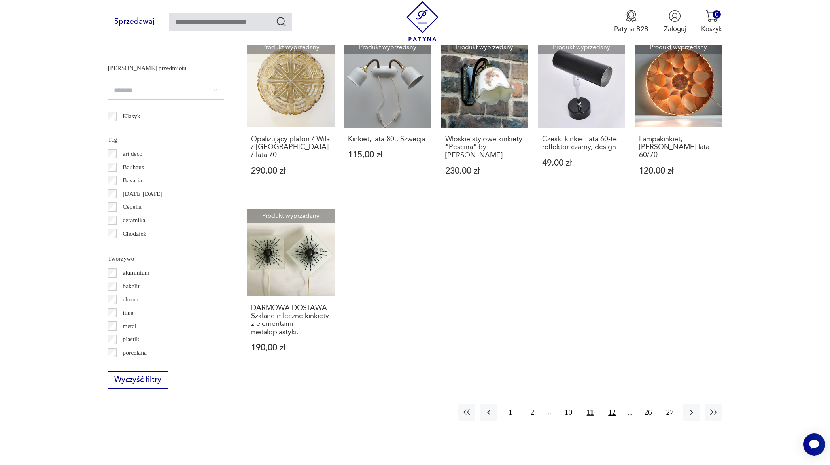
click at [609, 421] on button "12" at bounding box center [611, 412] width 17 height 17
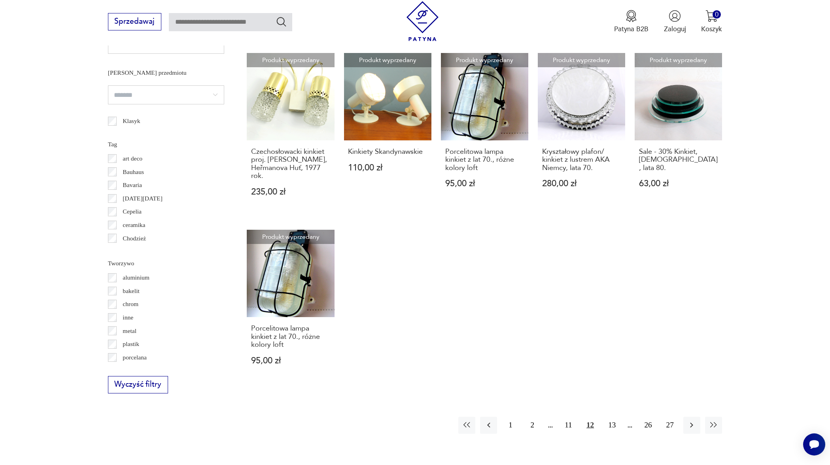
scroll to position [680, 0]
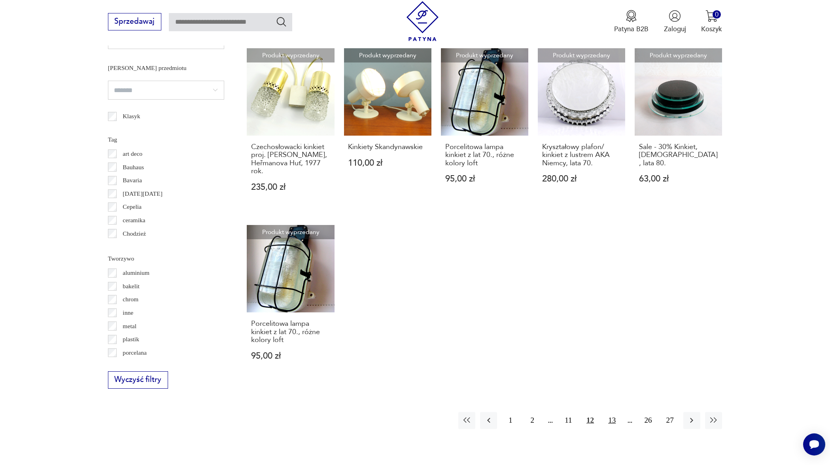
click at [615, 421] on button "13" at bounding box center [611, 420] width 17 height 17
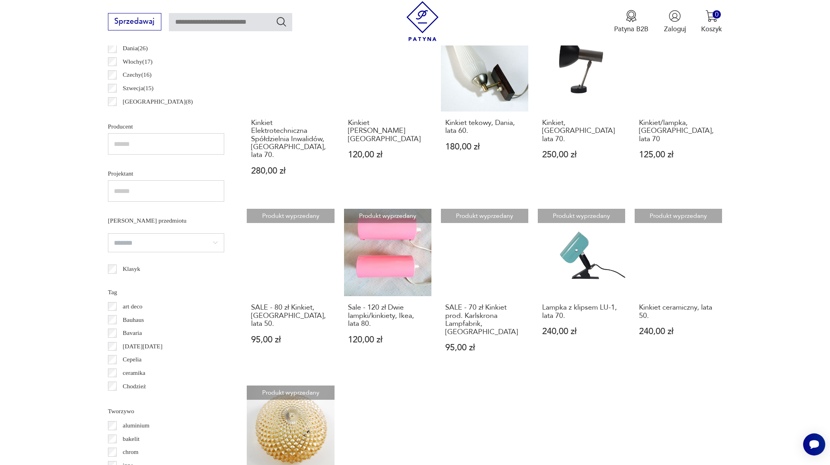
scroll to position [528, 0]
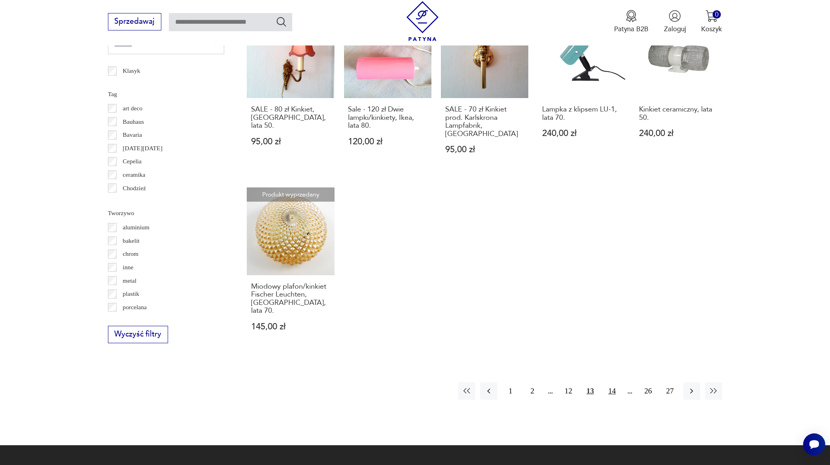
click at [614, 382] on button "14" at bounding box center [611, 390] width 17 height 17
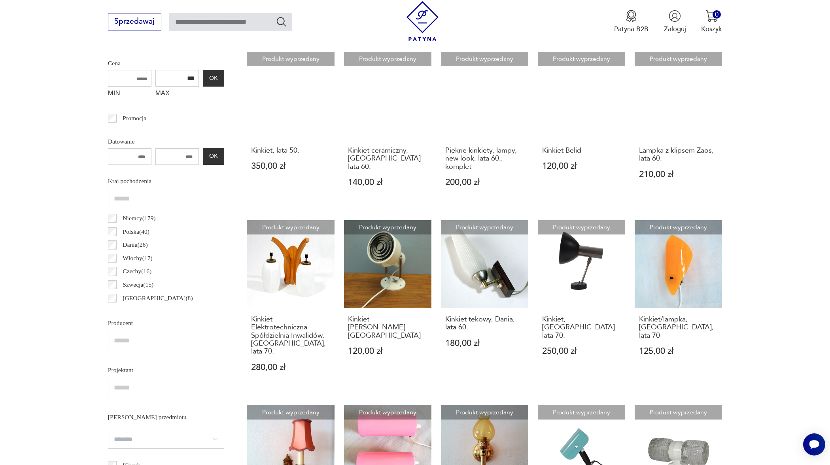
scroll to position [234, 0]
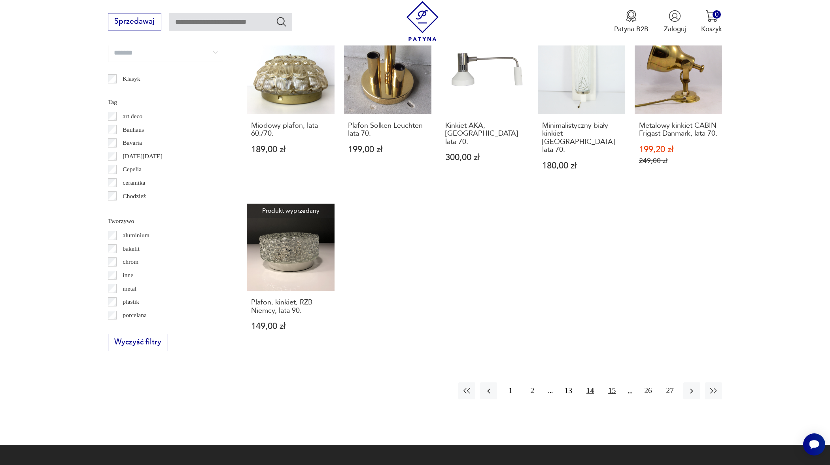
click at [611, 382] on button "15" at bounding box center [611, 390] width 17 height 17
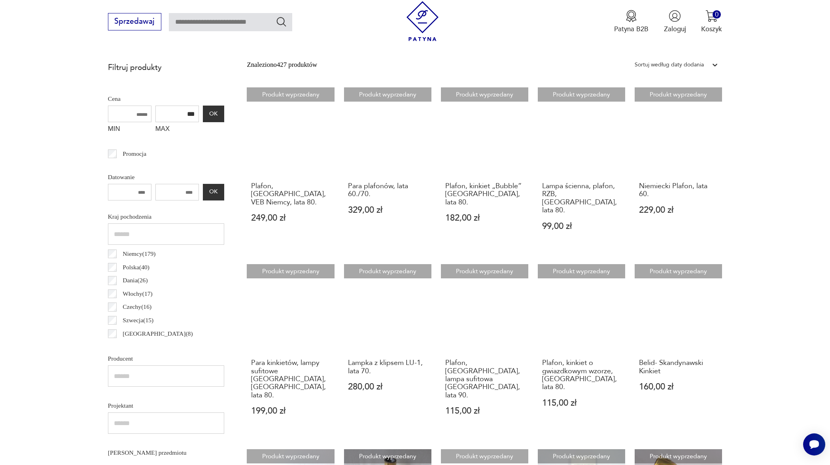
scroll to position [234, 0]
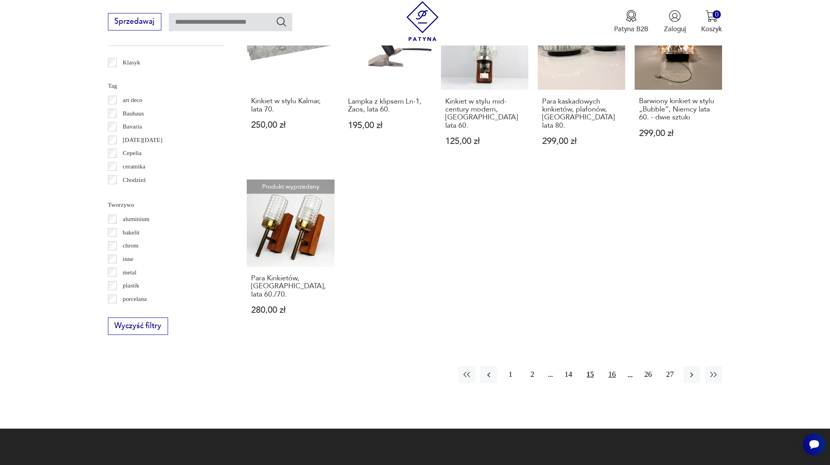
click at [610, 366] on button "16" at bounding box center [611, 374] width 17 height 17
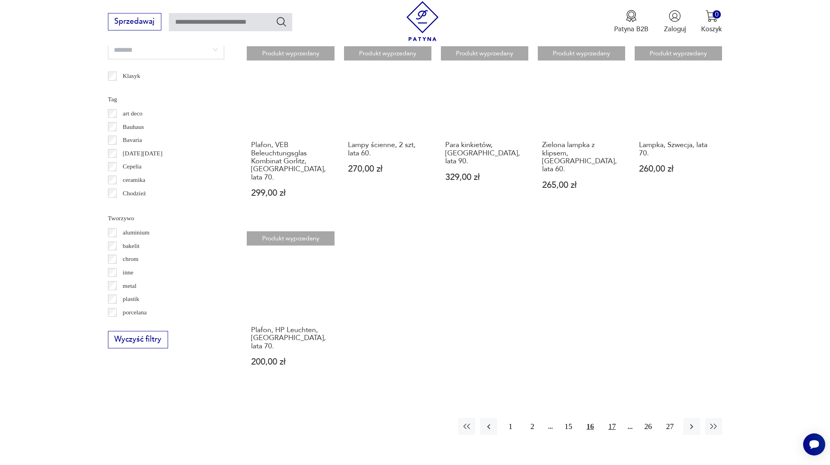
scroll to position [721, 0]
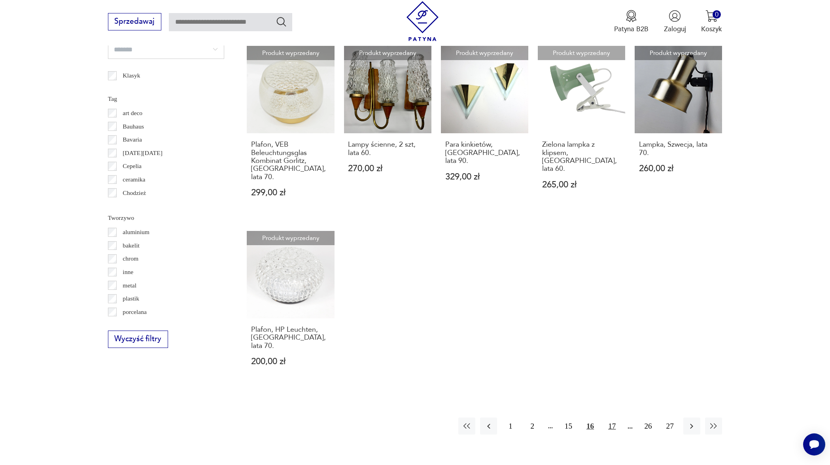
click at [611, 417] on button "17" at bounding box center [611, 425] width 17 height 17
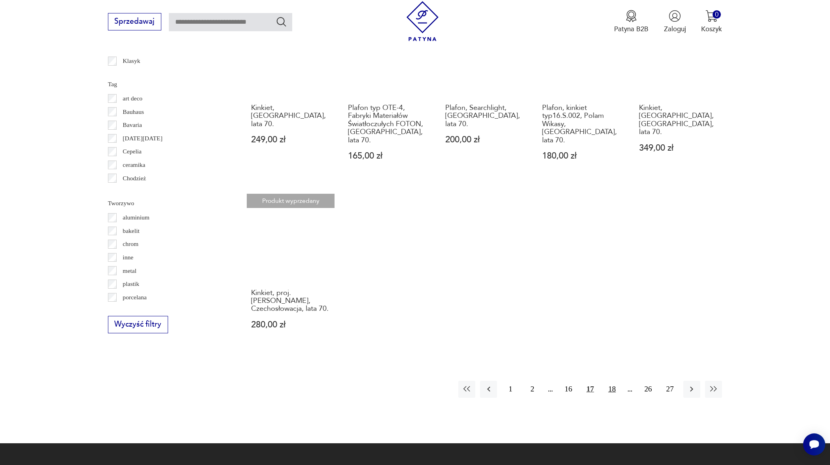
scroll to position [738, 0]
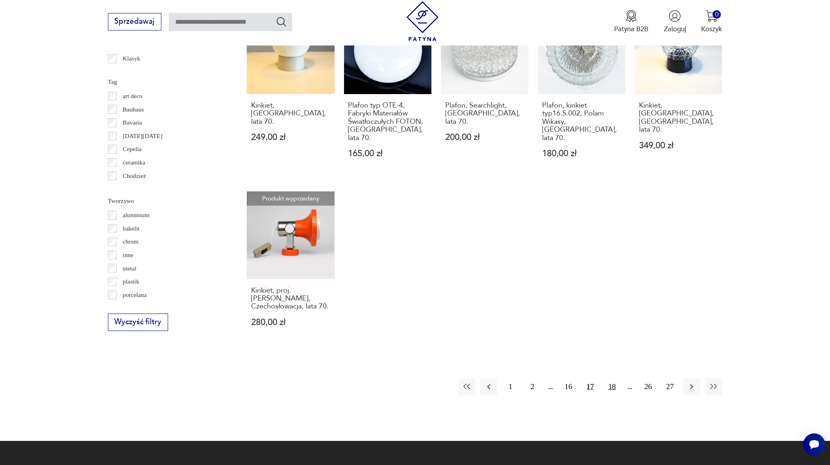
click at [612, 378] on button "18" at bounding box center [611, 386] width 17 height 17
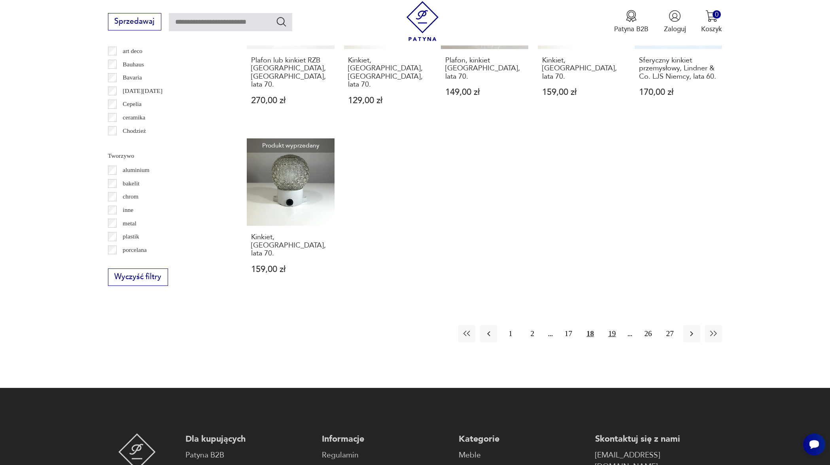
click at [612, 325] on button "19" at bounding box center [611, 333] width 17 height 17
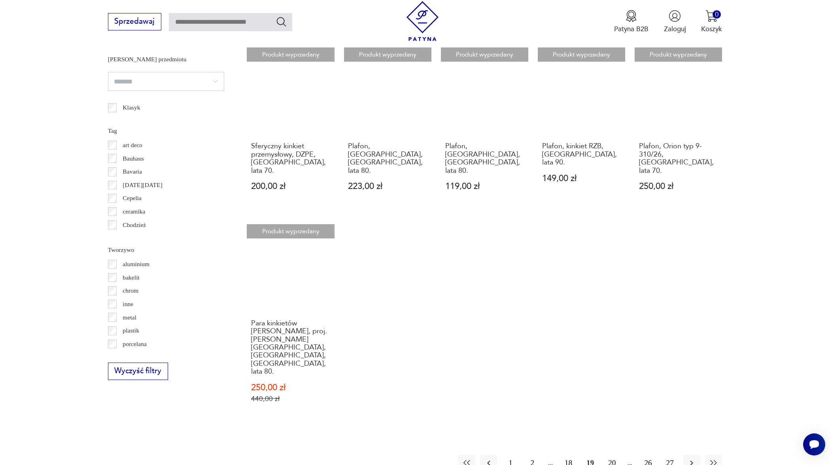
scroll to position [690, 0]
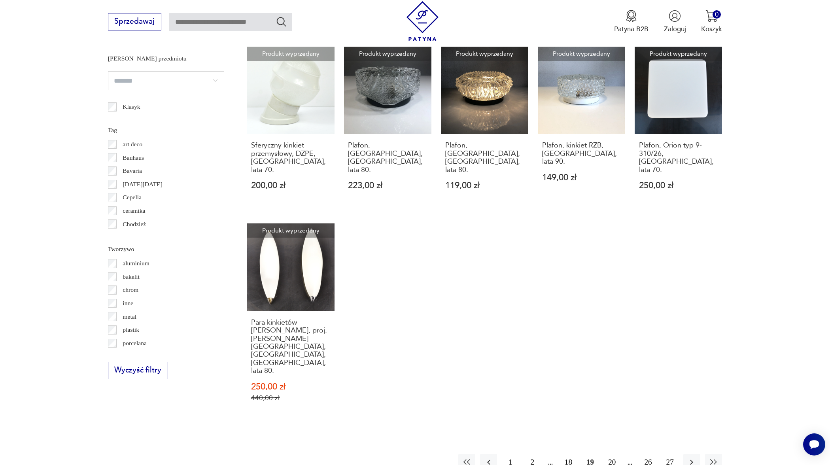
click at [610, 454] on button "20" at bounding box center [611, 462] width 17 height 17
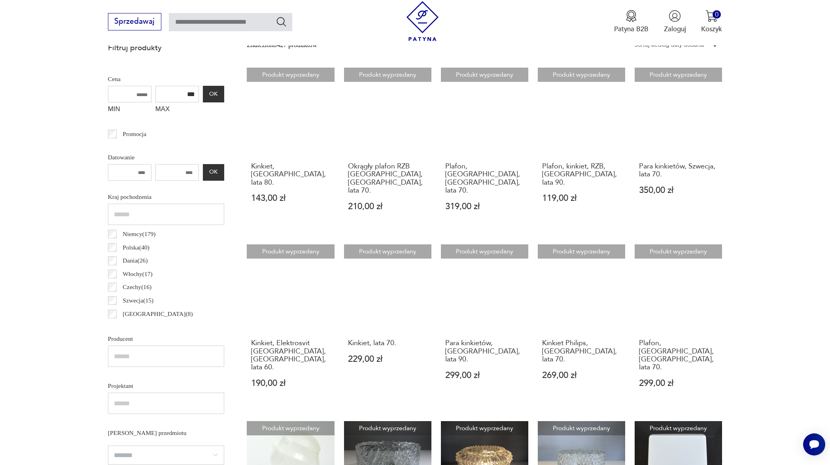
scroll to position [234, 0]
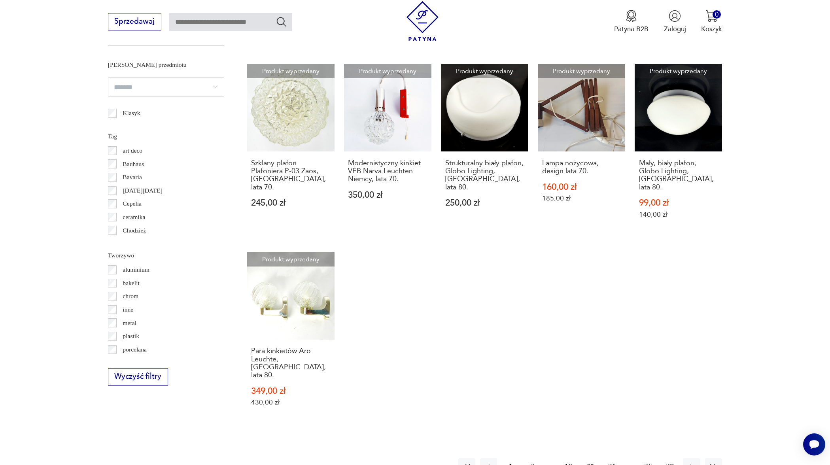
click at [615, 458] on button "21" at bounding box center [611, 466] width 17 height 17
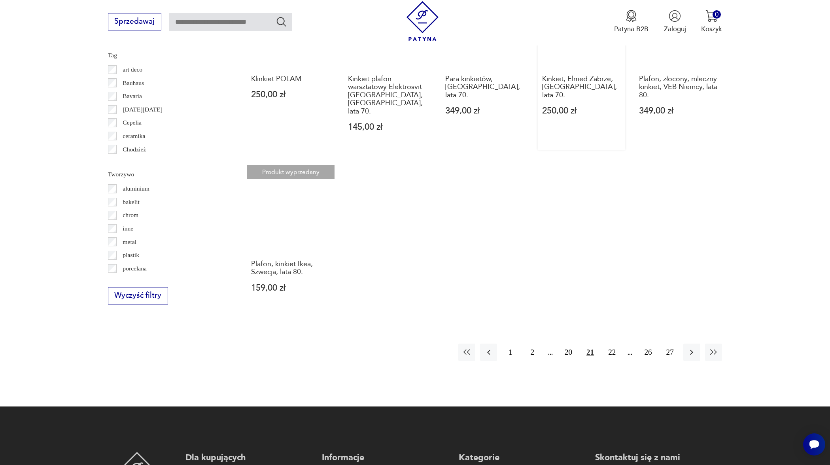
scroll to position [789, 0]
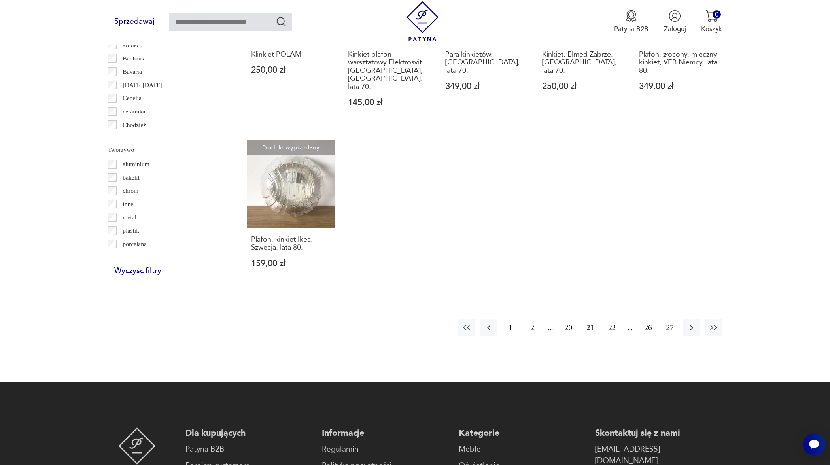
click at [610, 319] on button "22" at bounding box center [611, 327] width 17 height 17
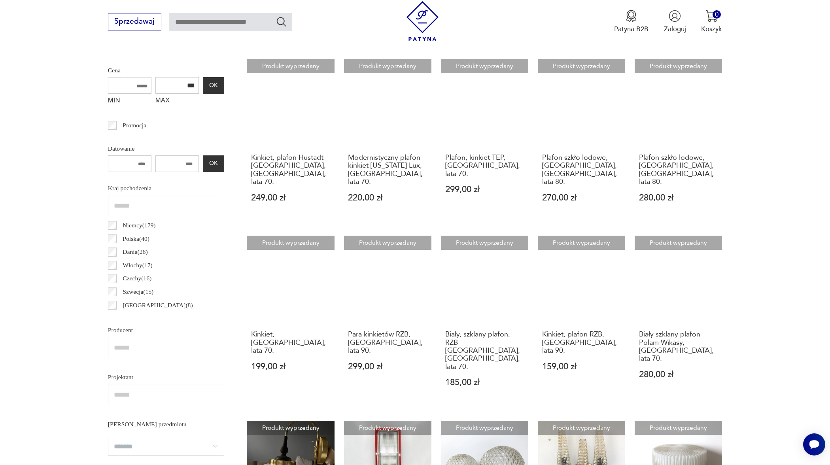
scroll to position [234, 0]
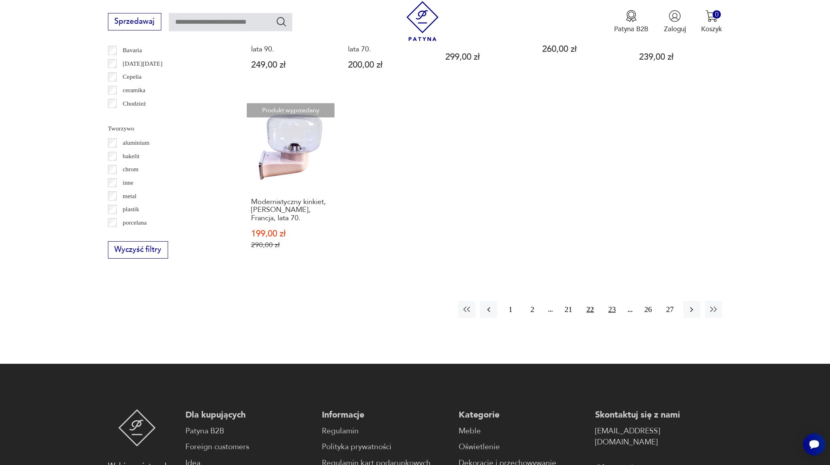
click at [613, 301] on button "23" at bounding box center [611, 309] width 17 height 17
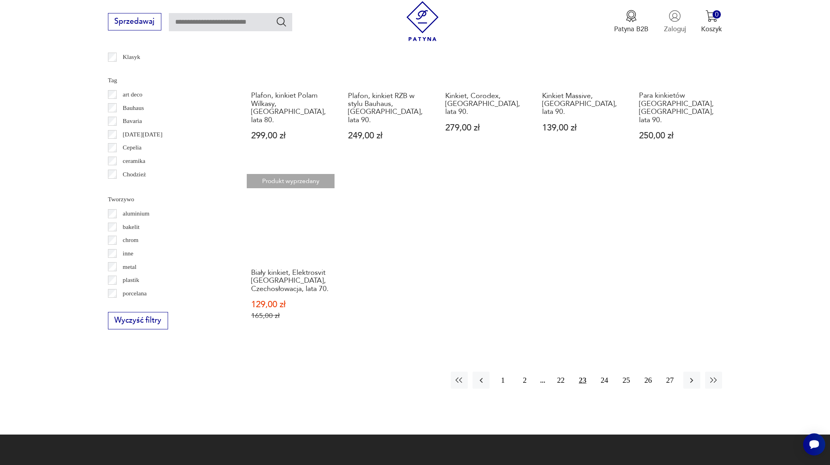
scroll to position [741, 0]
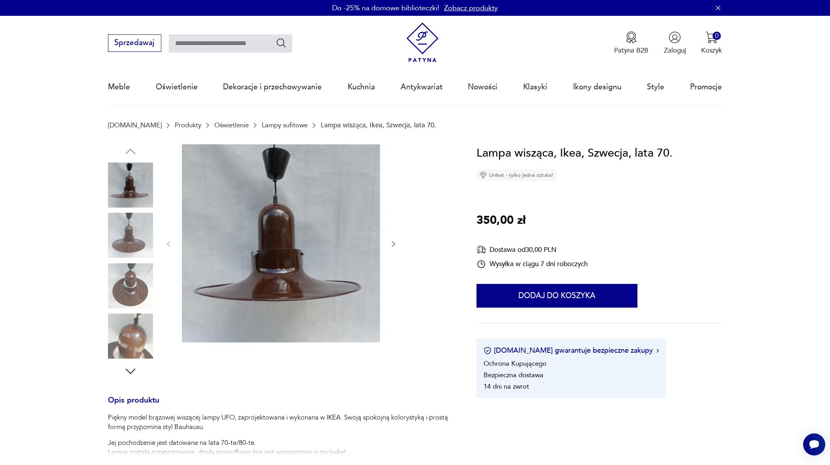
click at [392, 245] on icon "button" at bounding box center [393, 244] width 8 height 8
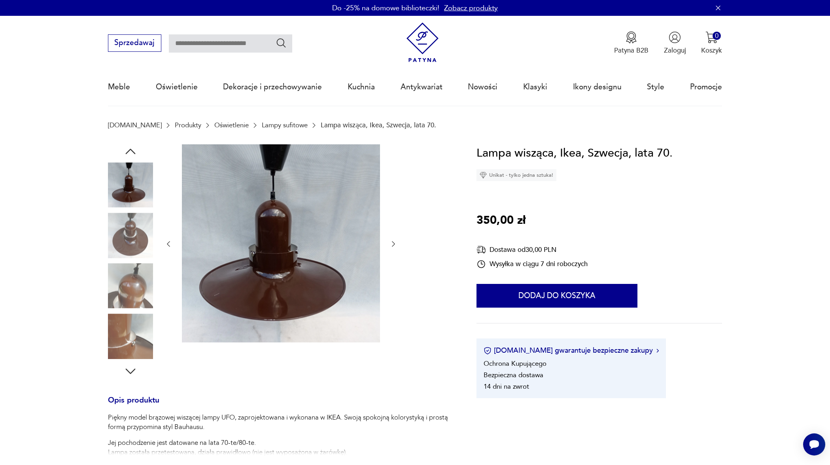
click at [392, 245] on icon "button" at bounding box center [393, 244] width 8 height 8
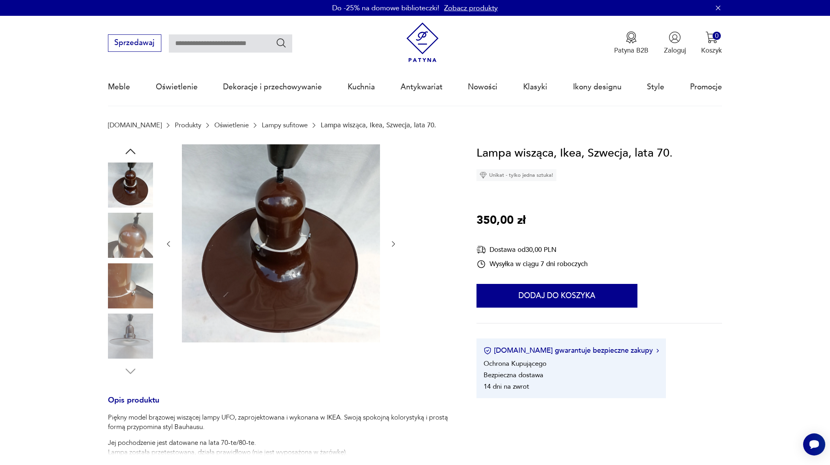
click at [392, 245] on icon "button" at bounding box center [393, 244] width 8 height 8
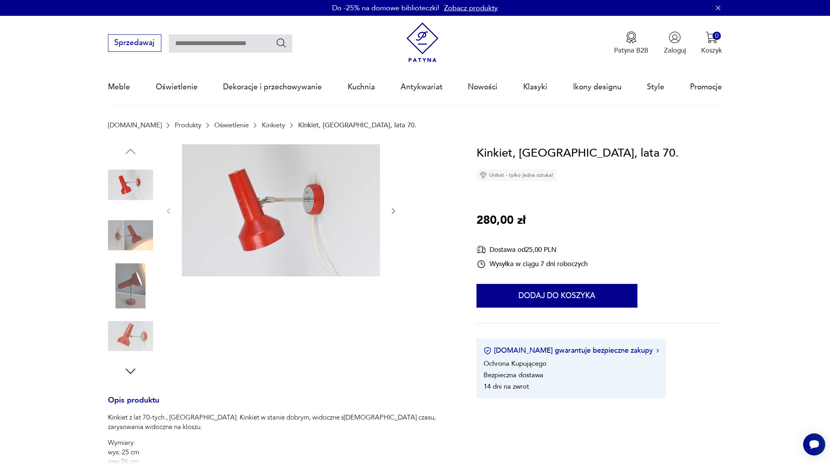
click at [384, 209] on div at bounding box center [280, 211] width 233 height 134
click at [393, 209] on icon "button" at bounding box center [393, 211] width 3 height 6
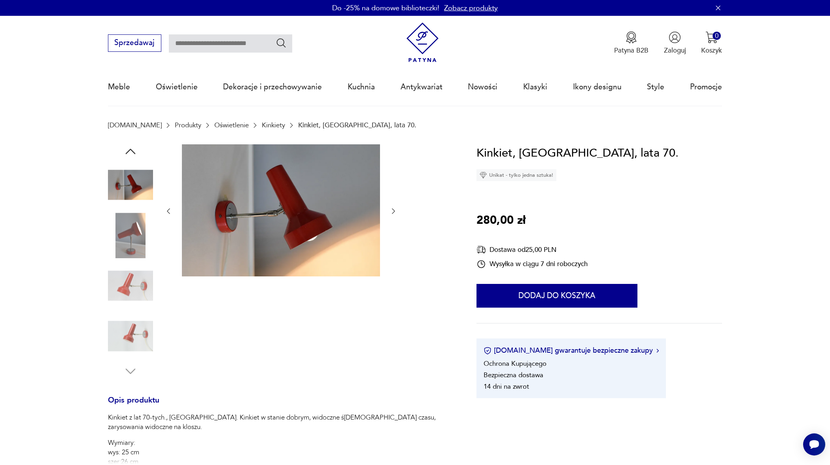
click at [394, 211] on icon "button" at bounding box center [393, 211] width 8 height 8
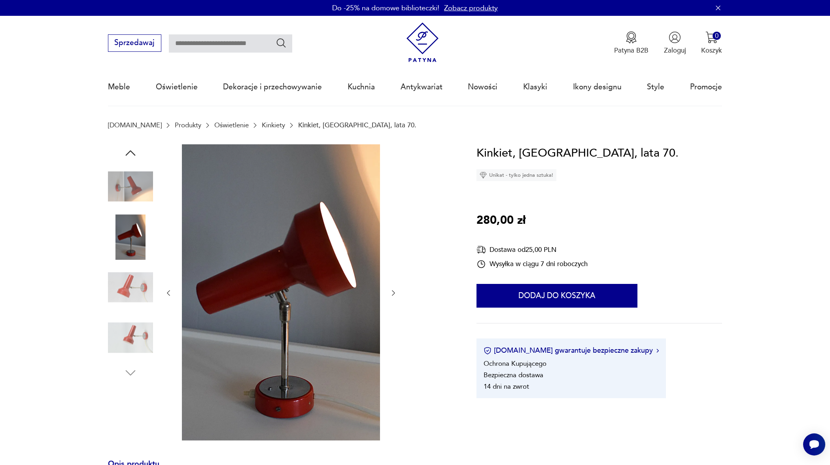
click at [393, 211] on div at bounding box center [280, 293] width 233 height 298
